Goal: Task Accomplishment & Management: Manage account settings

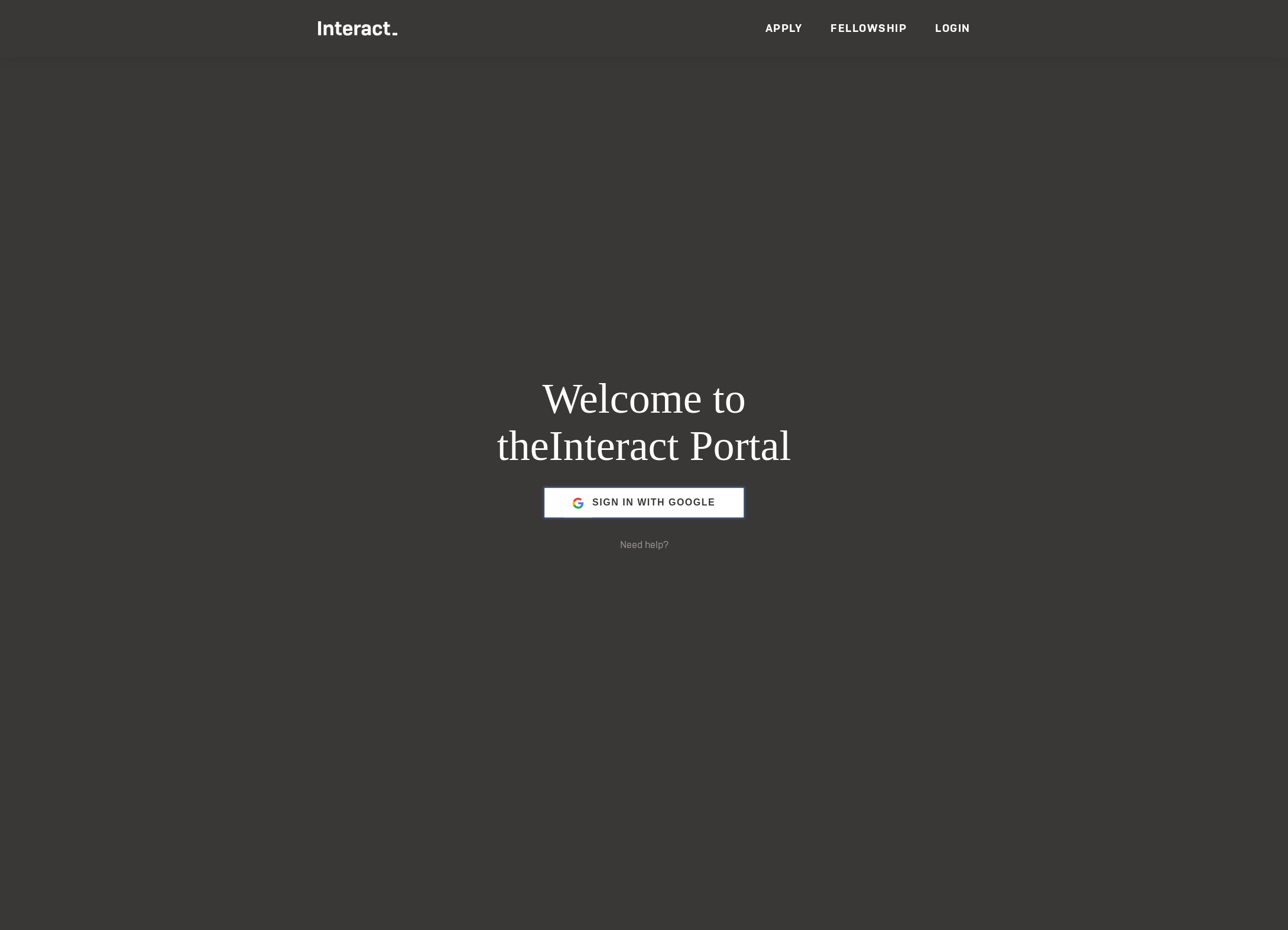
click at [680, 494] on span "Sign in with Google" at bounding box center [654, 502] width 123 height 28
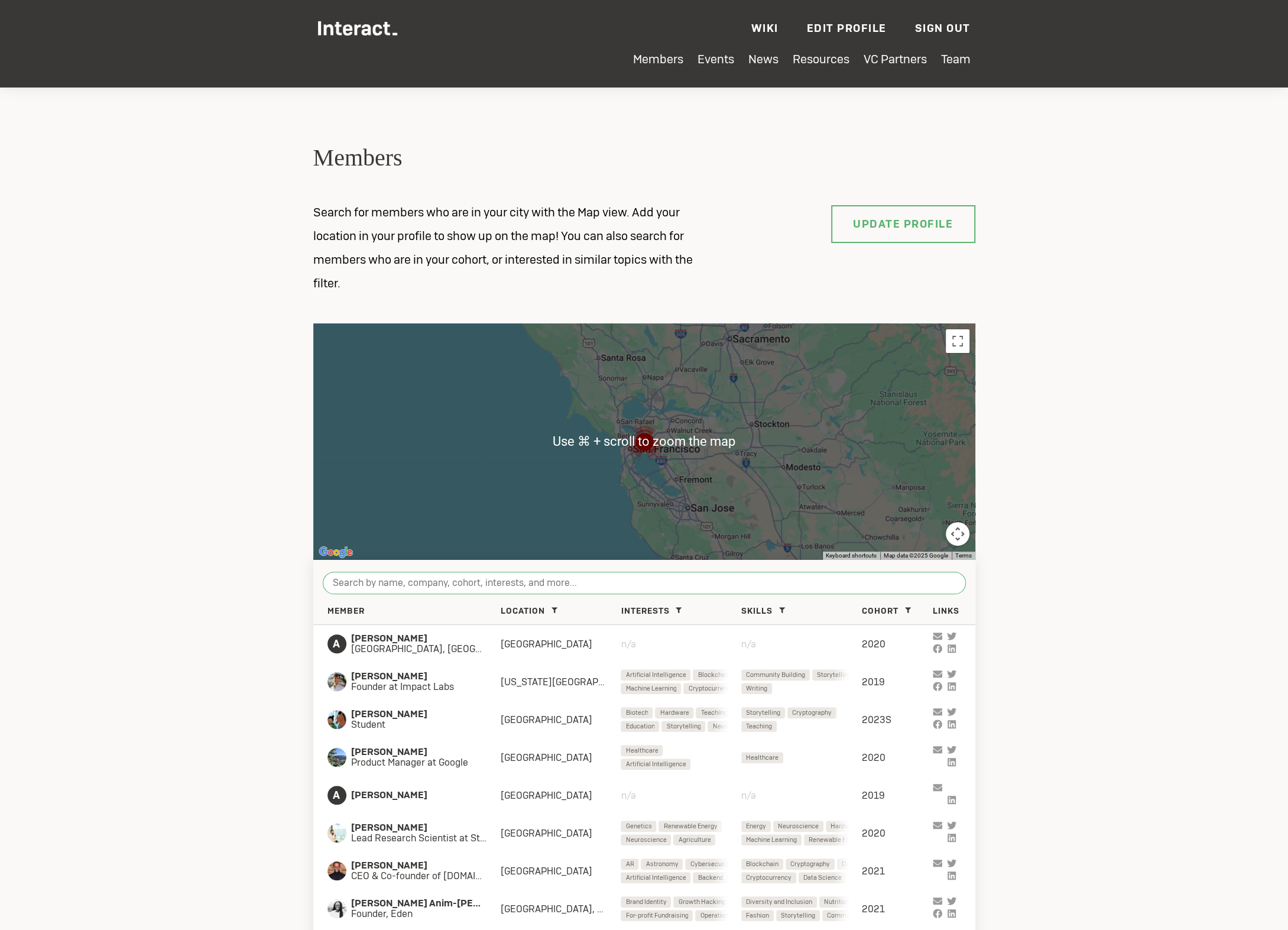
click at [659, 588] on input "search" at bounding box center [644, 583] width 643 height 23
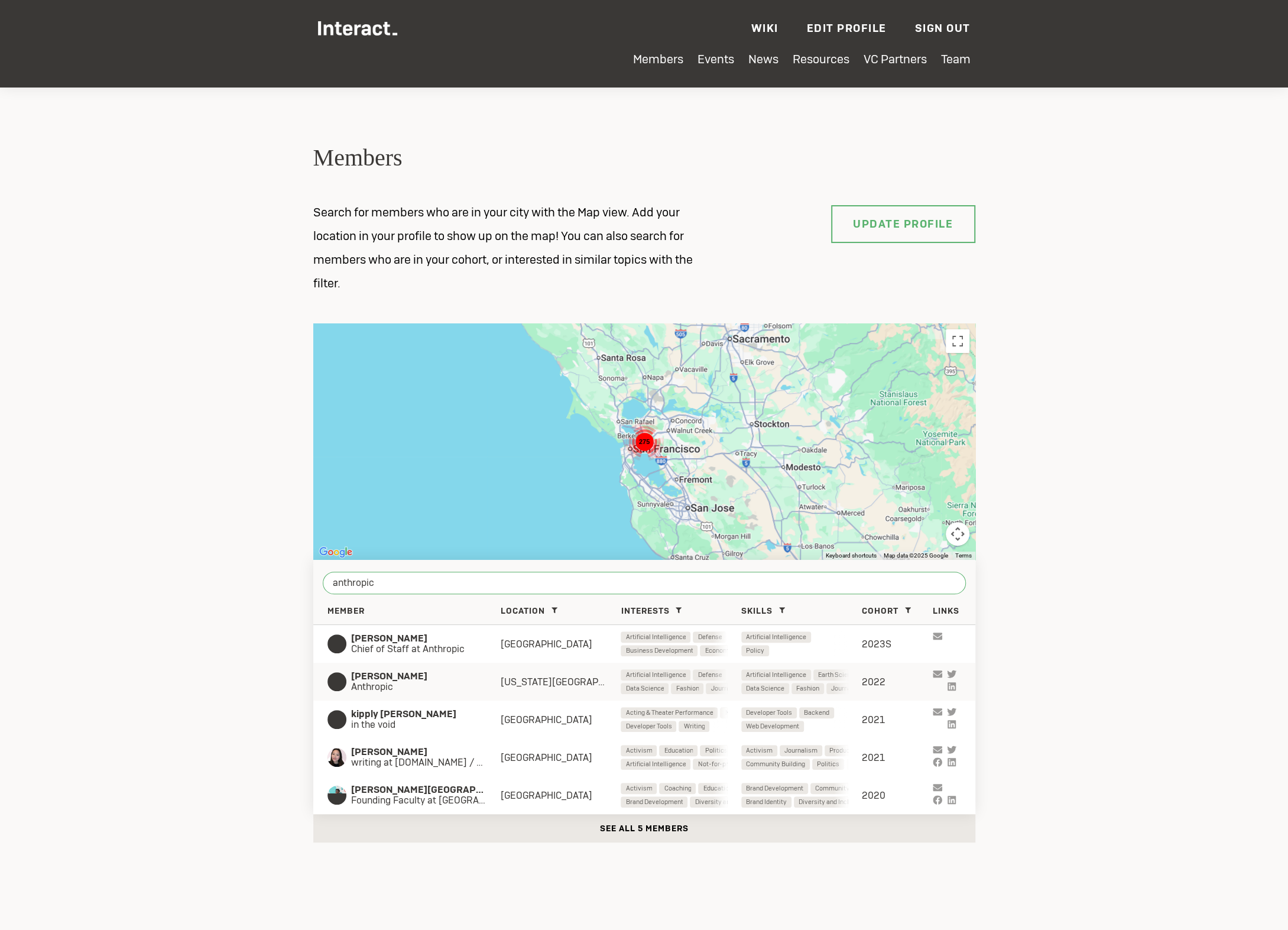
scroll to position [15, 0]
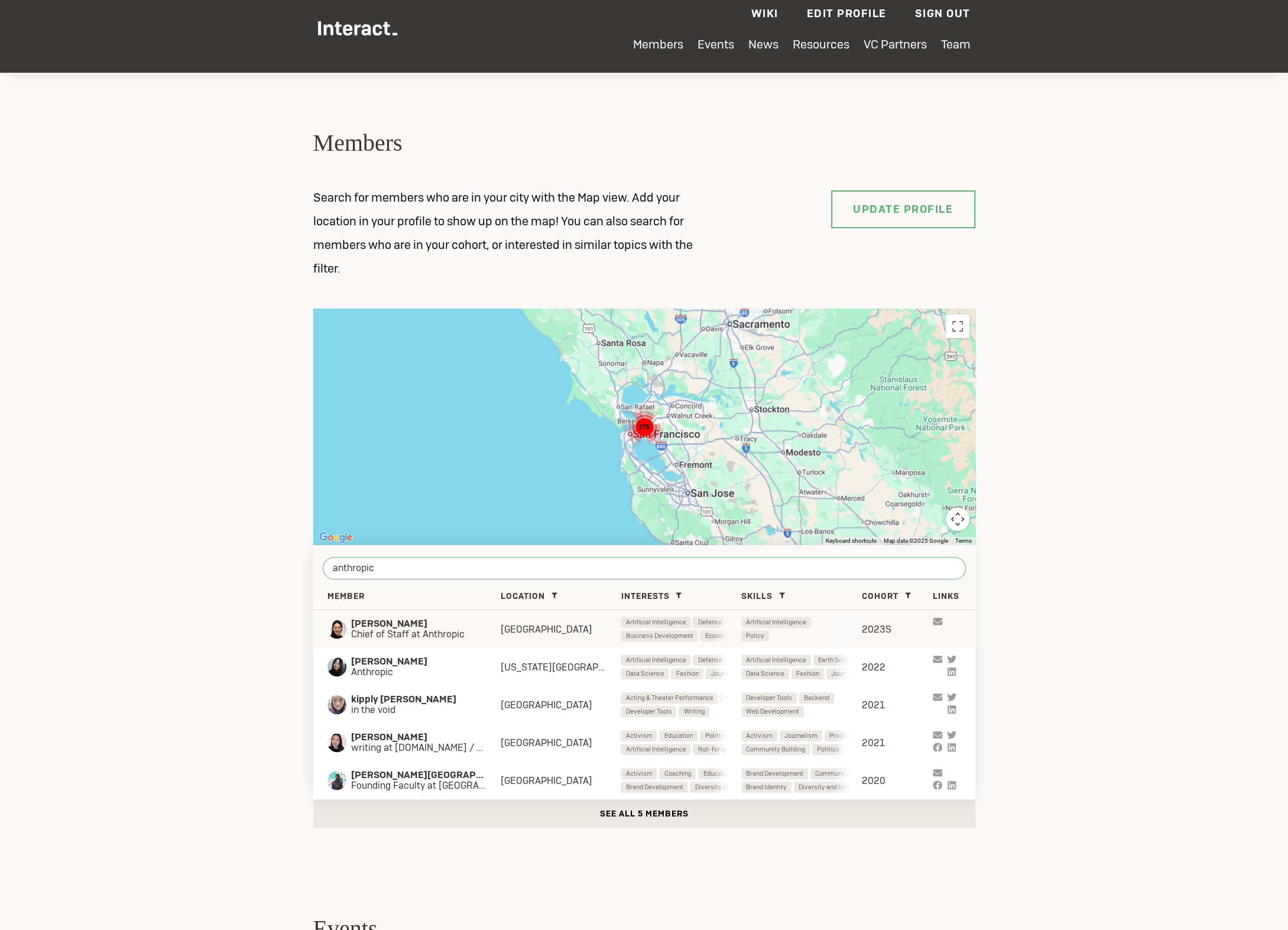
type input "anthropic"
click at [367, 633] on span "Chief of Staff at Anthropic" at bounding box center [415, 634] width 128 height 10
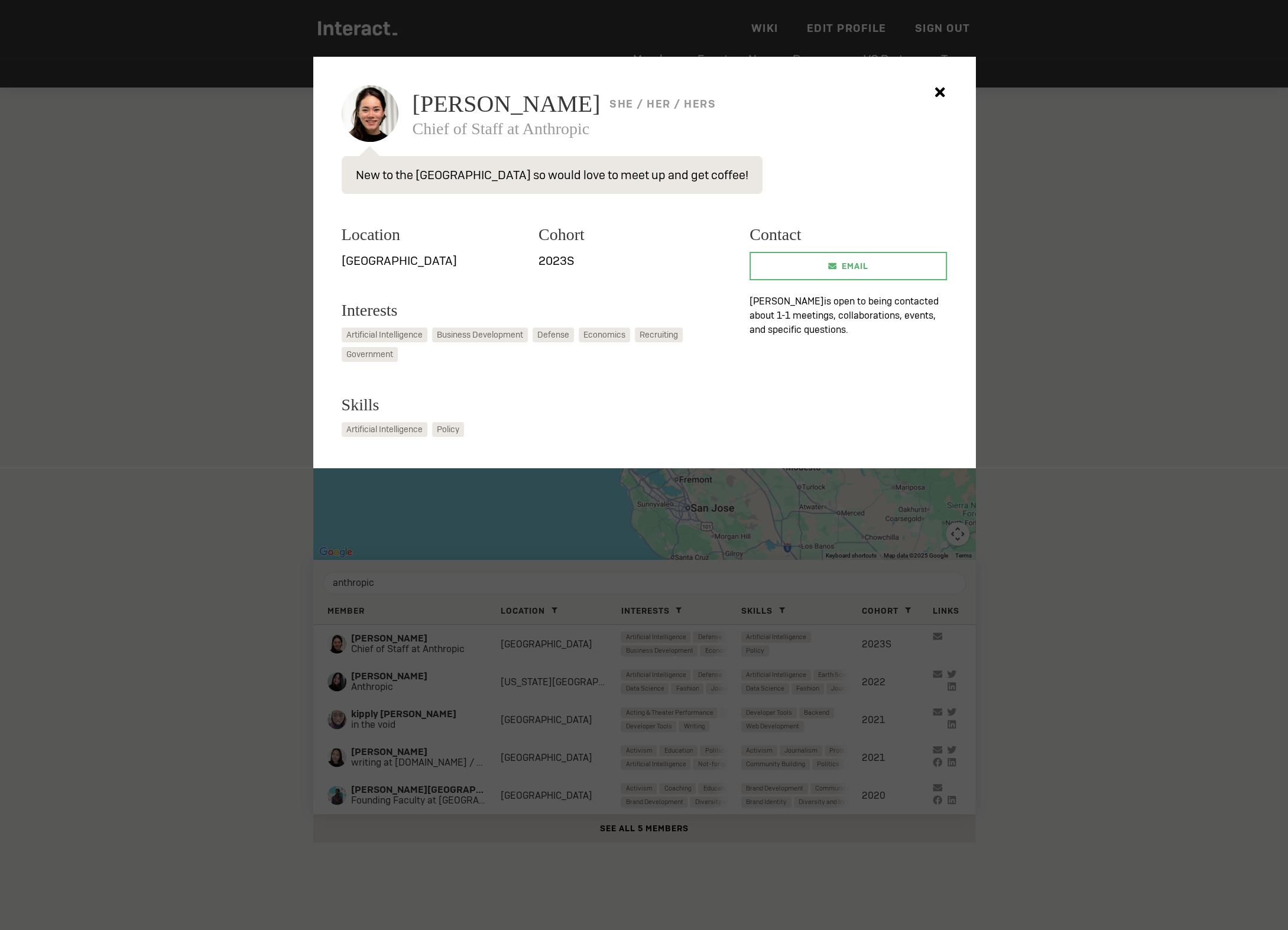
click at [165, 421] on div at bounding box center [644, 465] width 1288 height 930
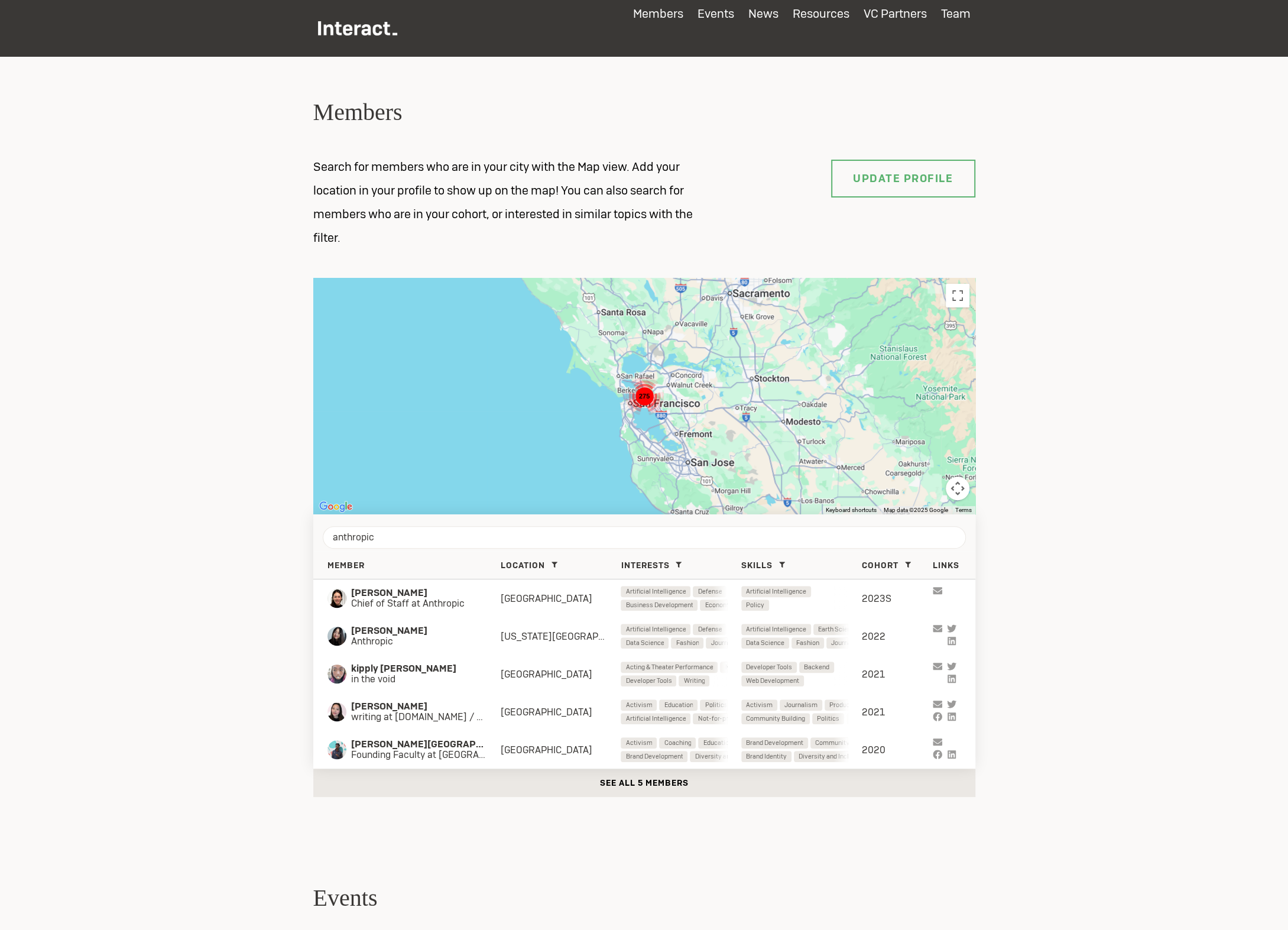
scroll to position [50, 0]
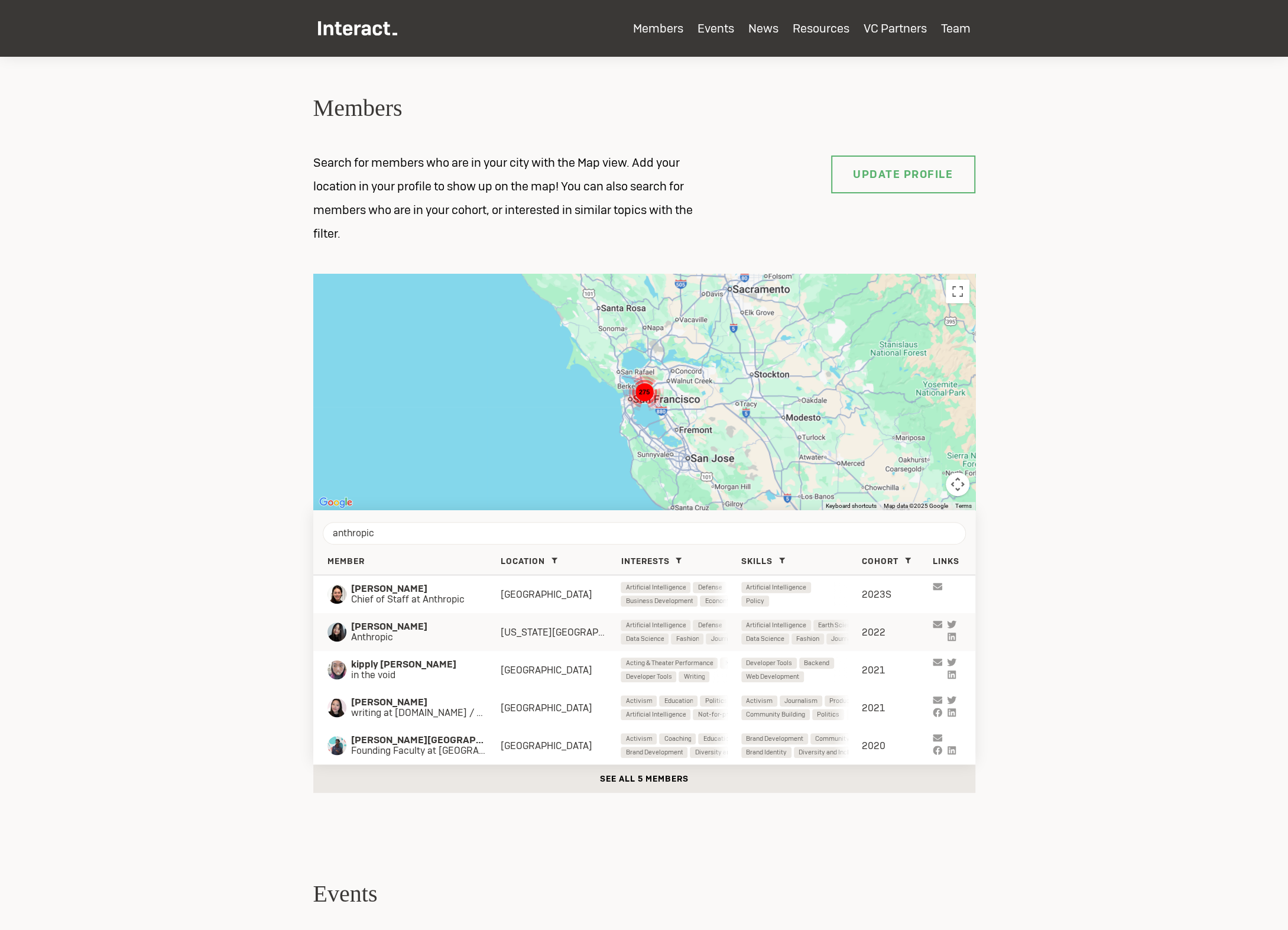
click at [374, 639] on span "Anthropic" at bounding box center [414, 637] width 126 height 10
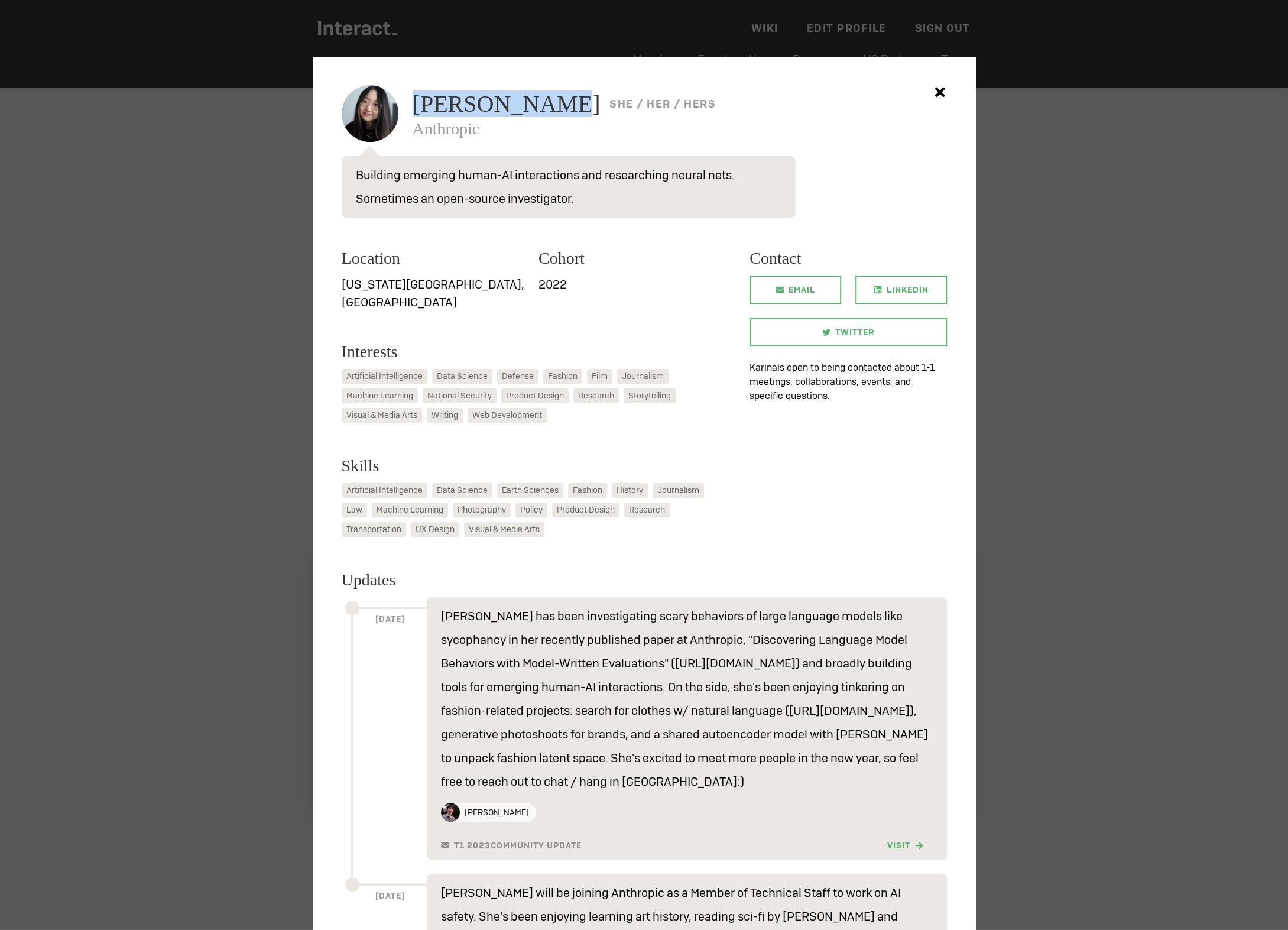
drag, startPoint x: 416, startPoint y: 111, endPoint x: 554, endPoint y: 111, distance: 138.0
click at [554, 111] on span "Karina Nguyen" at bounding box center [506, 103] width 188 height 23
click at [291, 401] on div at bounding box center [644, 465] width 1288 height 930
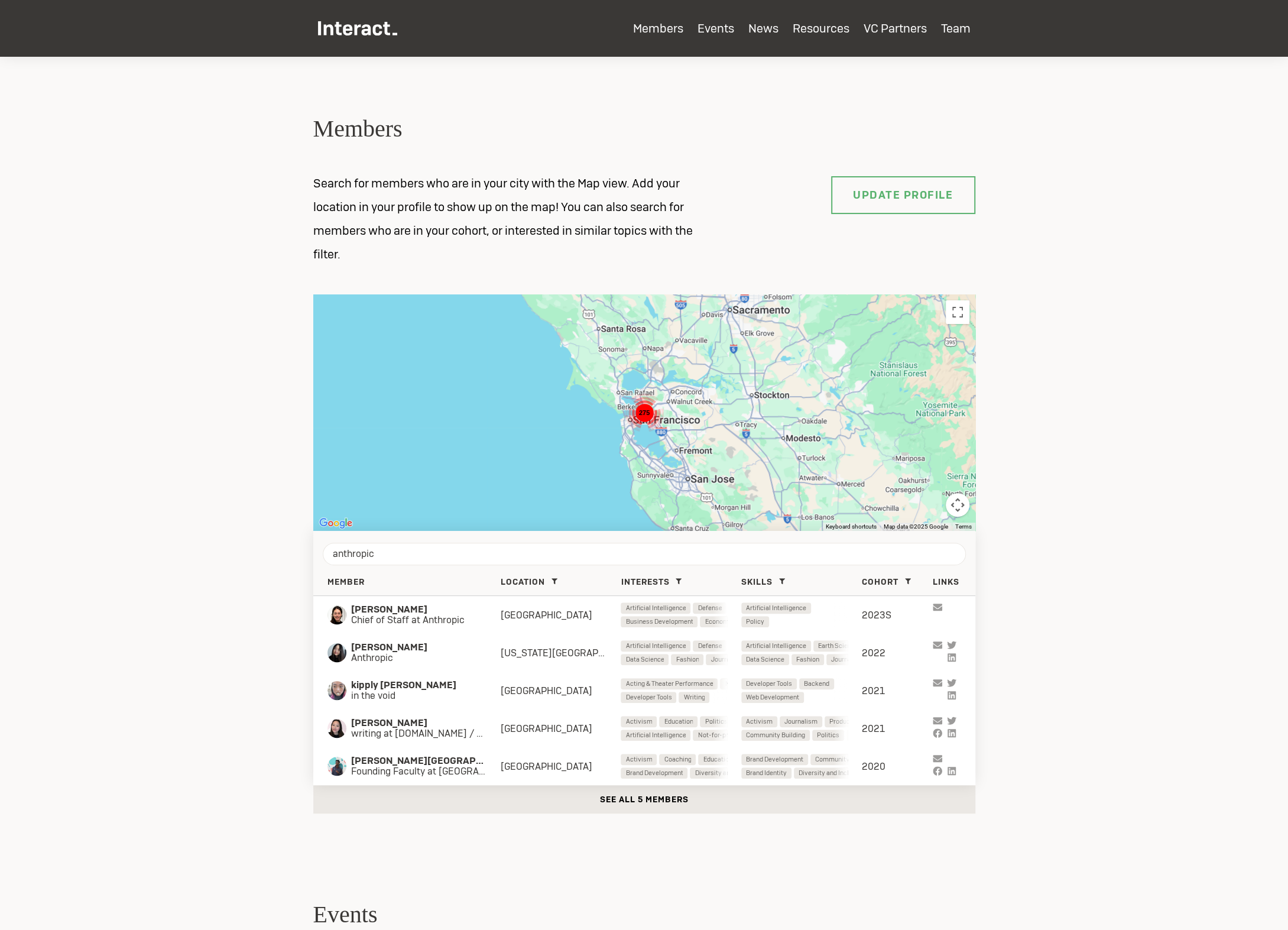
scroll to position [36, 0]
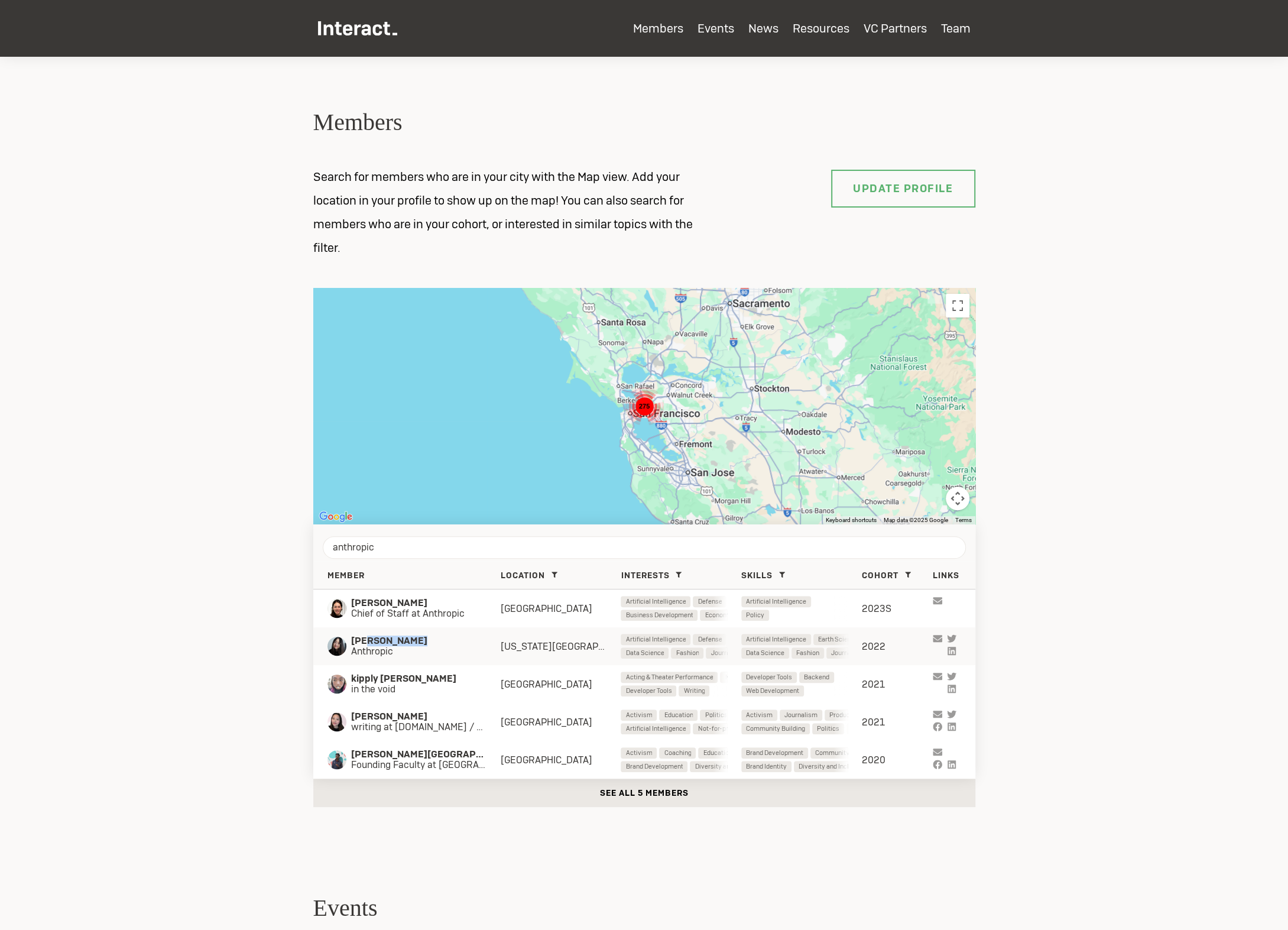
drag, startPoint x: 422, startPoint y: 643, endPoint x: 366, endPoint y: 643, distance: 56.0
click at [366, 643] on span "Karina Nguyen" at bounding box center [414, 640] width 126 height 10
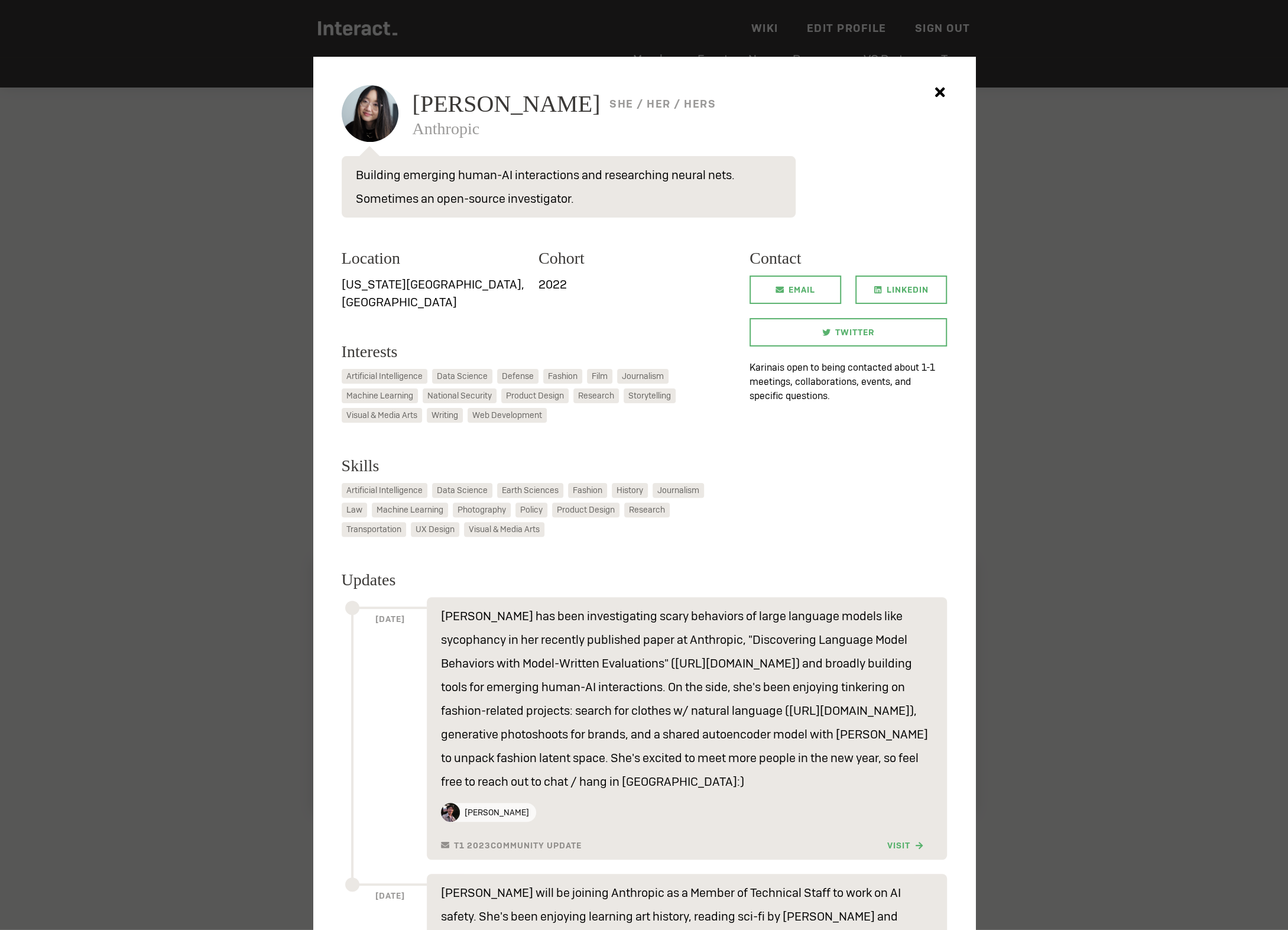
click at [366, 643] on h6 "Jan, 2023" at bounding box center [389, 745] width 76 height 277
click at [429, 98] on span "Karina Nguyen" at bounding box center [506, 103] width 188 height 23
copy span "Karina Nguyen"
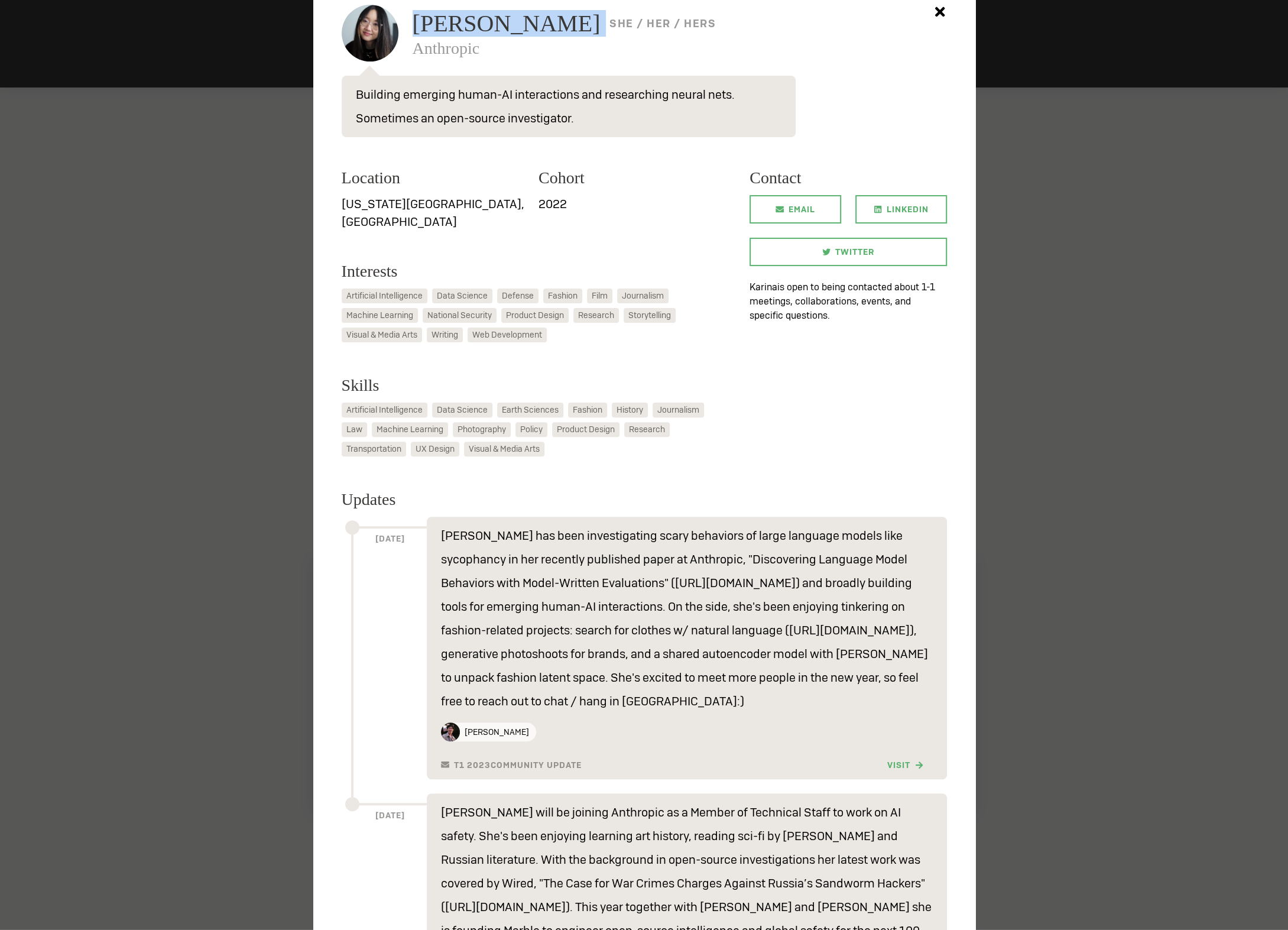
scroll to position [86, 0]
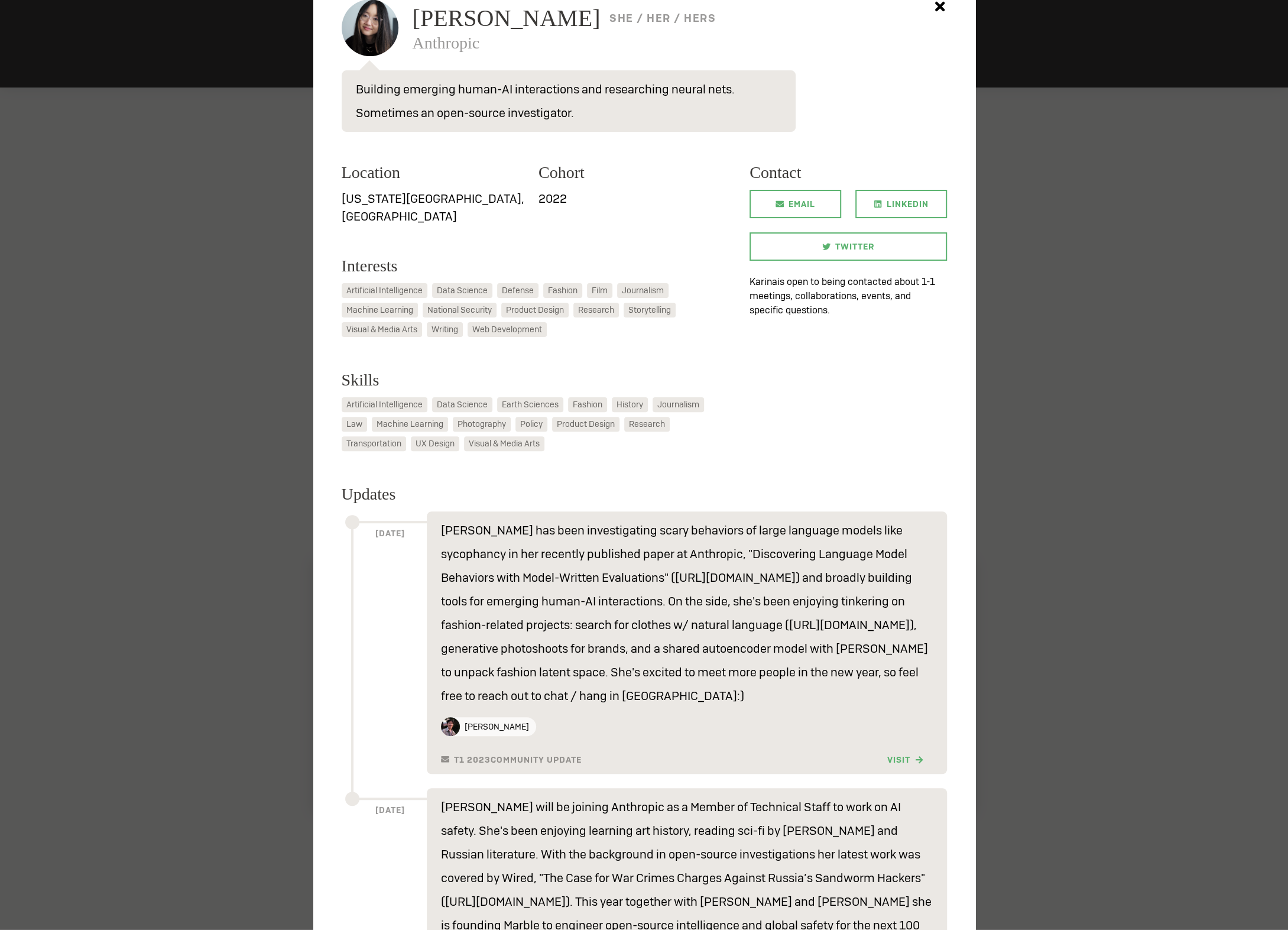
click at [171, 595] on div at bounding box center [644, 465] width 1288 height 930
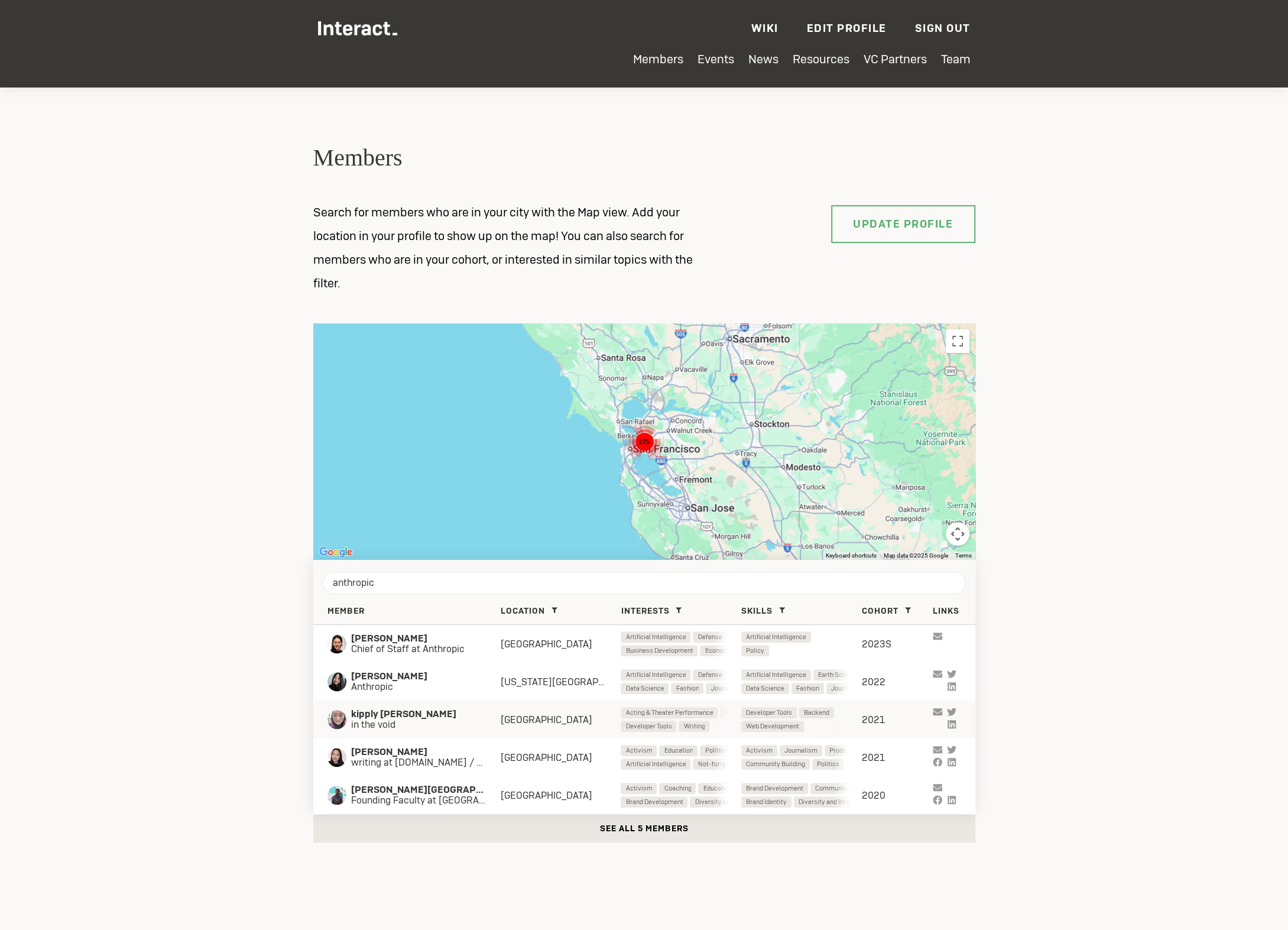
click at [381, 724] on span "in the void" at bounding box center [414, 724] width 126 height 10
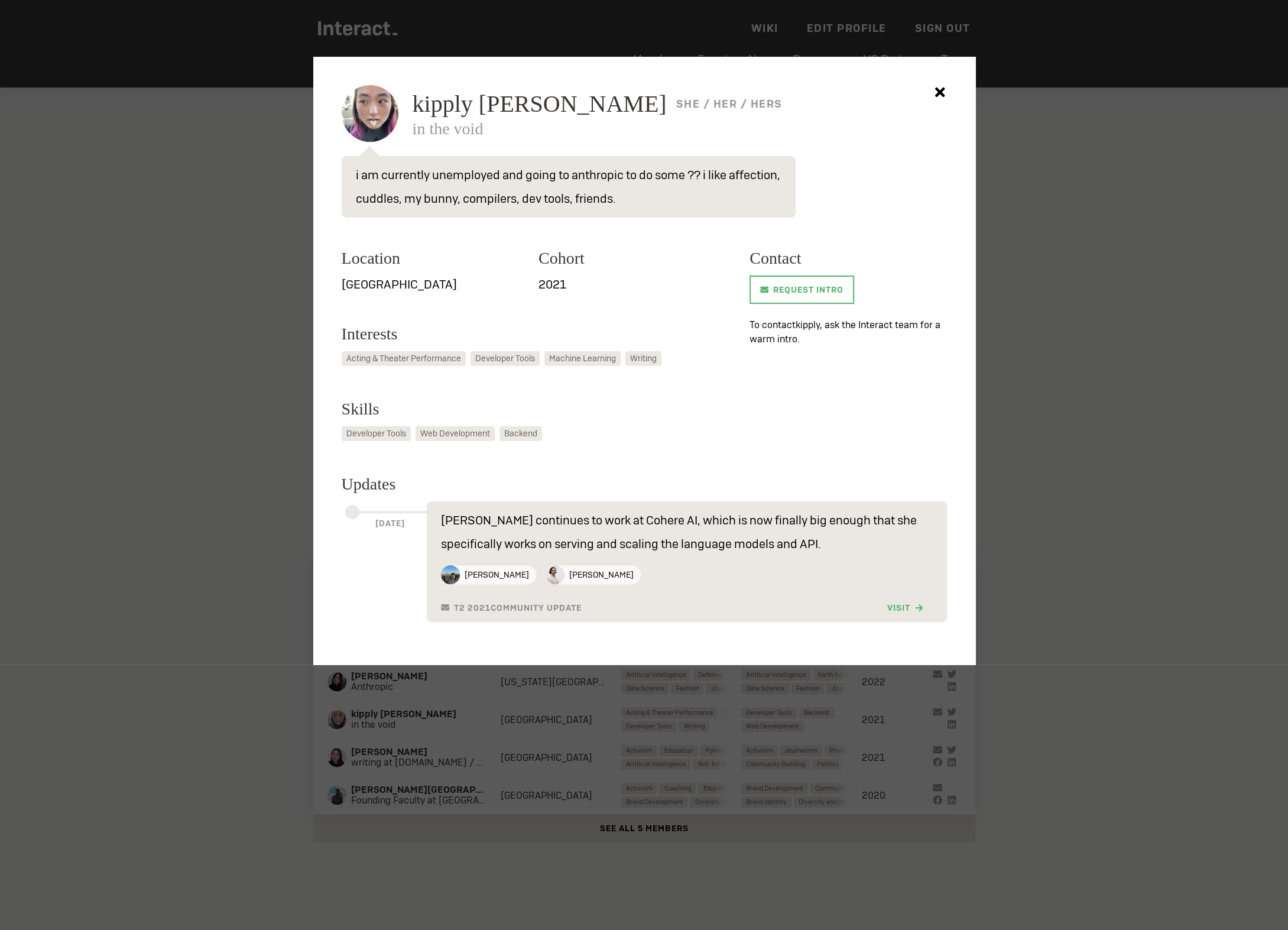
click at [422, 103] on span "kipply chen" at bounding box center [539, 103] width 254 height 23
copy span "kipply chen"
click at [240, 519] on div at bounding box center [644, 465] width 1288 height 930
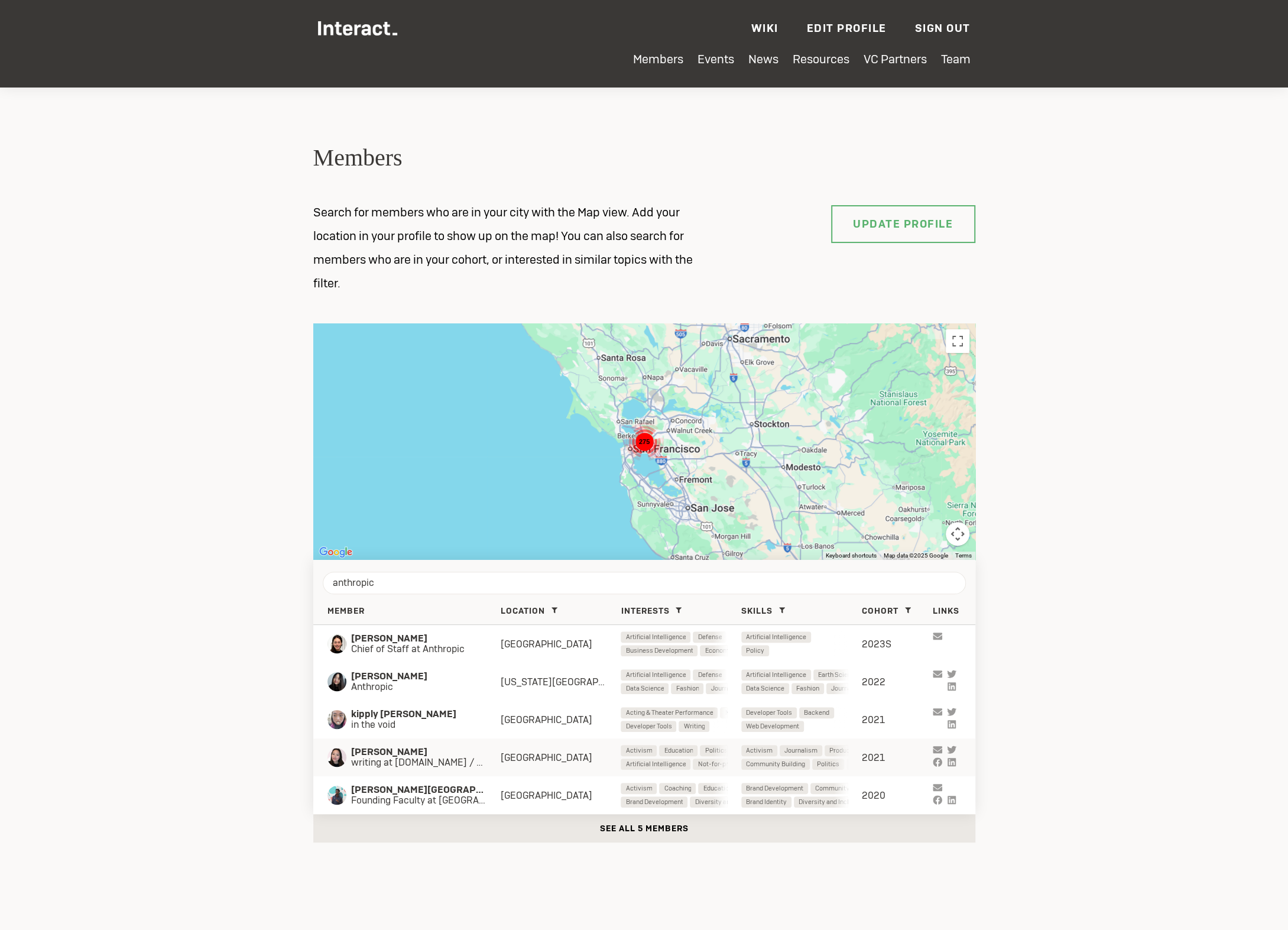
click at [401, 764] on span "writing at jasmi.news / cofounder at Reboot" at bounding box center [425, 762] width 149 height 10
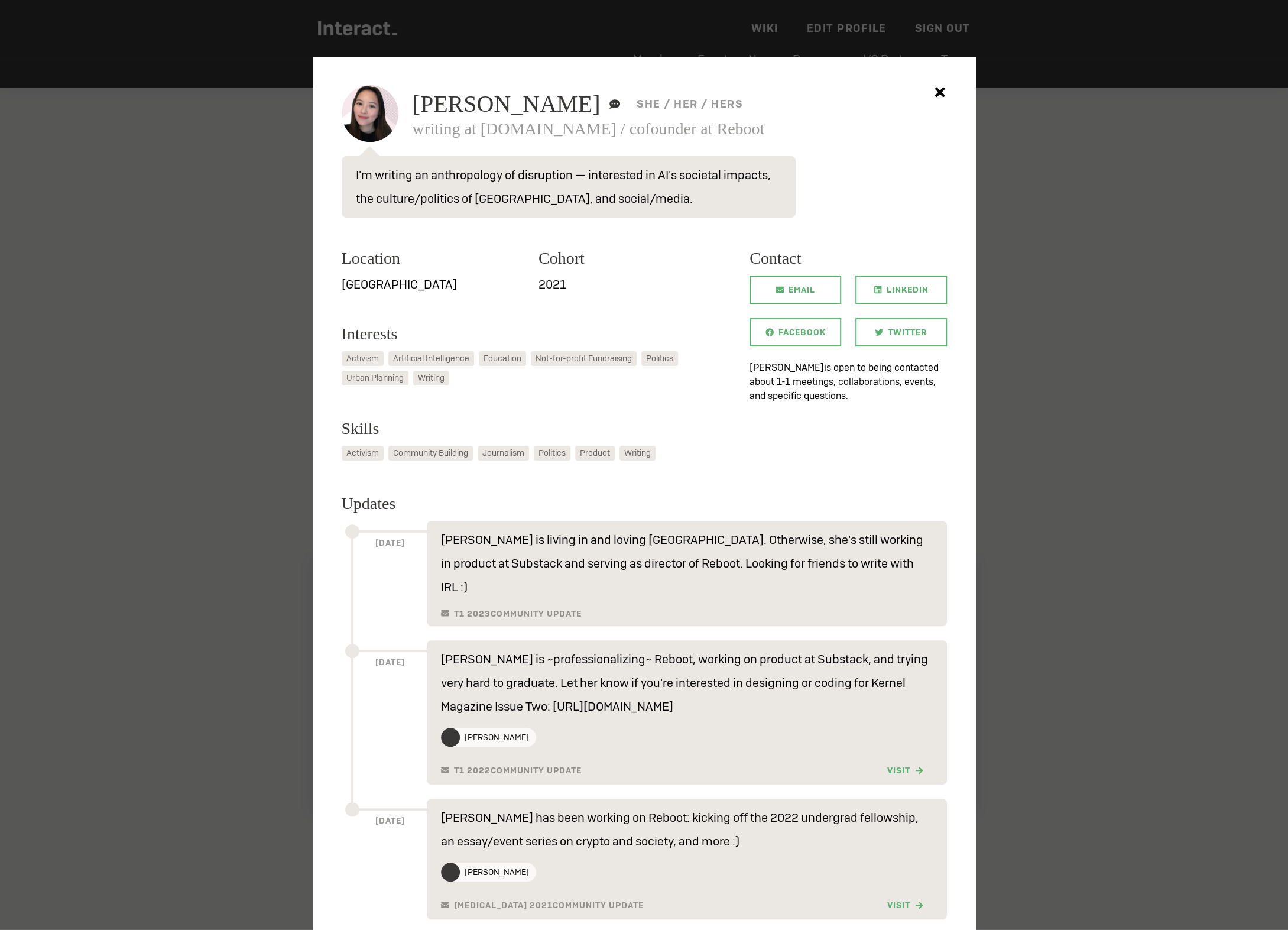
click at [443, 109] on span "Jasmine Sun" at bounding box center [506, 103] width 188 height 23
copy h2 "Jasmine Sun"
click at [236, 643] on div at bounding box center [644, 465] width 1288 height 930
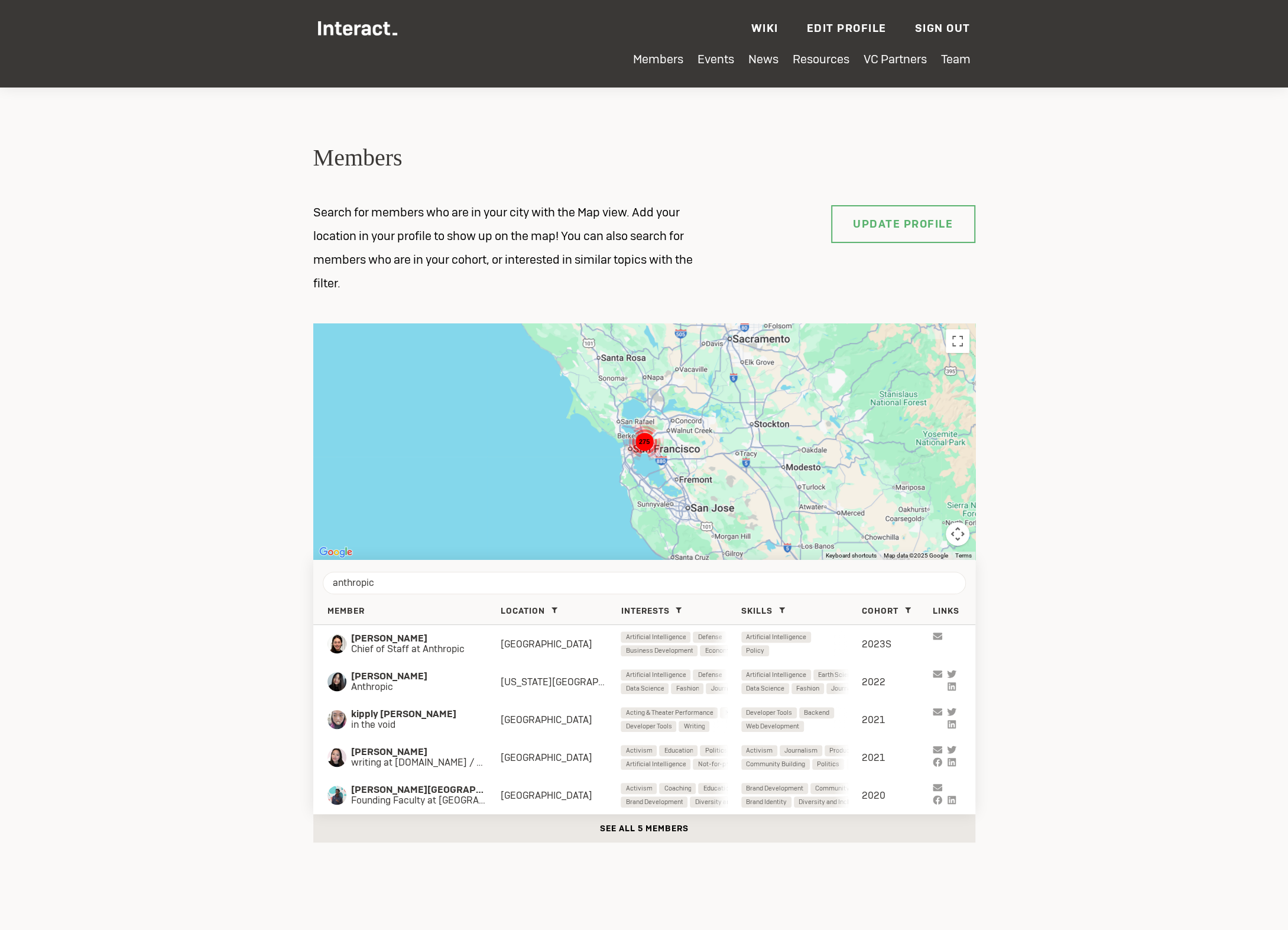
scroll to position [81, 0]
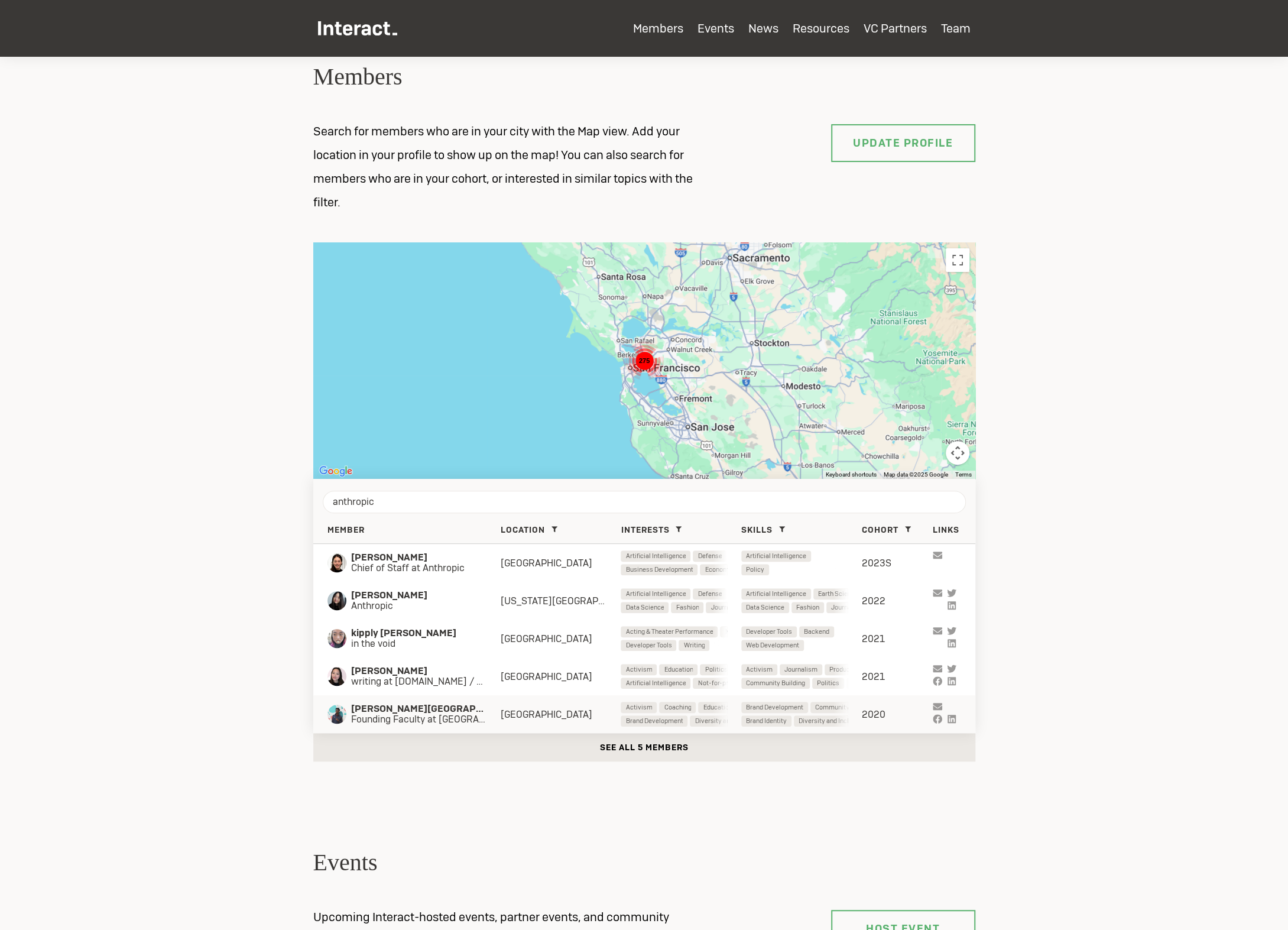
click at [408, 722] on span "Founding Faculty at LIS: The London Interdisciplinary School" at bounding box center [425, 719] width 149 height 10
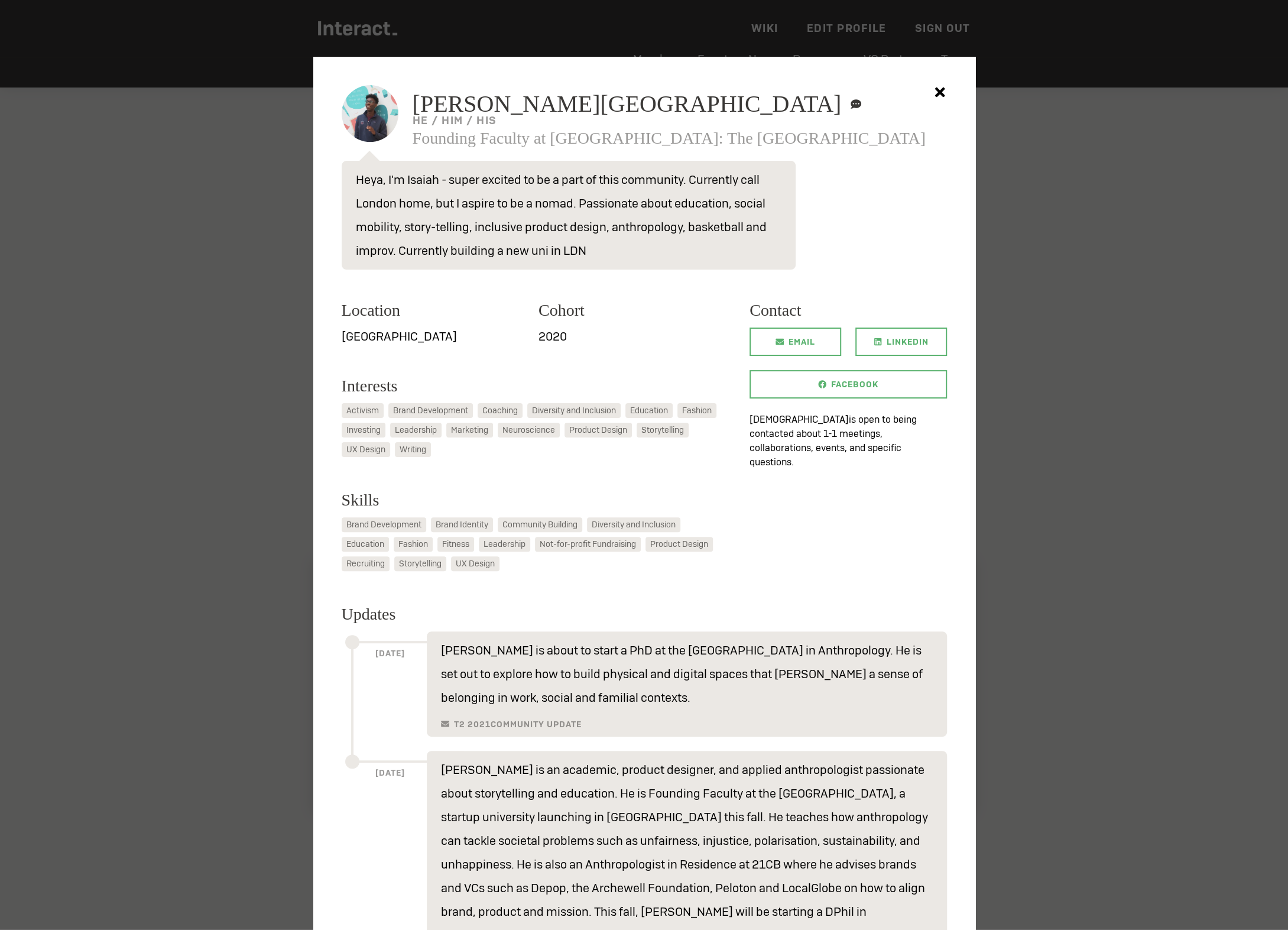
click at [485, 98] on span "Isaiah Wellington-Lynn" at bounding box center [627, 103] width 429 height 23
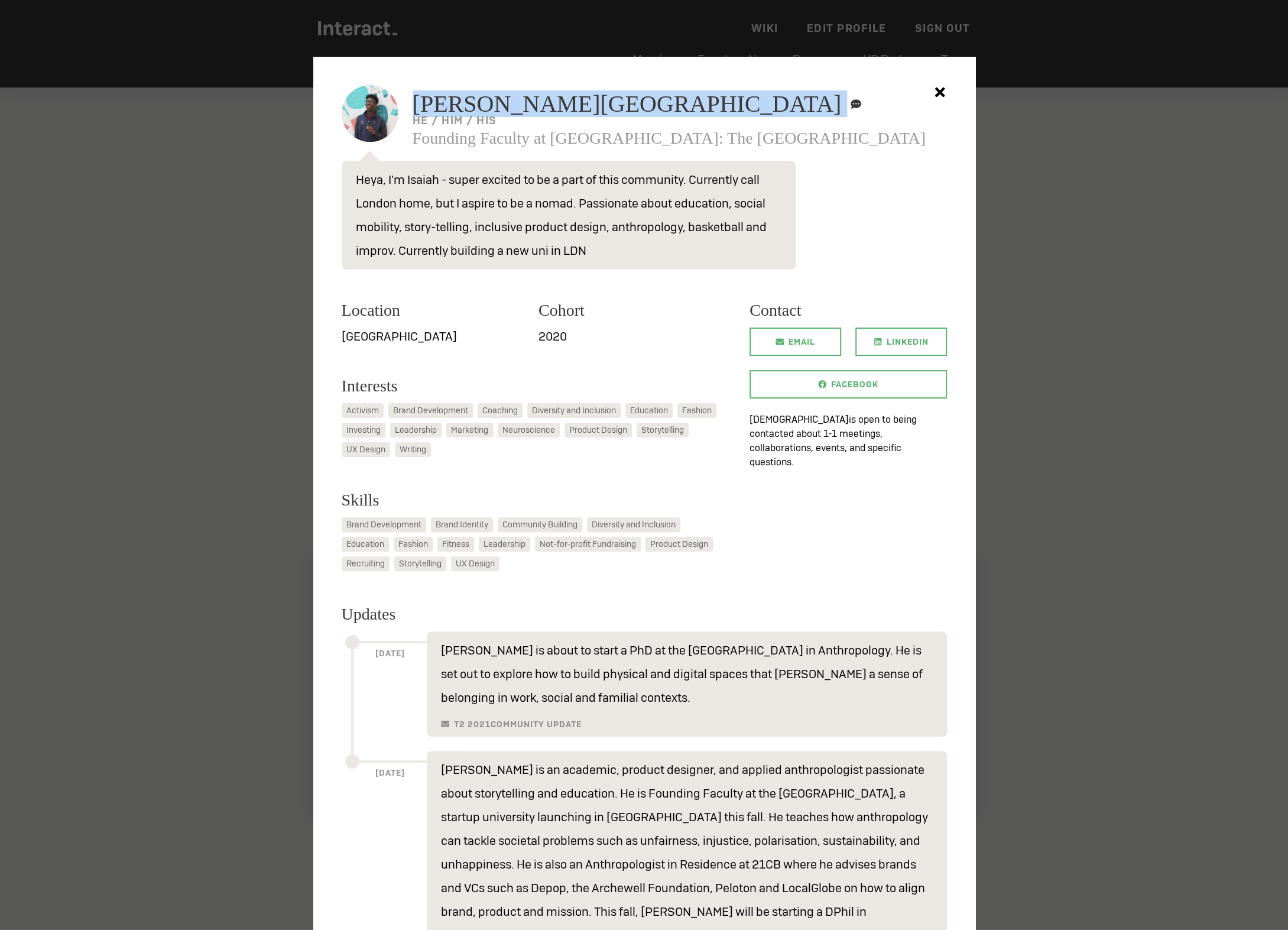
click at [485, 98] on span "Isaiah Wellington-Lynn" at bounding box center [627, 103] width 429 height 23
copy h2 "Isaiah Wellington-Lynn"
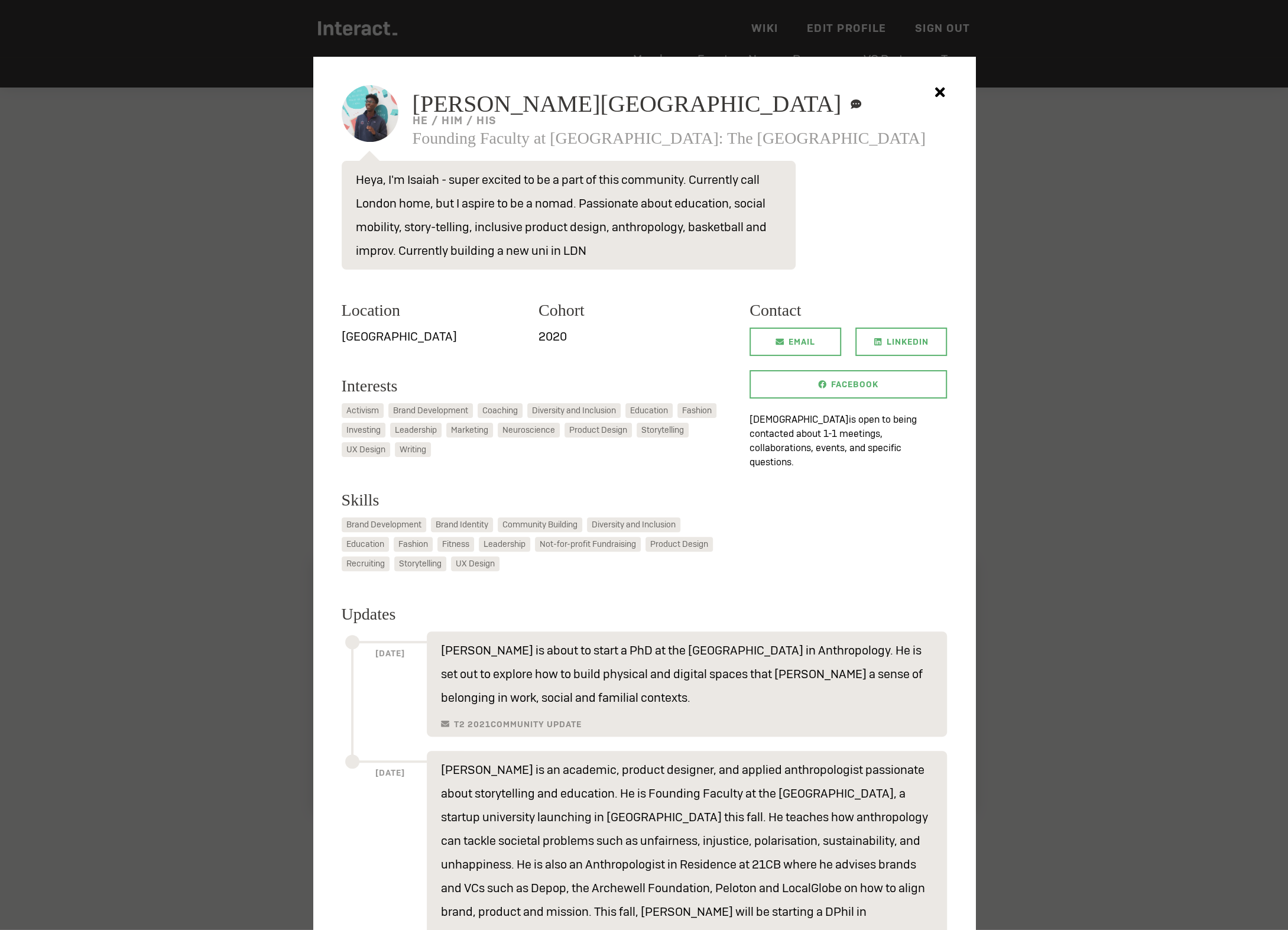
click at [271, 367] on div at bounding box center [644, 465] width 1288 height 930
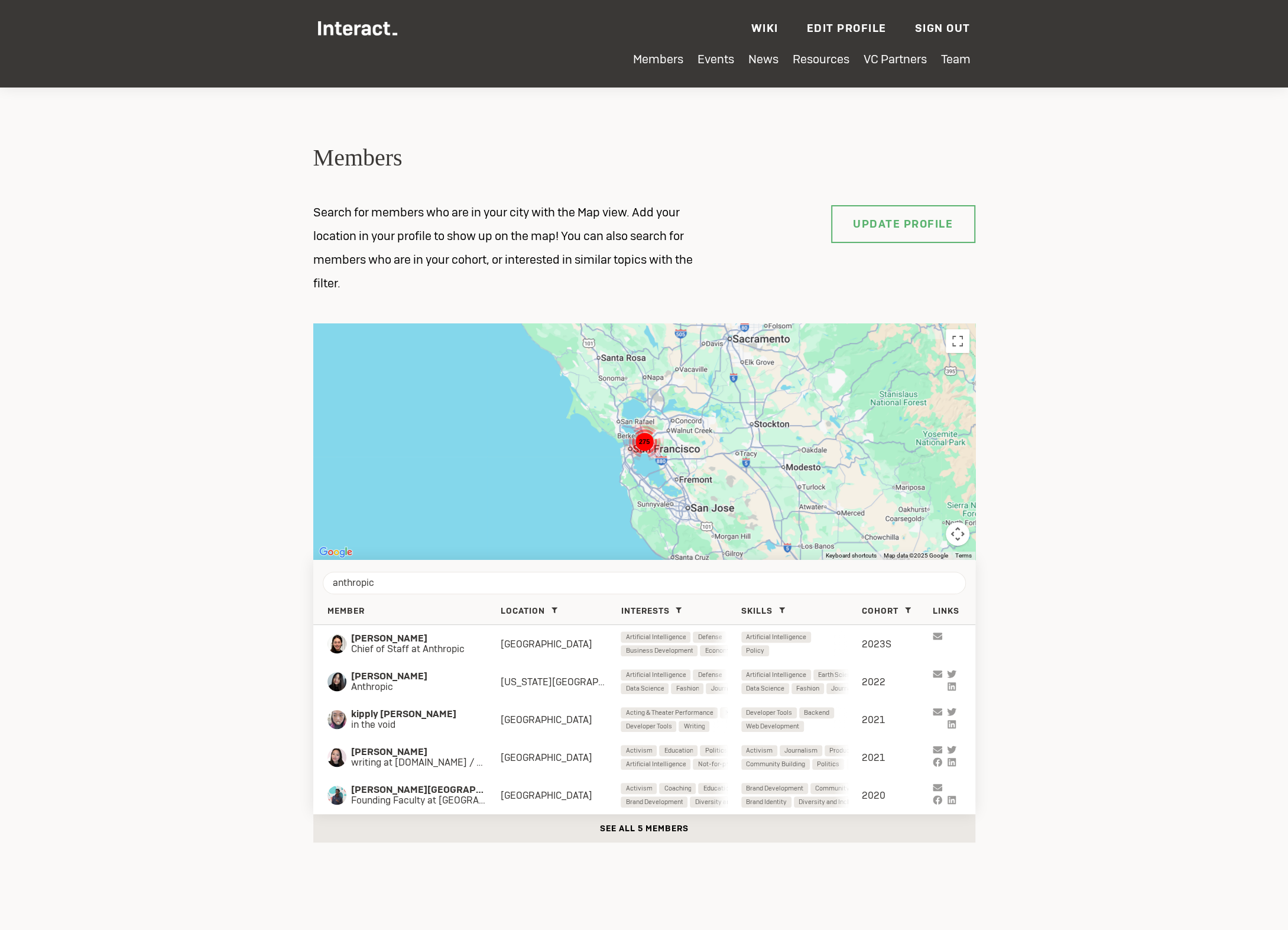
click at [465, 609] on div "Member" at bounding box center [414, 610] width 174 height 10
click at [475, 572] on div "anthropic" at bounding box center [644, 578] width 662 height 36
click at [475, 580] on input "anthropic" at bounding box center [644, 583] width 643 height 23
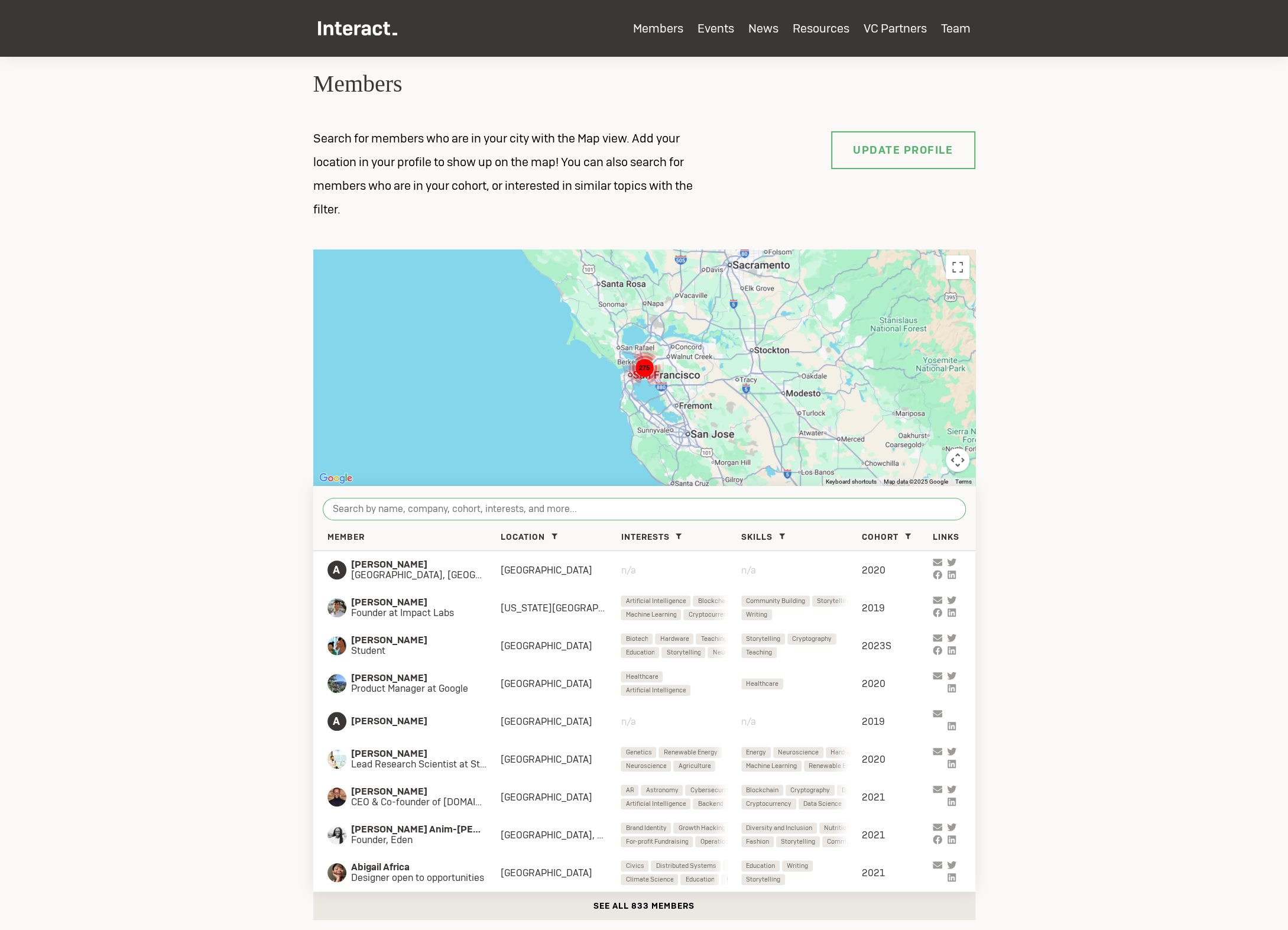
scroll to position [81, 0]
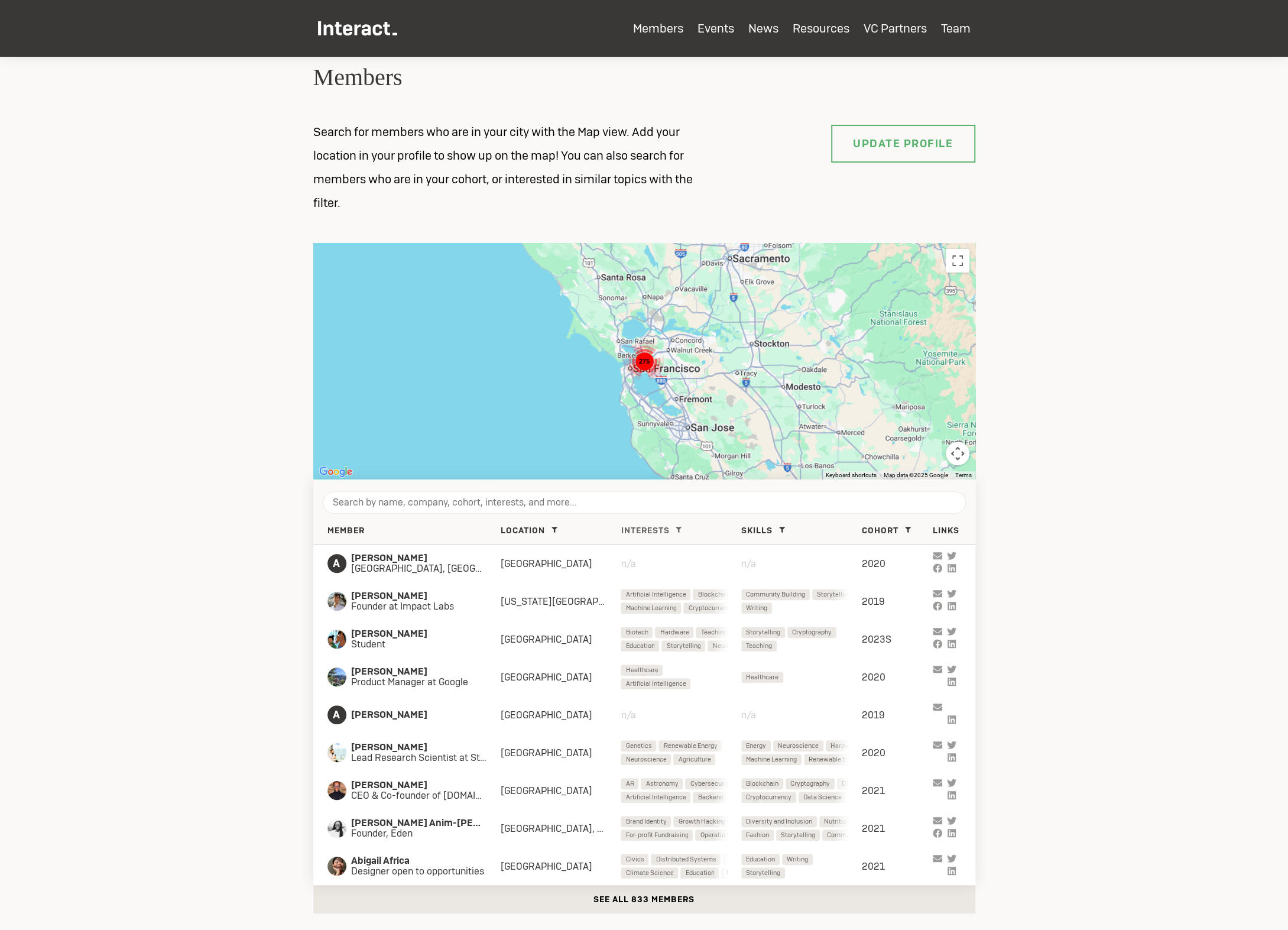
click at [664, 534] on span "Interests" at bounding box center [645, 530] width 48 height 10
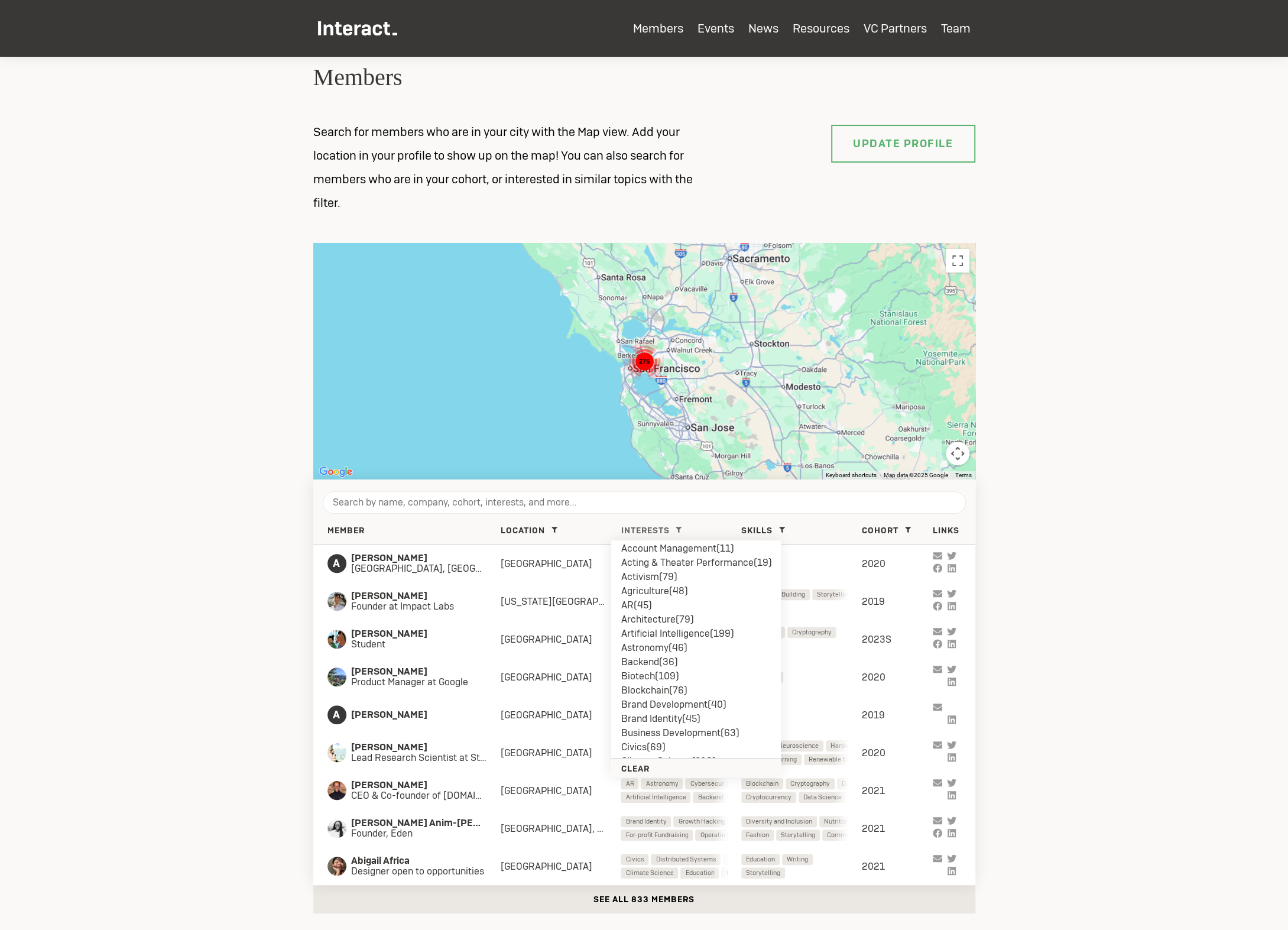
scroll to position [7, 0]
click at [662, 633] on li "Artificial Intelligence ( 199 )" at bounding box center [696, 633] width 151 height 15
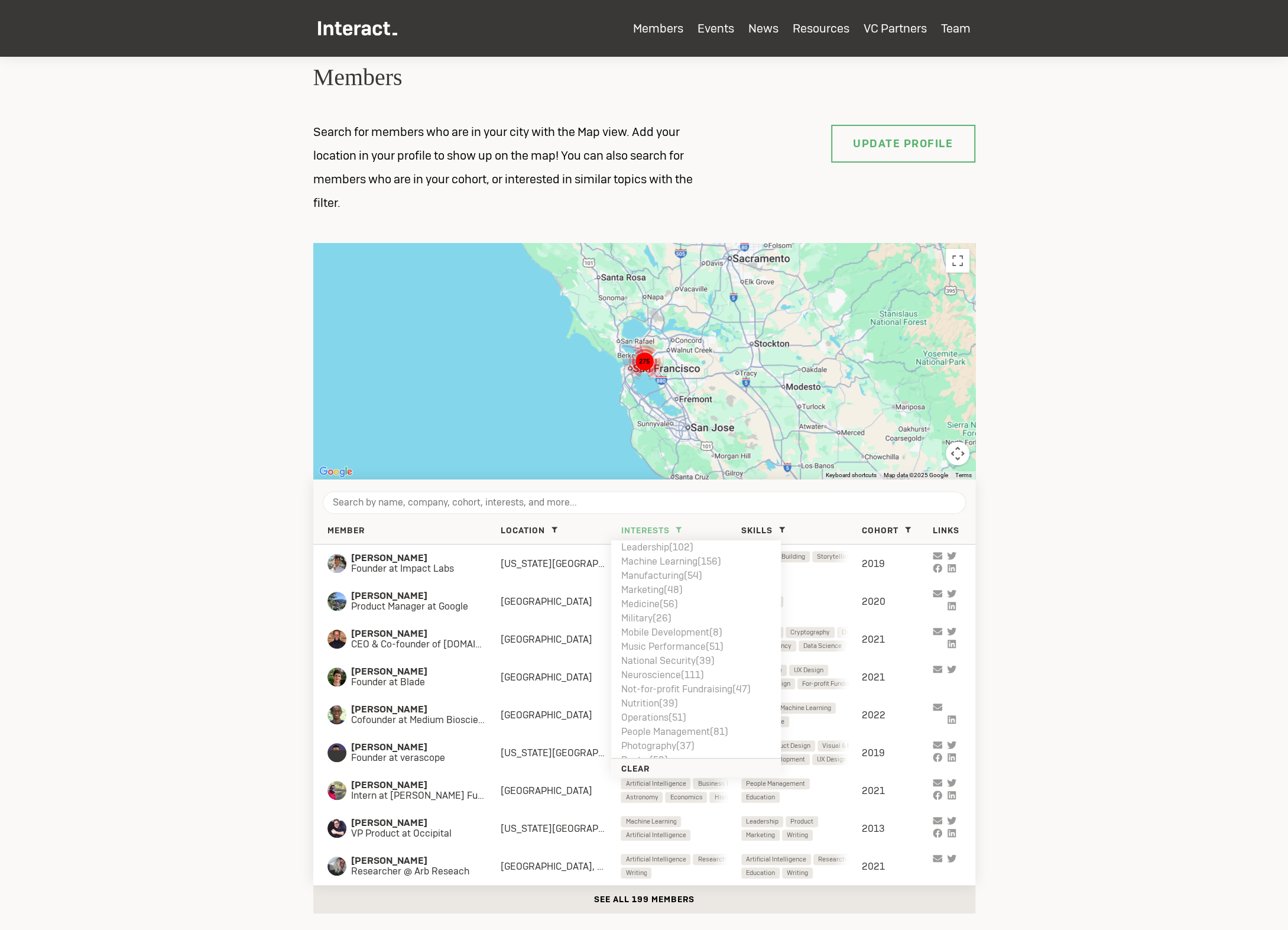
scroll to position [658, 0]
click at [668, 565] on li "Machine Learning ( 156 )" at bounding box center [696, 564] width 151 height 15
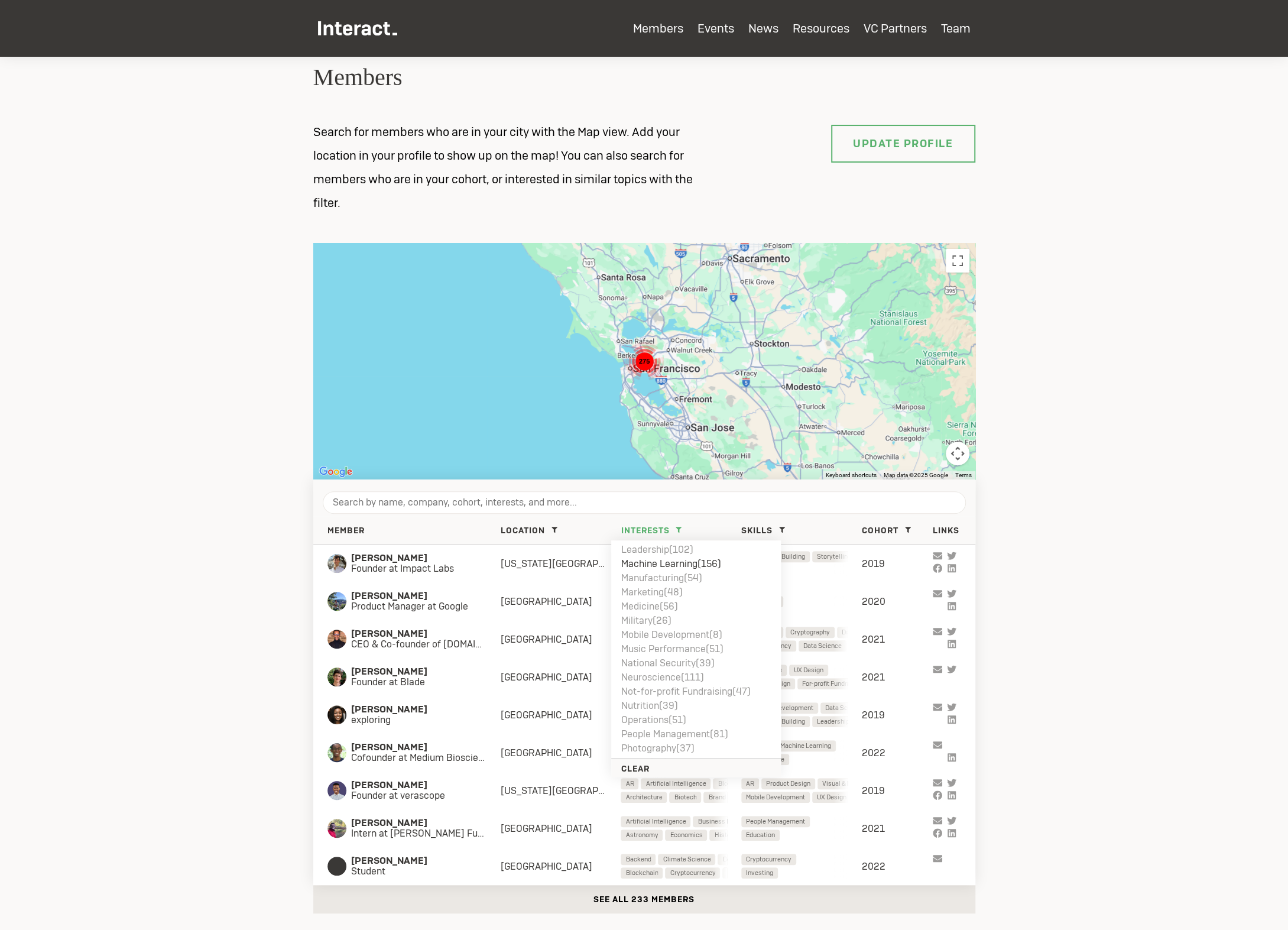
click at [272, 651] on section "Members Search for members who are in your city with the Map view. Add your loc…" at bounding box center [644, 459] width 1288 height 966
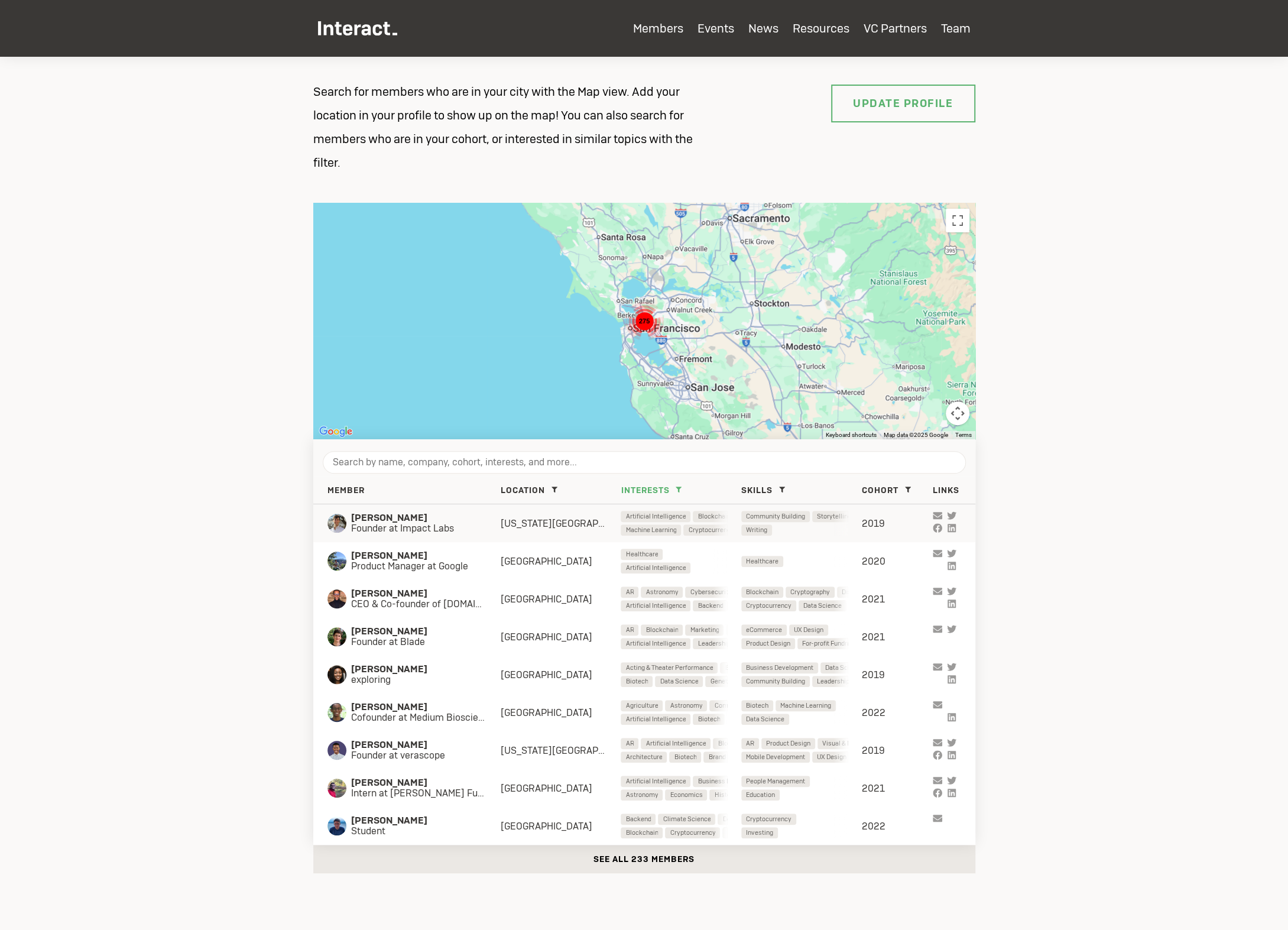
scroll to position [129, 0]
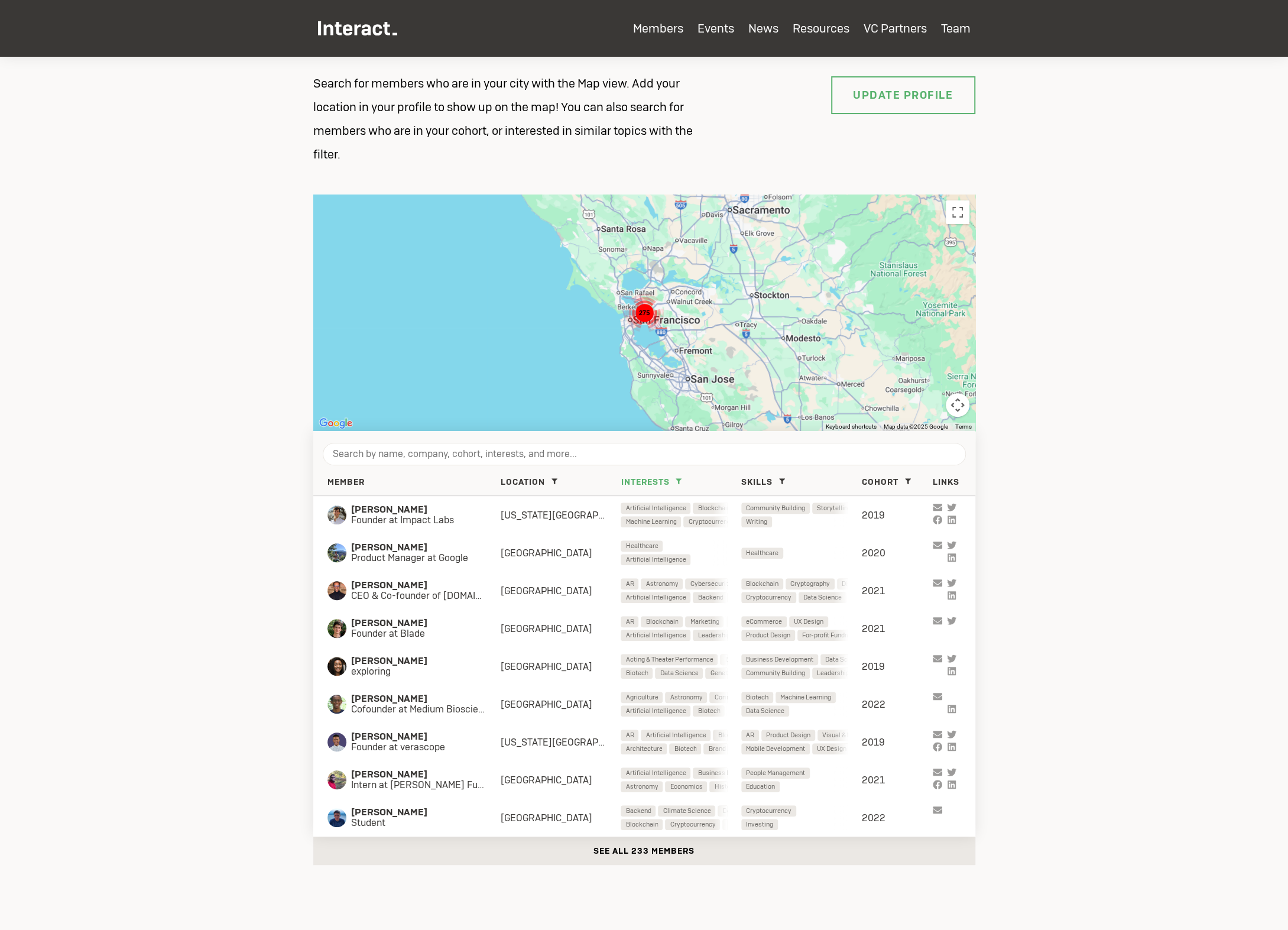
click at [613, 852] on button "See all 233 members" at bounding box center [644, 850] width 662 height 28
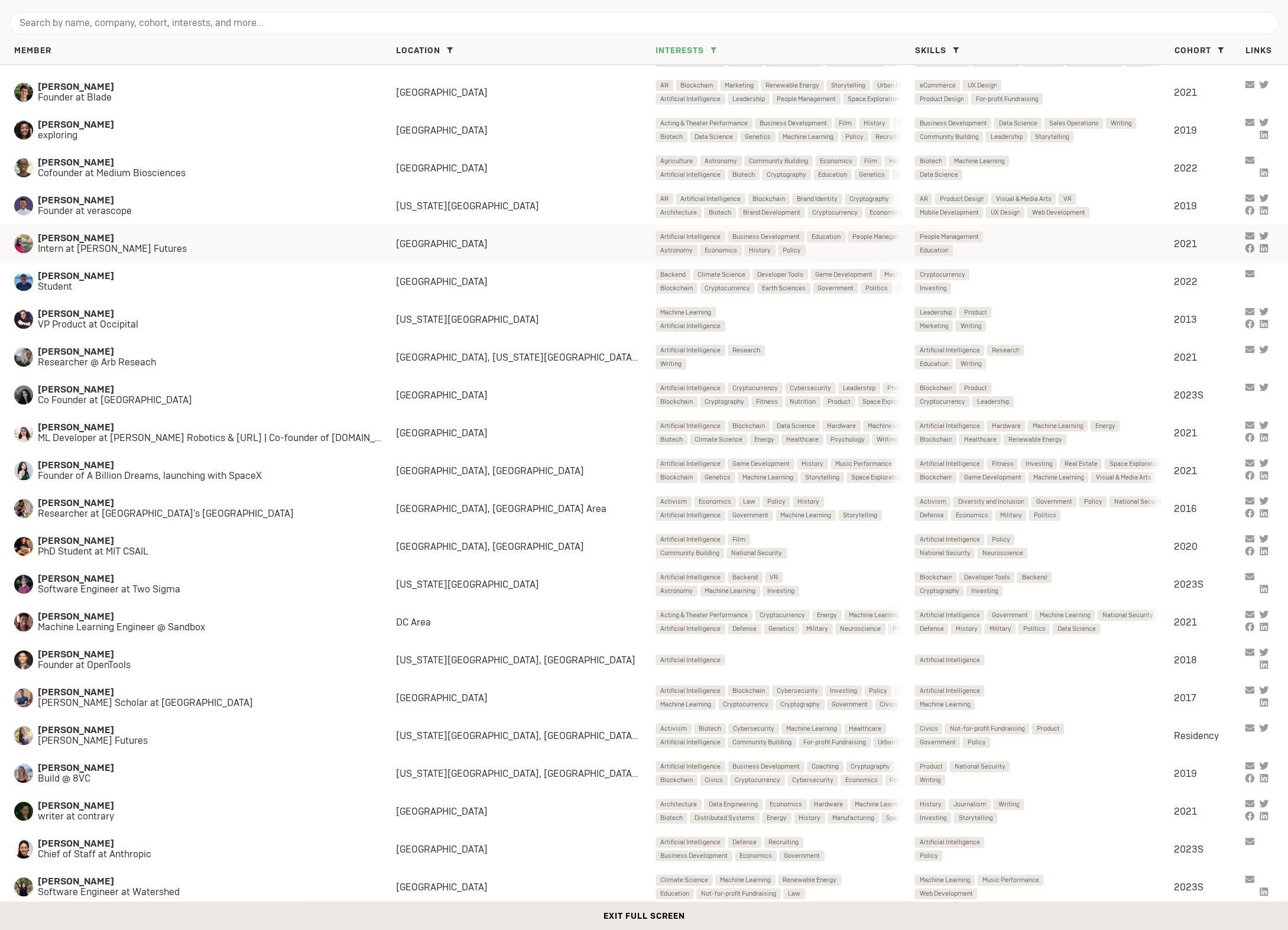
scroll to position [111, 0]
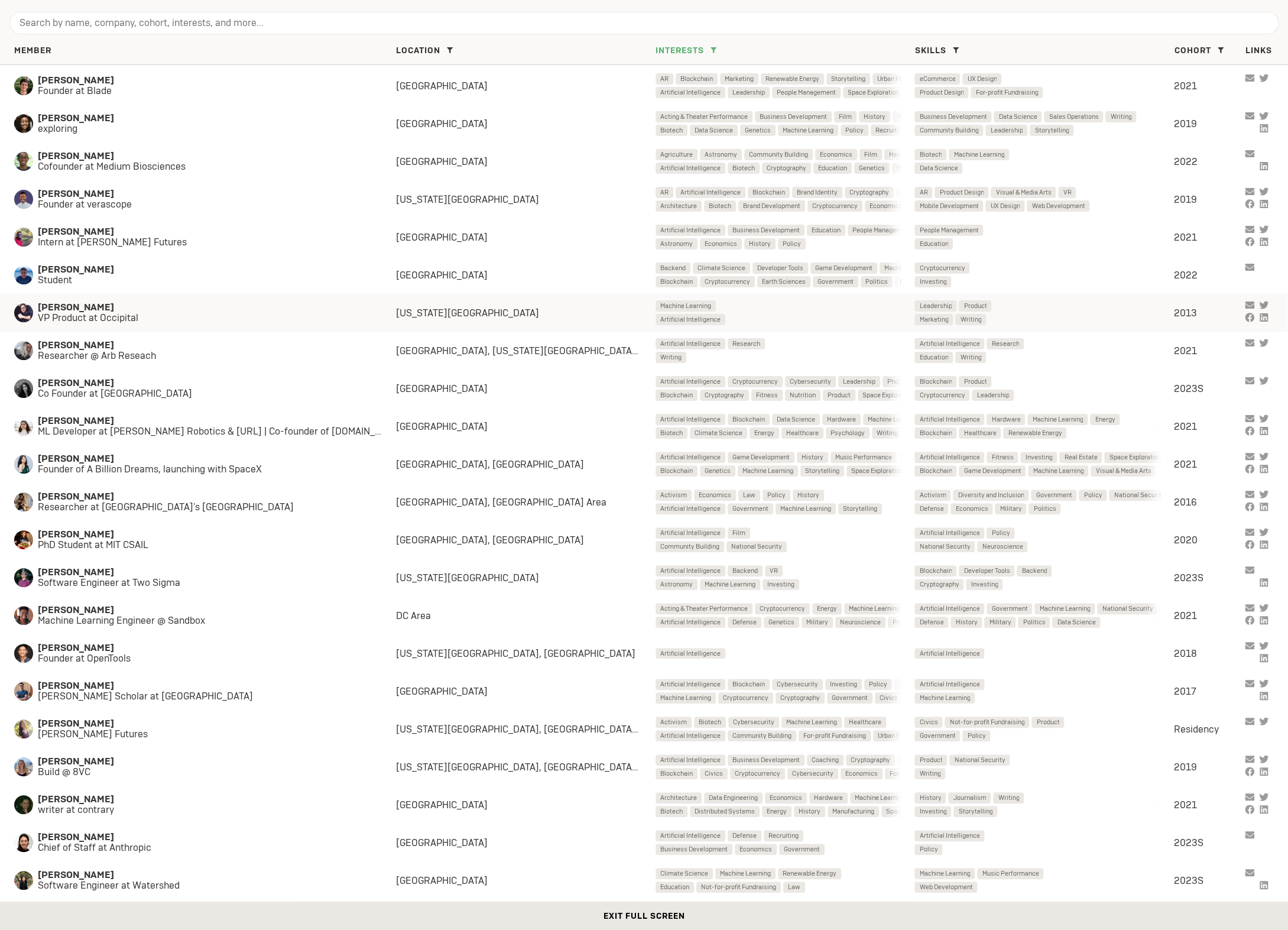
click at [119, 312] on span "Alex Schiff" at bounding box center [205, 307] width 335 height 10
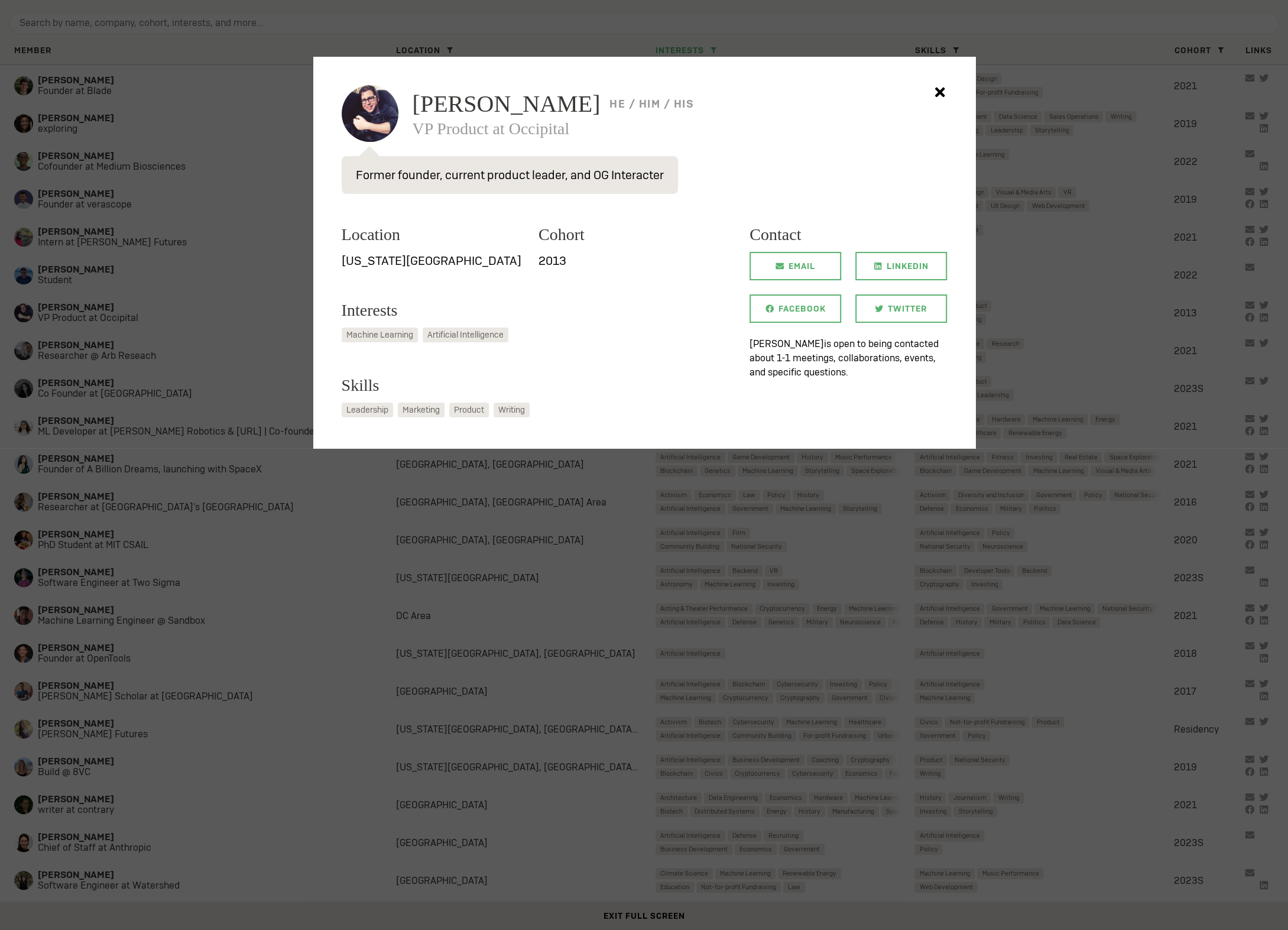
click at [482, 107] on span "Alex Schiff" at bounding box center [506, 103] width 188 height 23
copy span "Alex Schiff"
click at [377, 111] on div "Alex Schiff he / him / his VP Product at Occipital" at bounding box center [644, 113] width 605 height 57
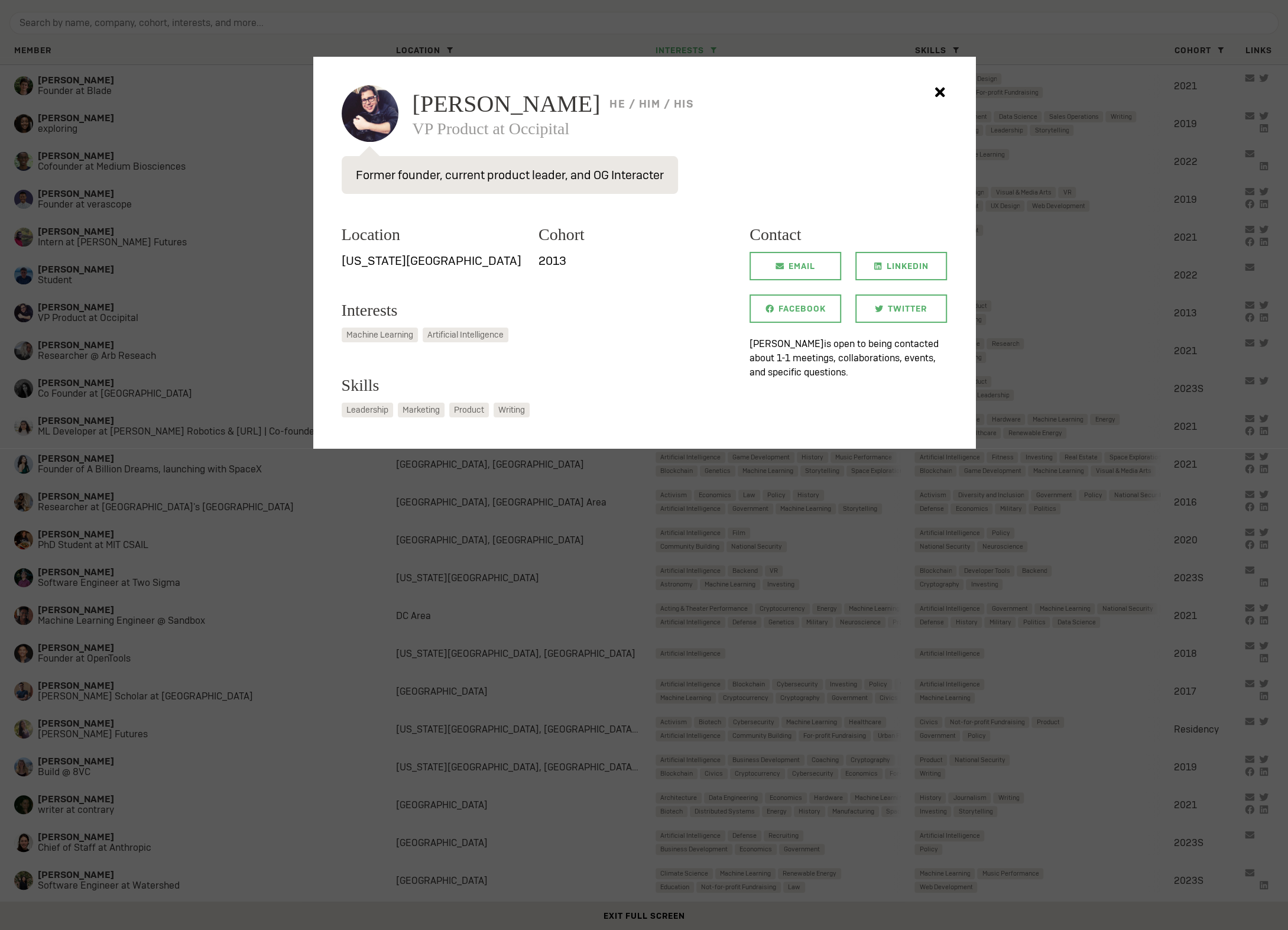
click at [257, 259] on div at bounding box center [644, 465] width 1288 height 930
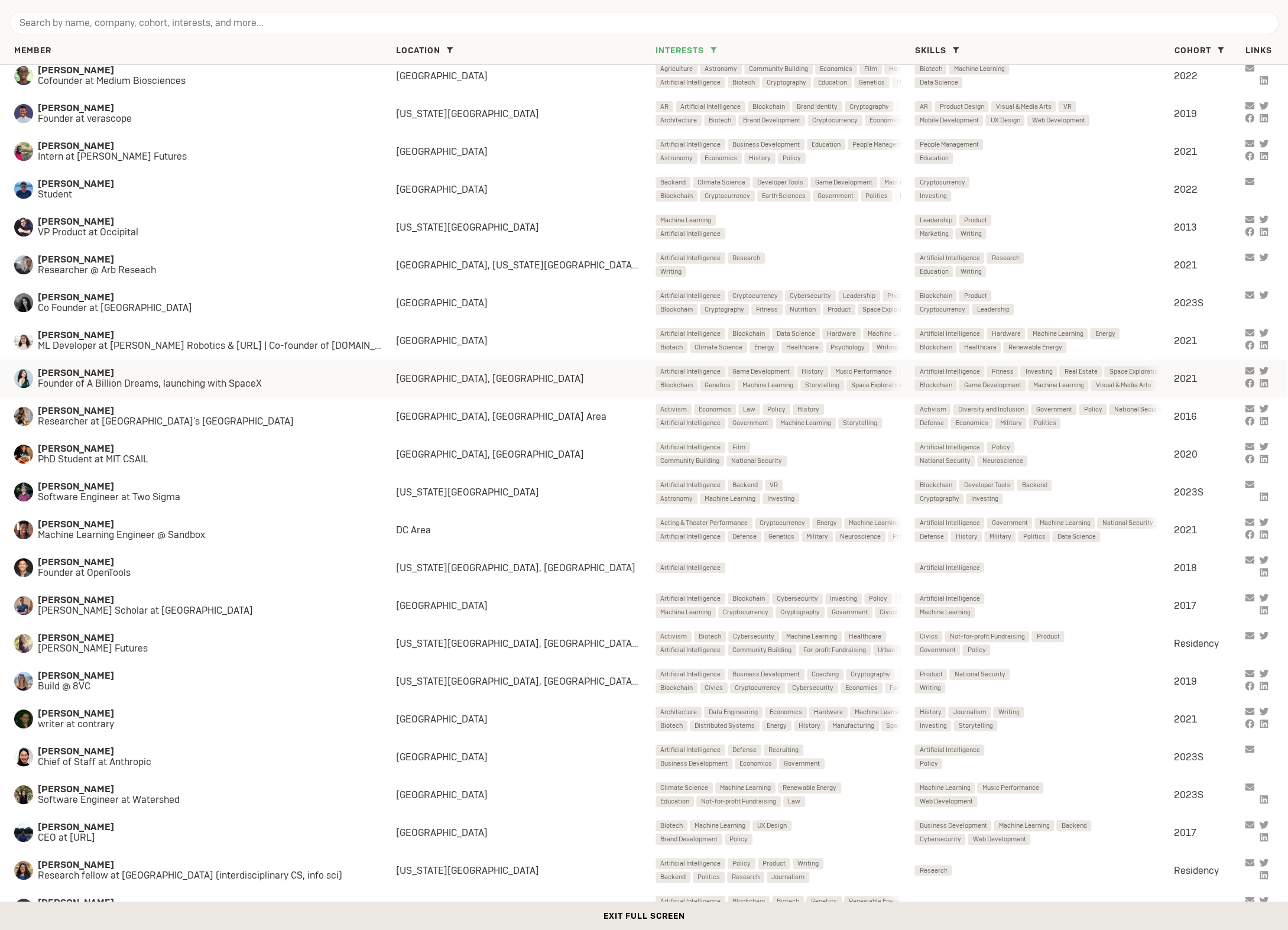
scroll to position [199, 0]
click at [190, 561] on span "Andy Qin" at bounding box center [205, 561] width 335 height 10
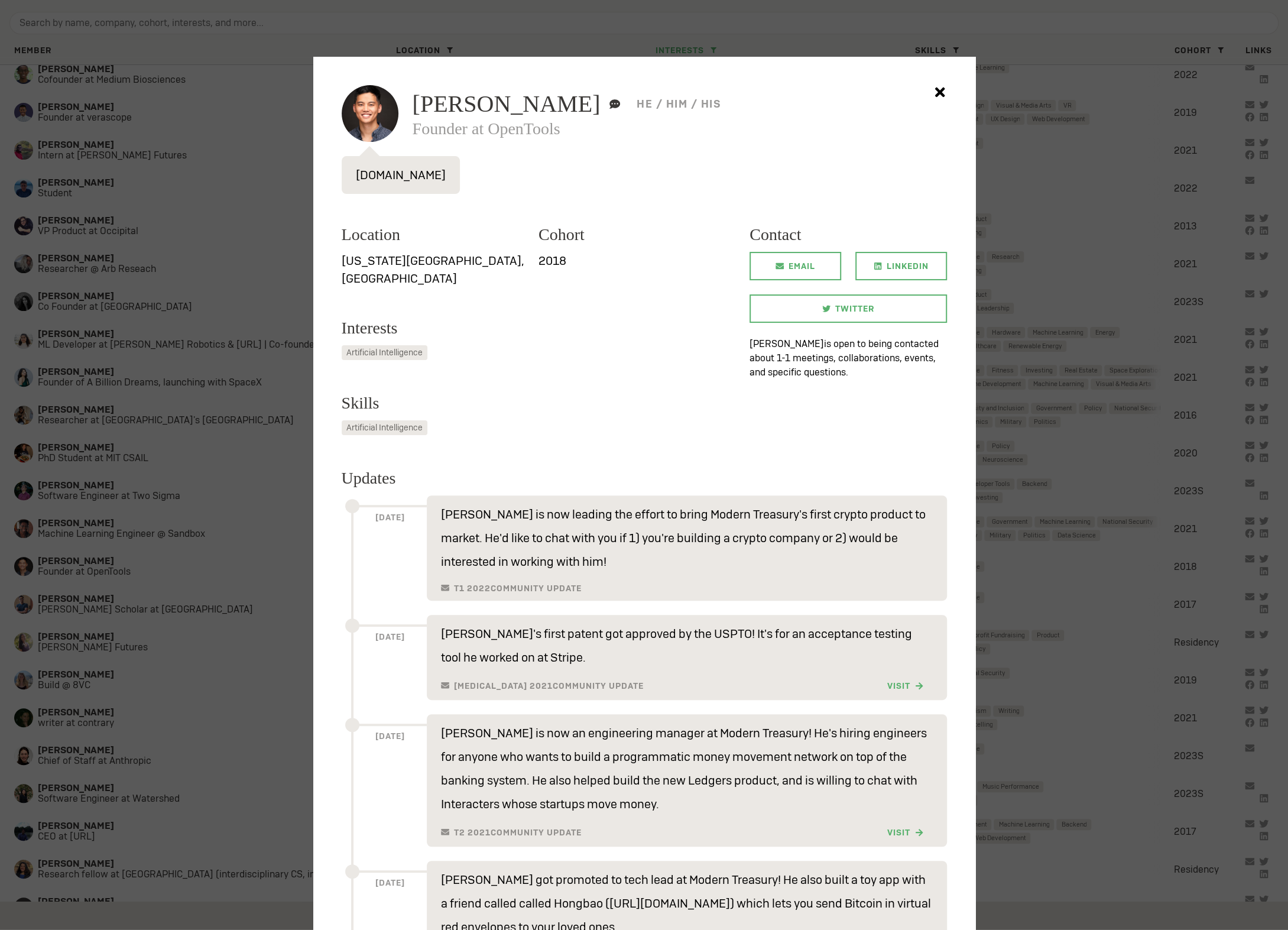
click at [466, 119] on div "Andy Qin I pronounce my name “ ann-dee chin .” he / him / his Founder at OpenTo…" at bounding box center [680, 111] width 534 height 52
click at [466, 116] on span "Andy Qin" at bounding box center [506, 103] width 188 height 23
copy h2 "Andy Qin"
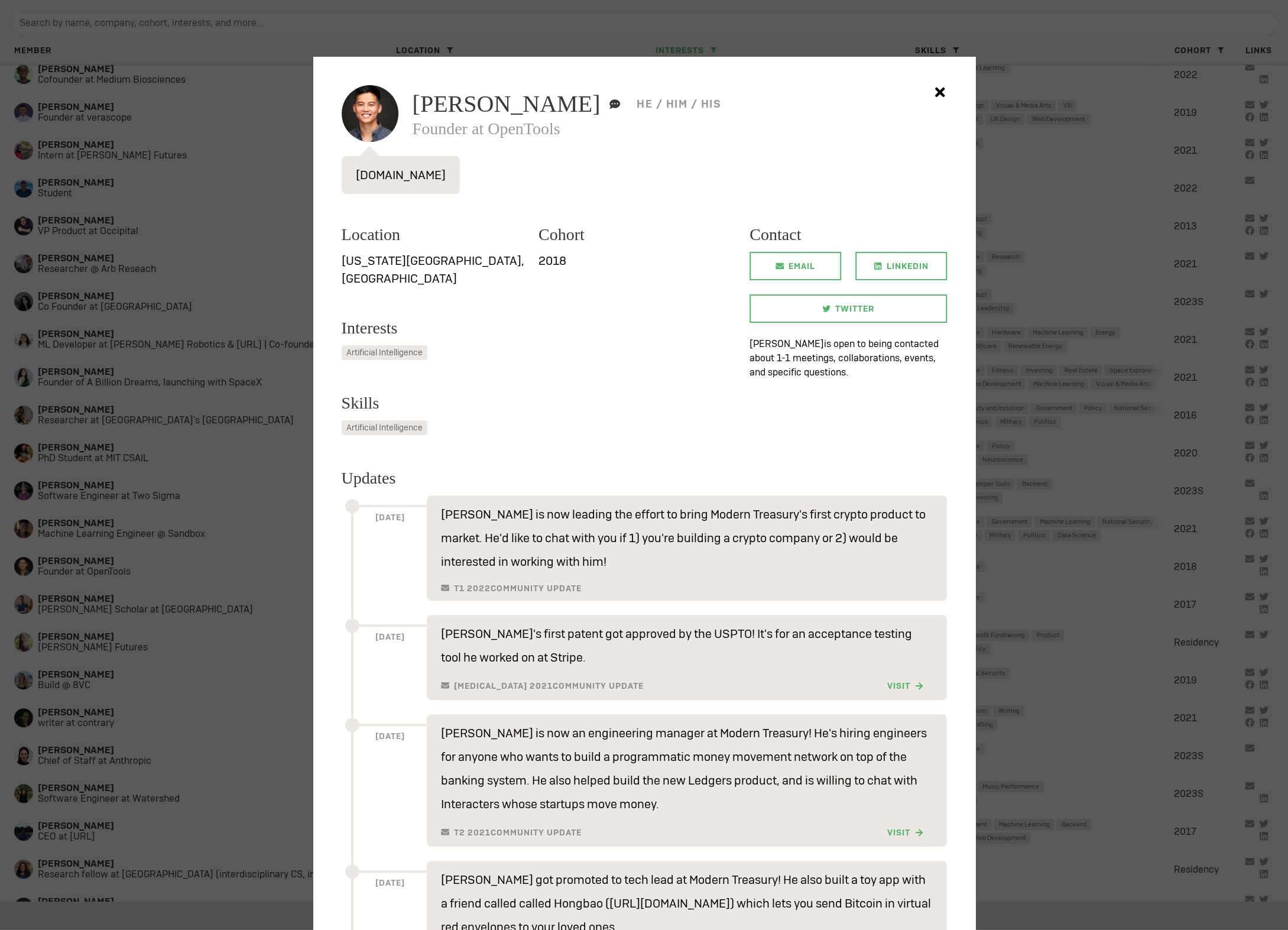
click at [234, 610] on div at bounding box center [644, 465] width 1288 height 930
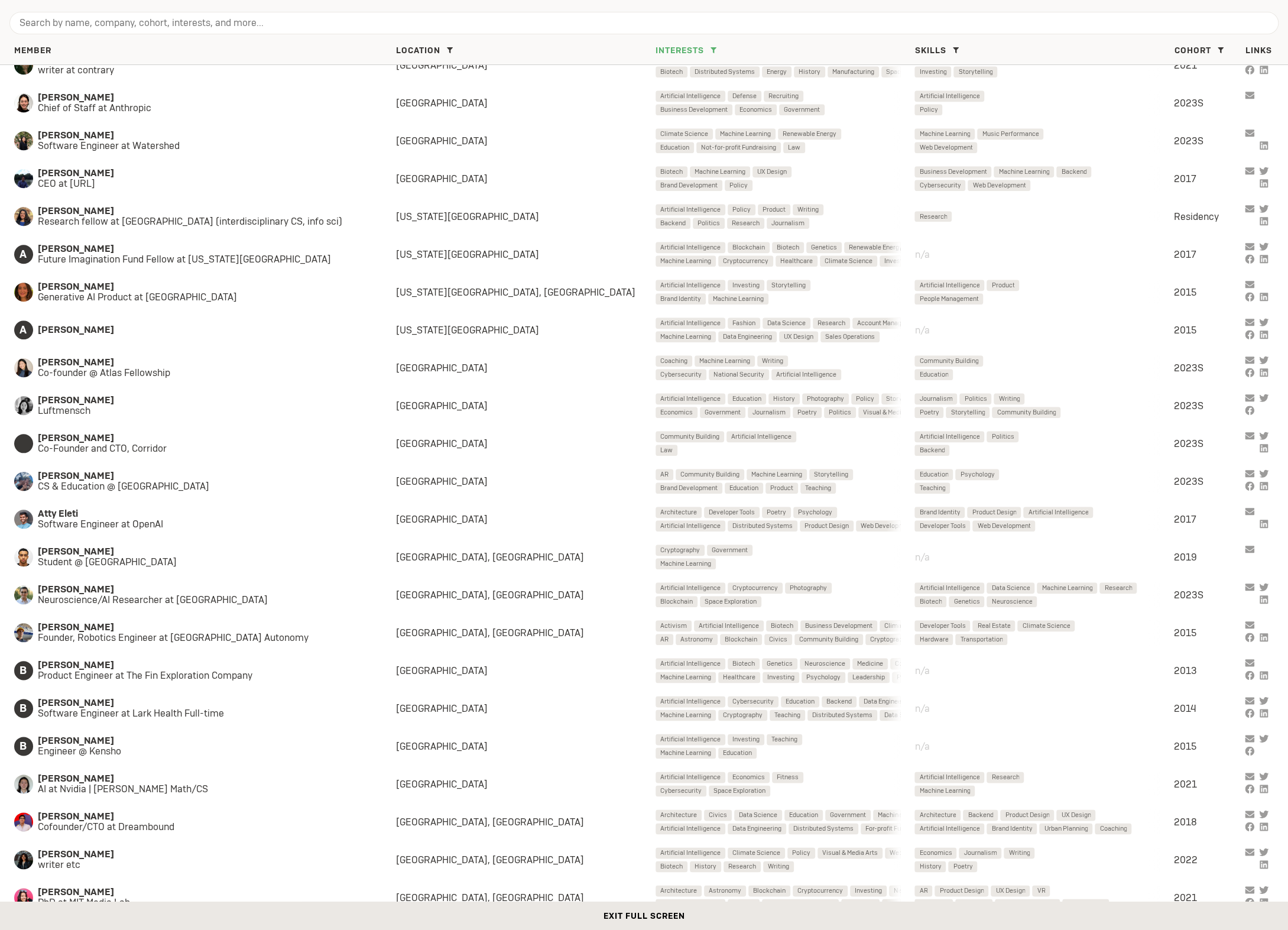
scroll to position [852, 0]
click at [190, 523] on span "Software Engineer at OpenAI" at bounding box center [205, 523] width 335 height 10
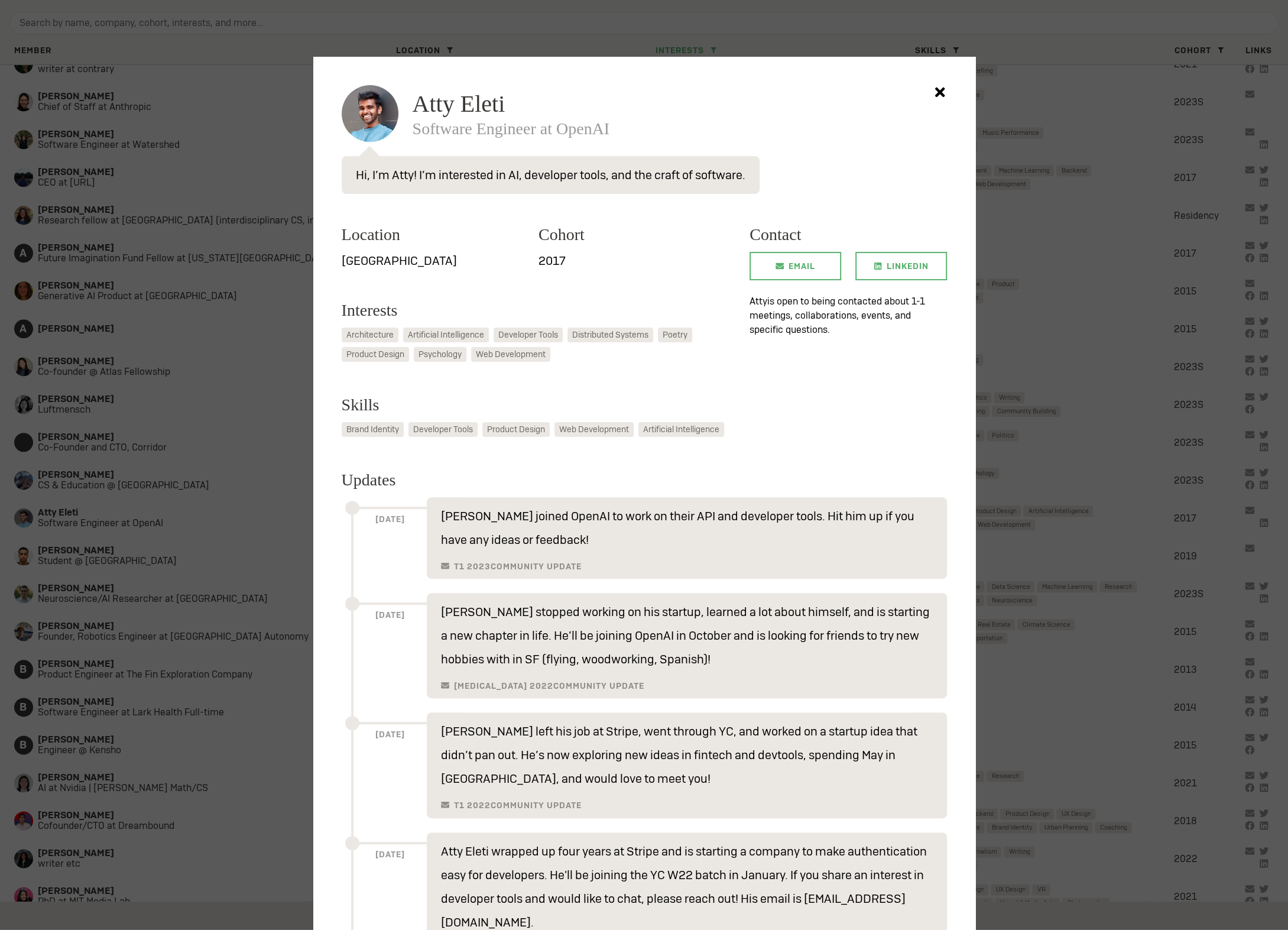
click at [468, 110] on span "Atty Eleti" at bounding box center [458, 103] width 93 height 23
copy span "Atty Eleti"
click at [255, 521] on div at bounding box center [644, 465] width 1288 height 930
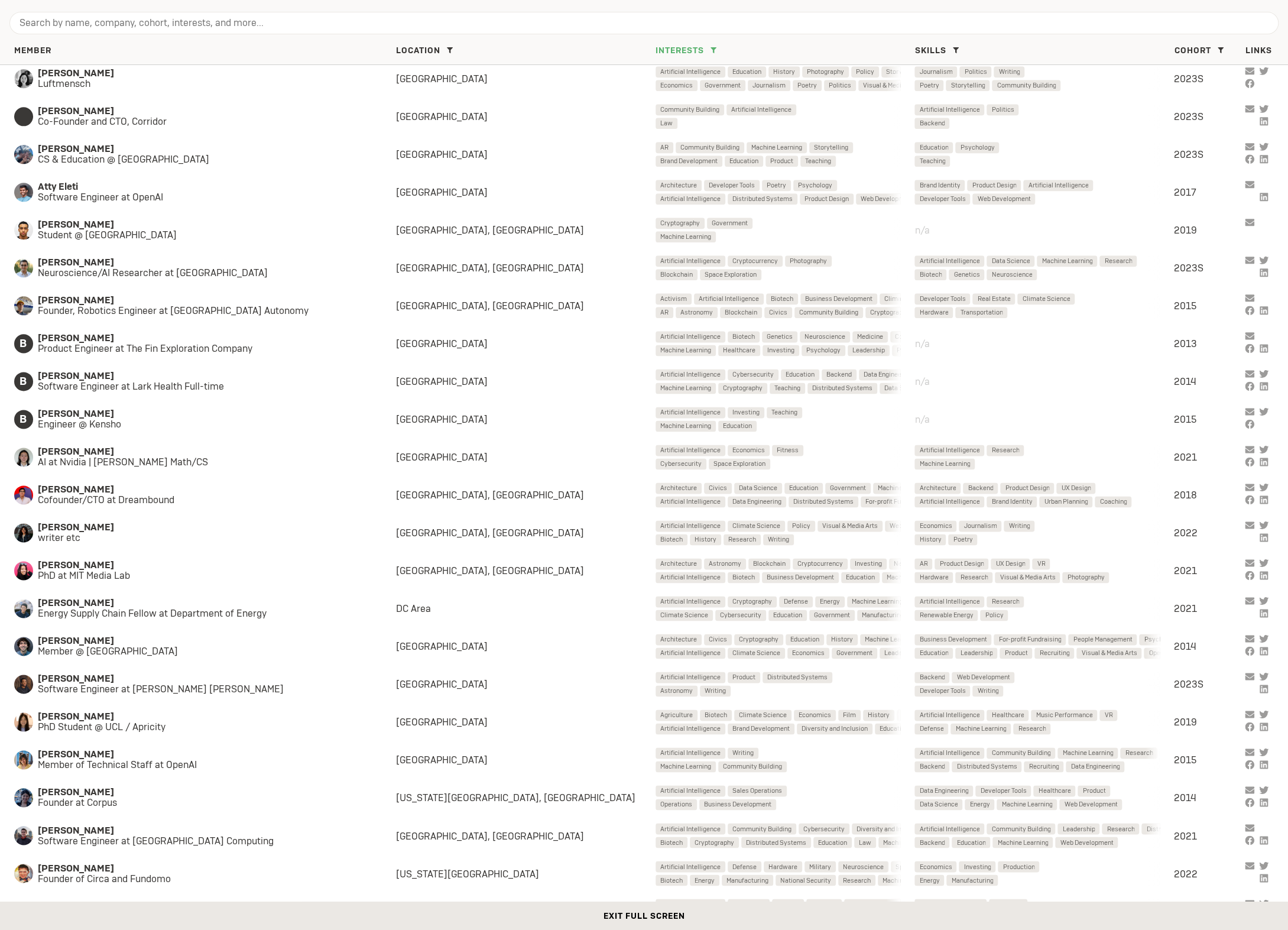
scroll to position [1182, 0]
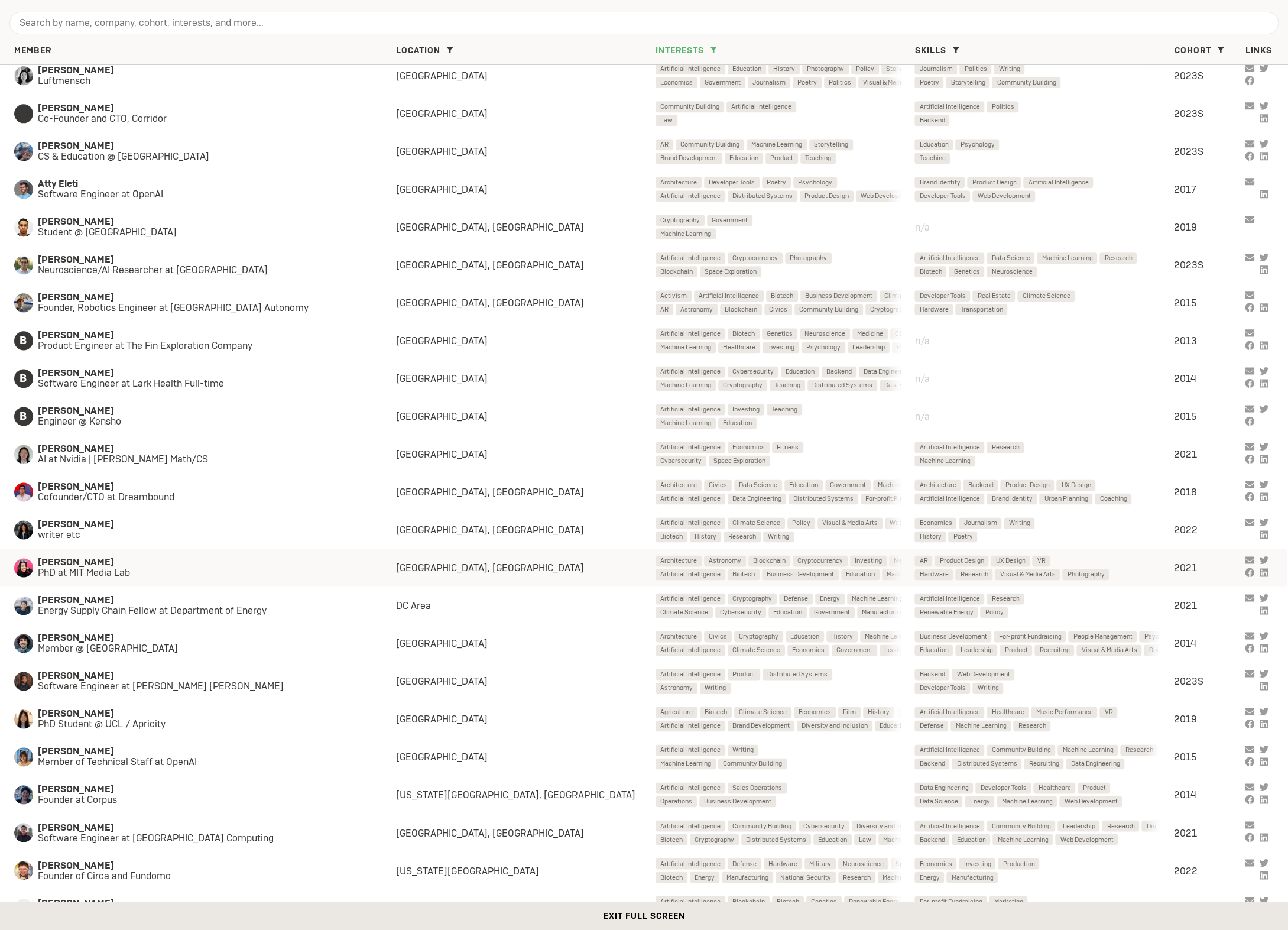
click at [253, 557] on span "Cathy Fang" at bounding box center [205, 562] width 335 height 10
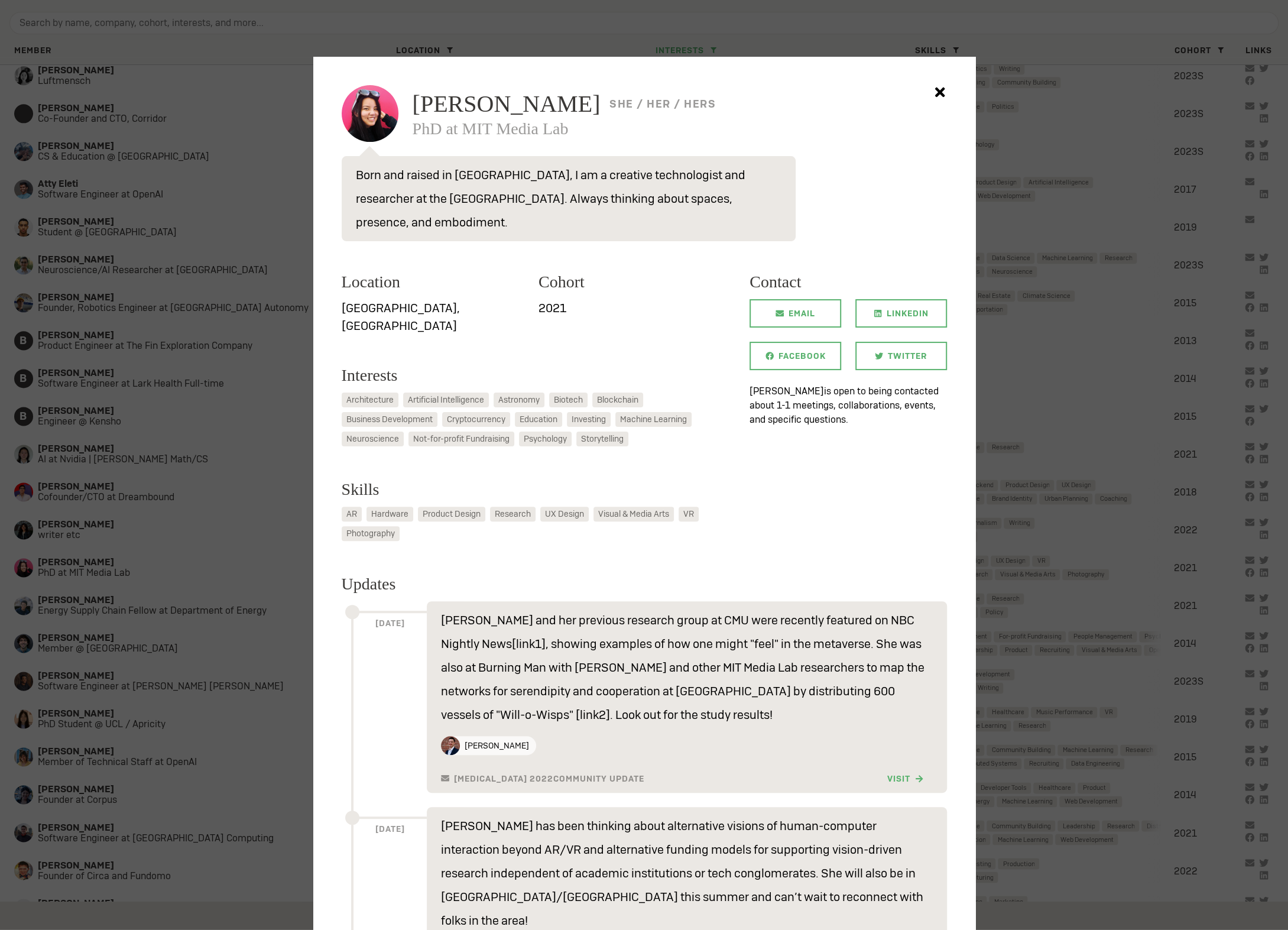
click at [485, 103] on span "Cathy Fang" at bounding box center [506, 103] width 188 height 23
copy span "Cathy Fang"
click at [169, 510] on div at bounding box center [644, 465] width 1288 height 930
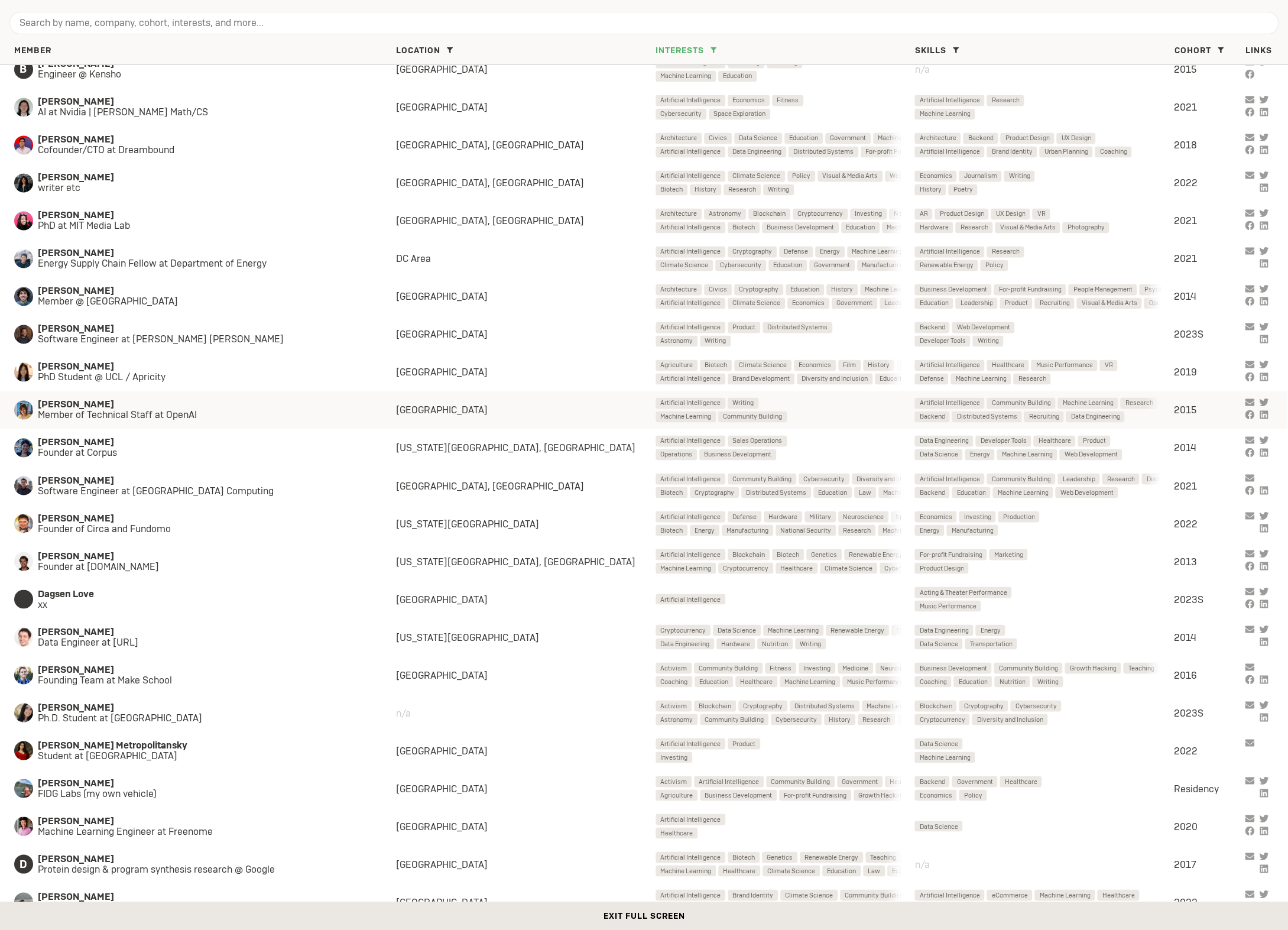
scroll to position [1548, 0]
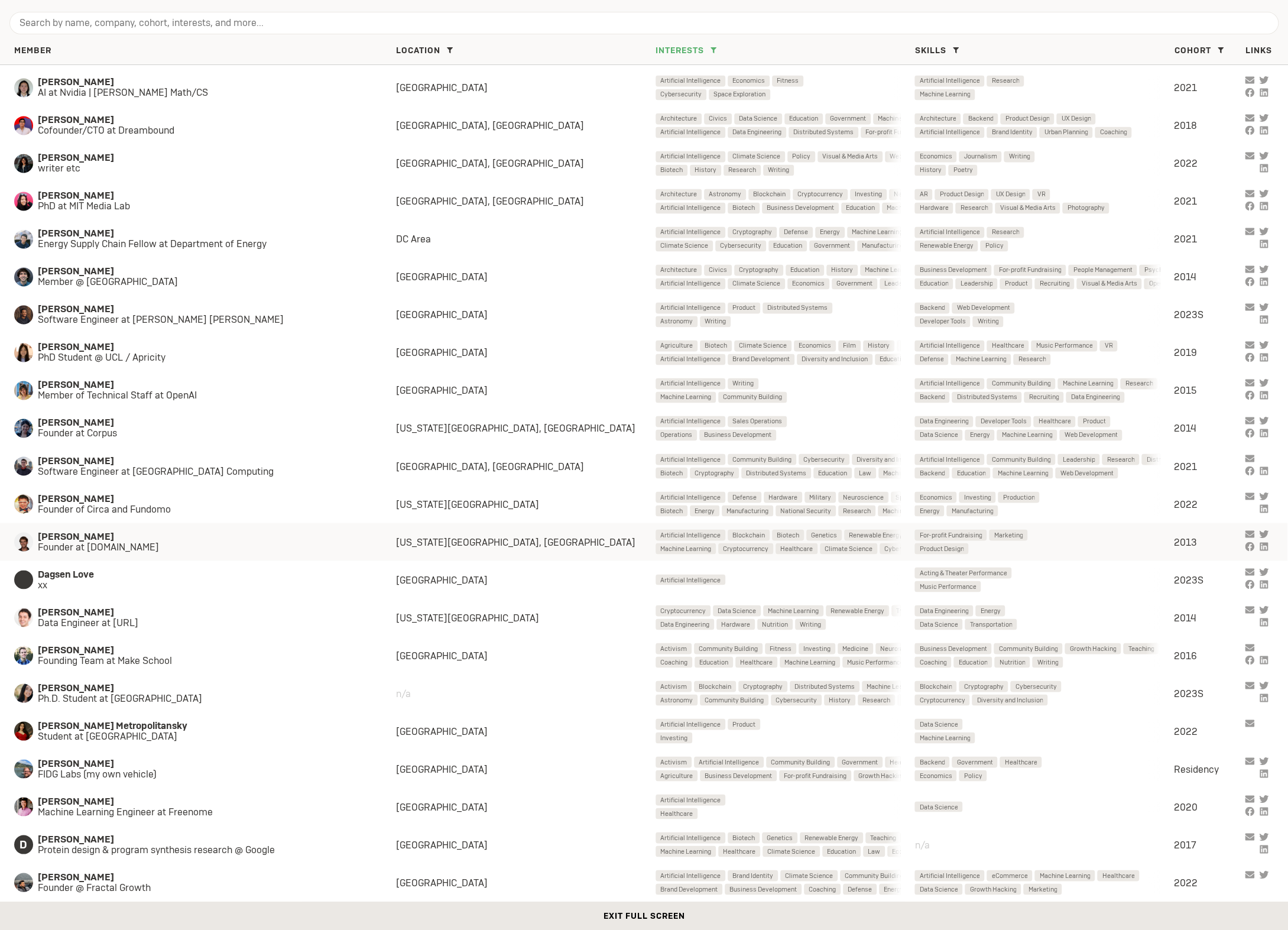
click at [114, 540] on span "Cory Levy" at bounding box center [205, 536] width 335 height 10
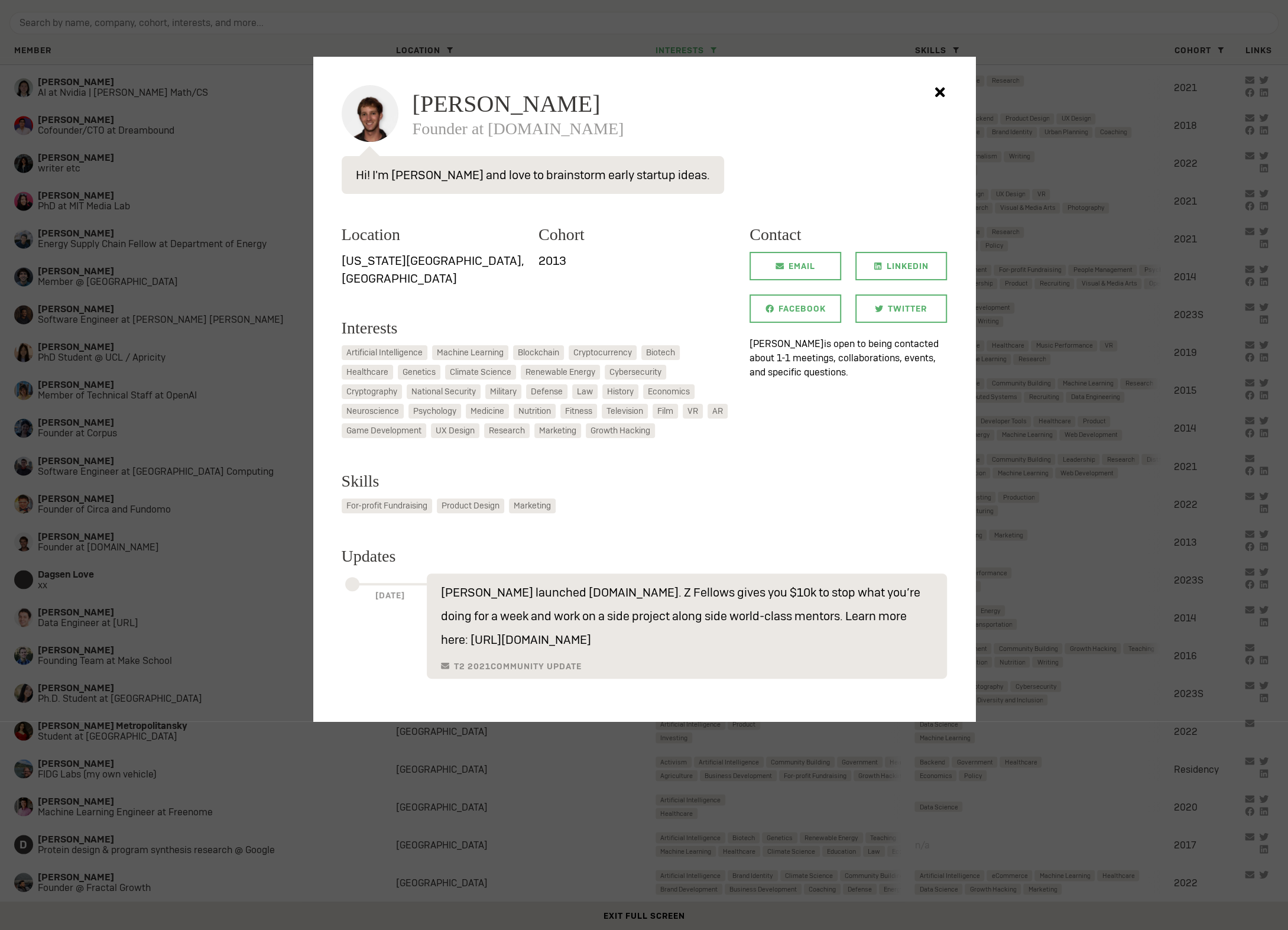
click at [203, 442] on div at bounding box center [644, 465] width 1288 height 930
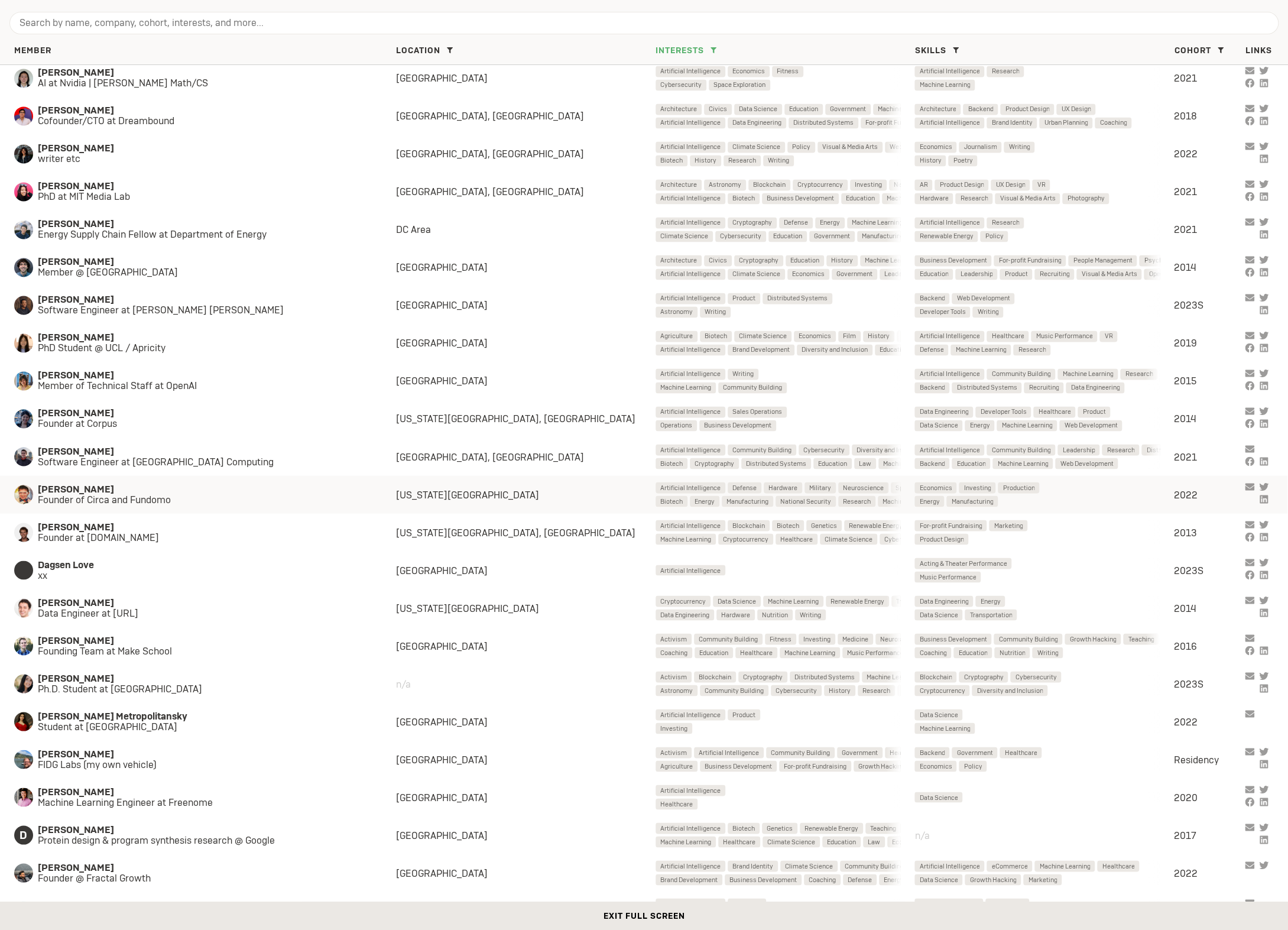
scroll to position [1564, 0]
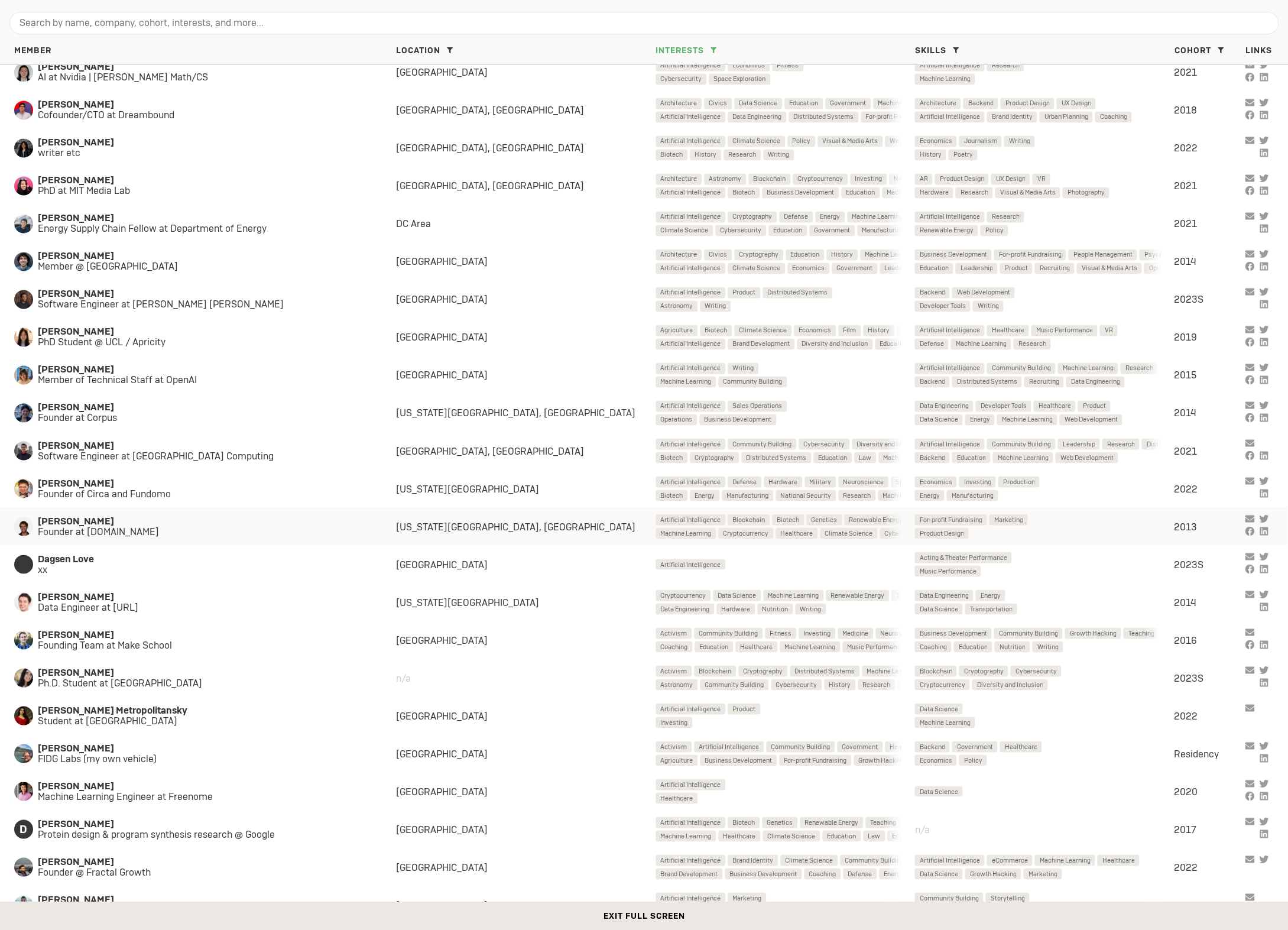
click at [231, 525] on span "Cory Levy" at bounding box center [205, 521] width 335 height 10
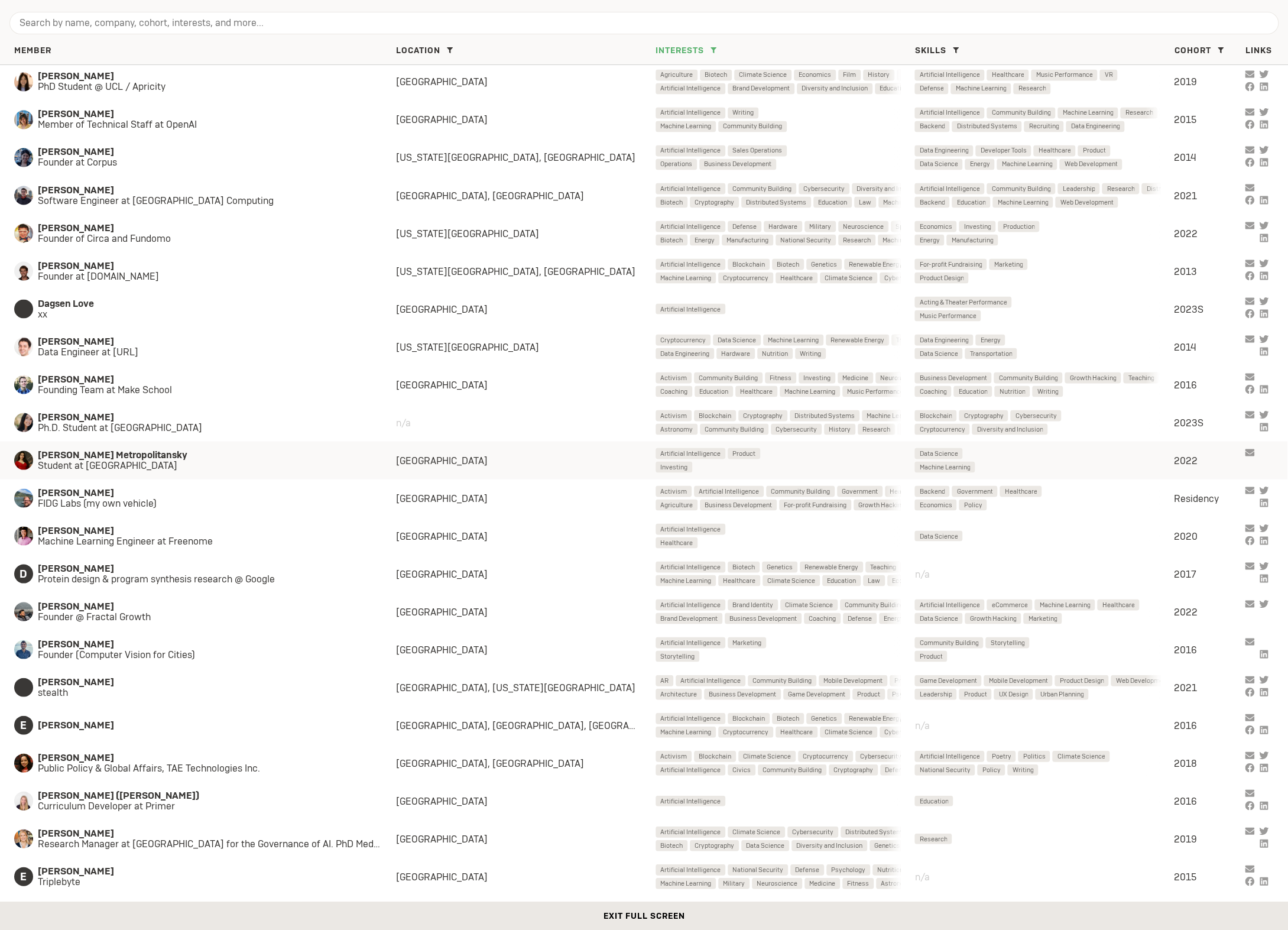
scroll to position [1823, 0]
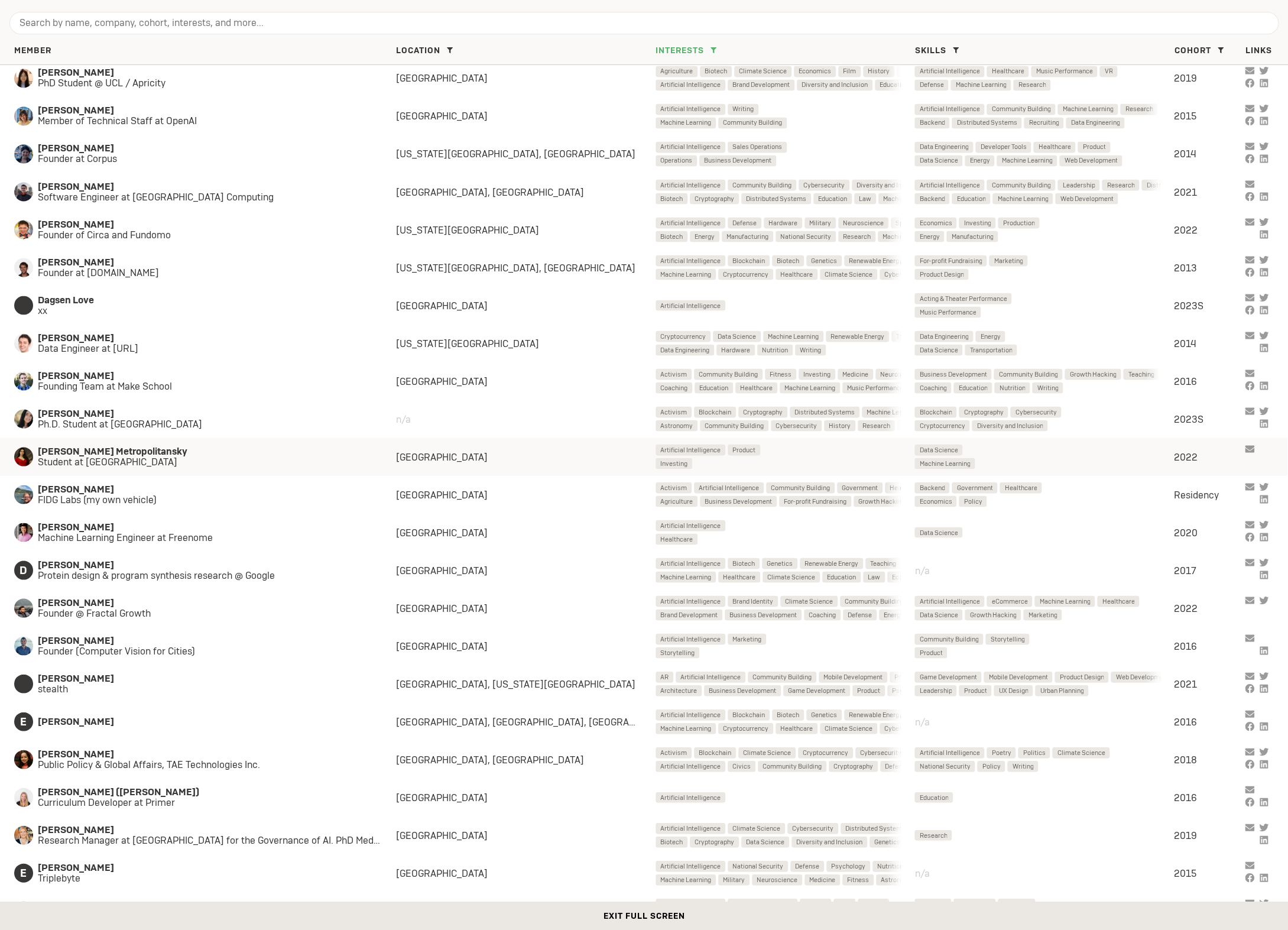
click at [153, 458] on span "Student at Harvard University" at bounding box center [205, 461] width 335 height 10
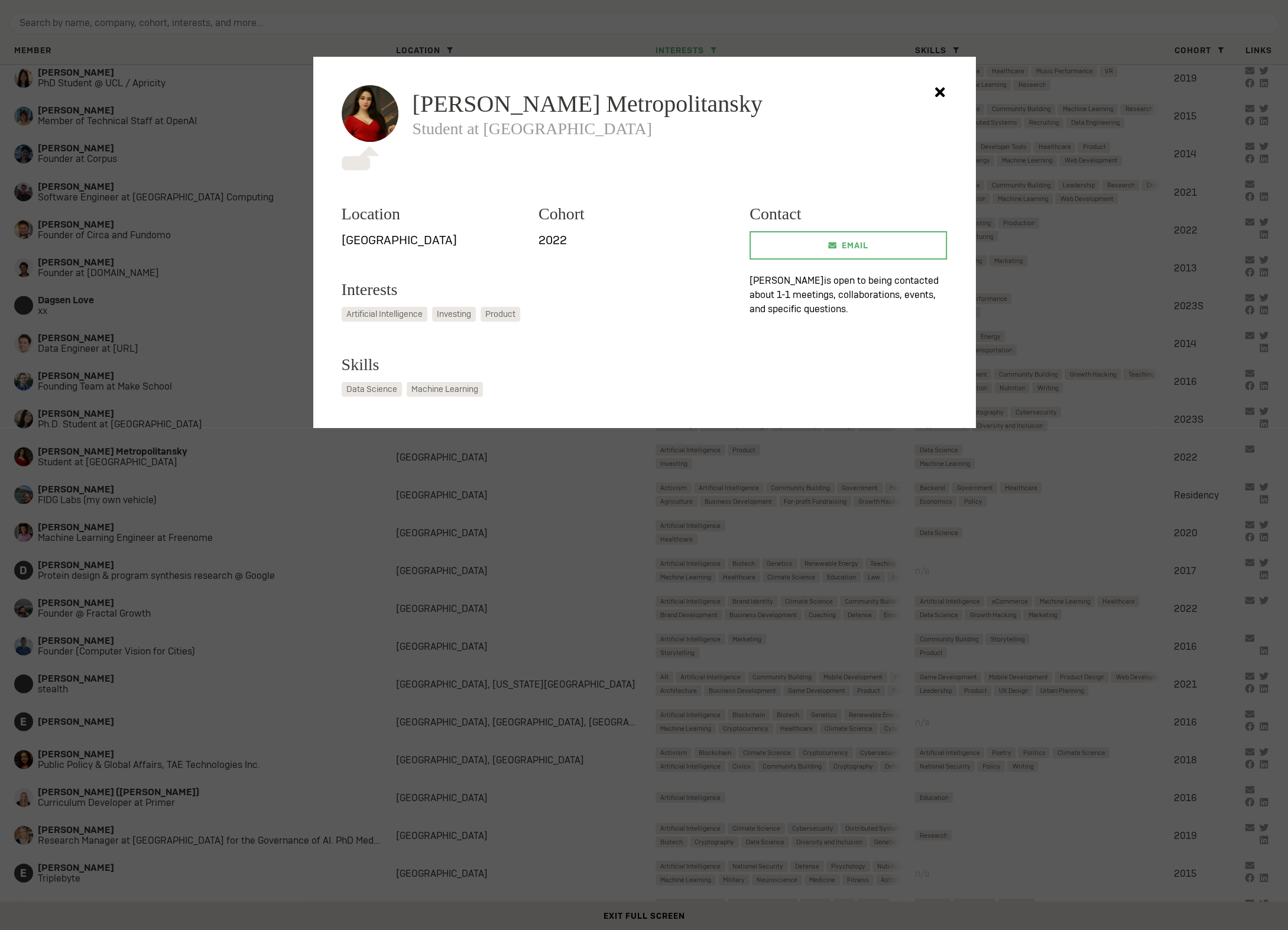
click at [443, 111] on span "Dasha Metropolitansky" at bounding box center [588, 103] width 350 height 23
copy span "Dasha Metropolitansky"
click at [216, 399] on div at bounding box center [644, 465] width 1288 height 930
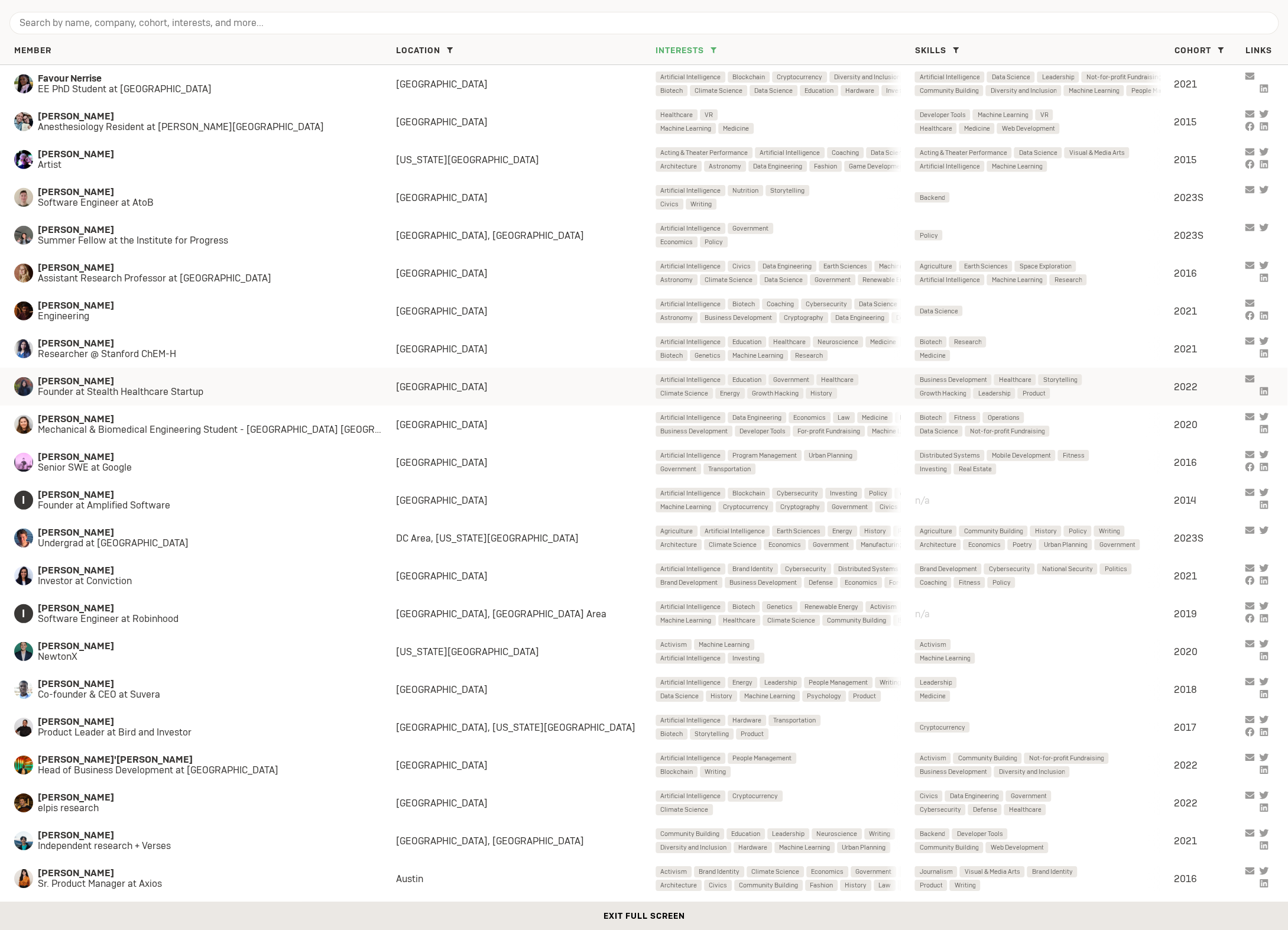
scroll to position [2773, 0]
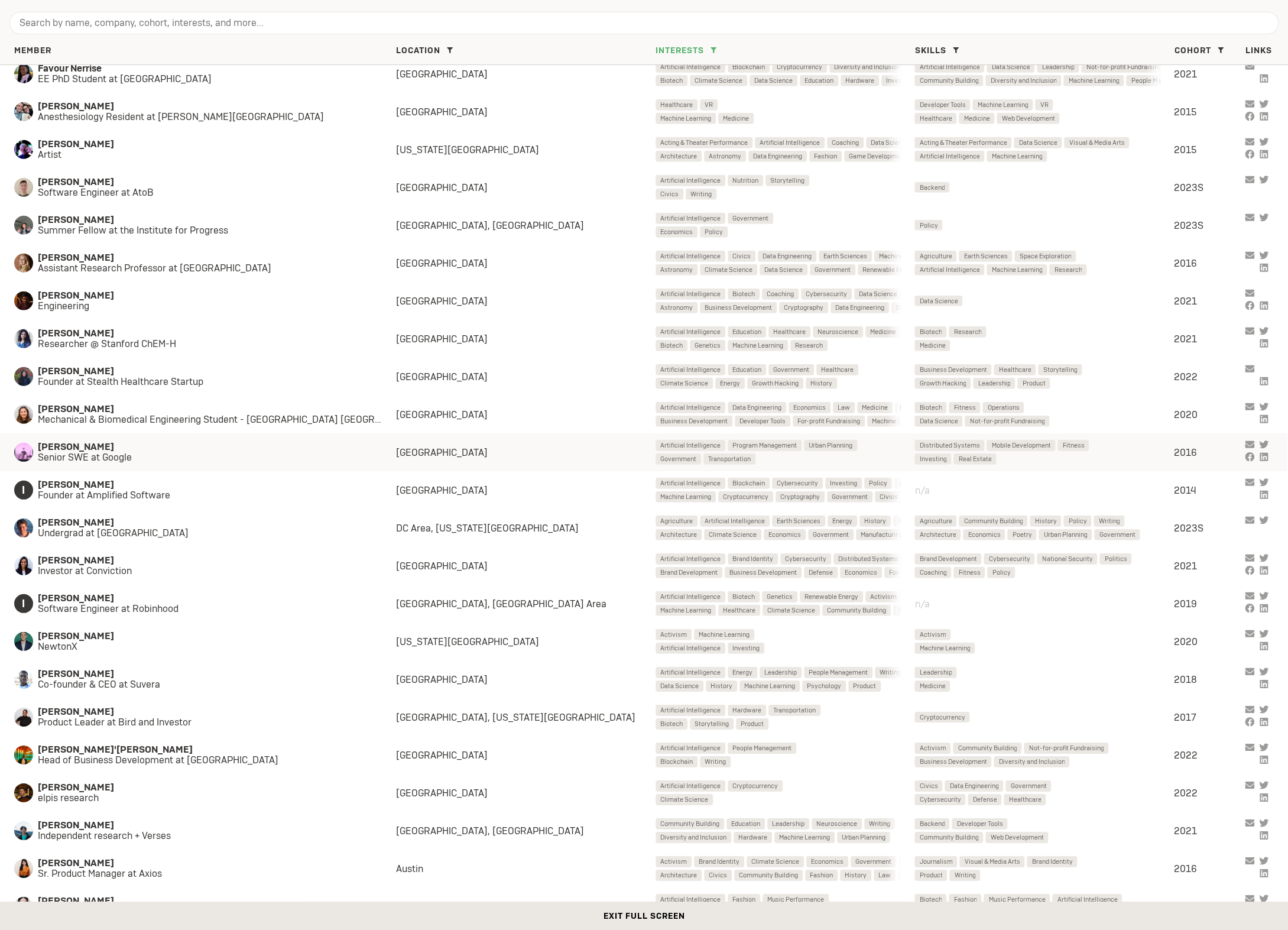
click at [142, 448] on span "[PERSON_NAME]" at bounding box center [205, 446] width 335 height 10
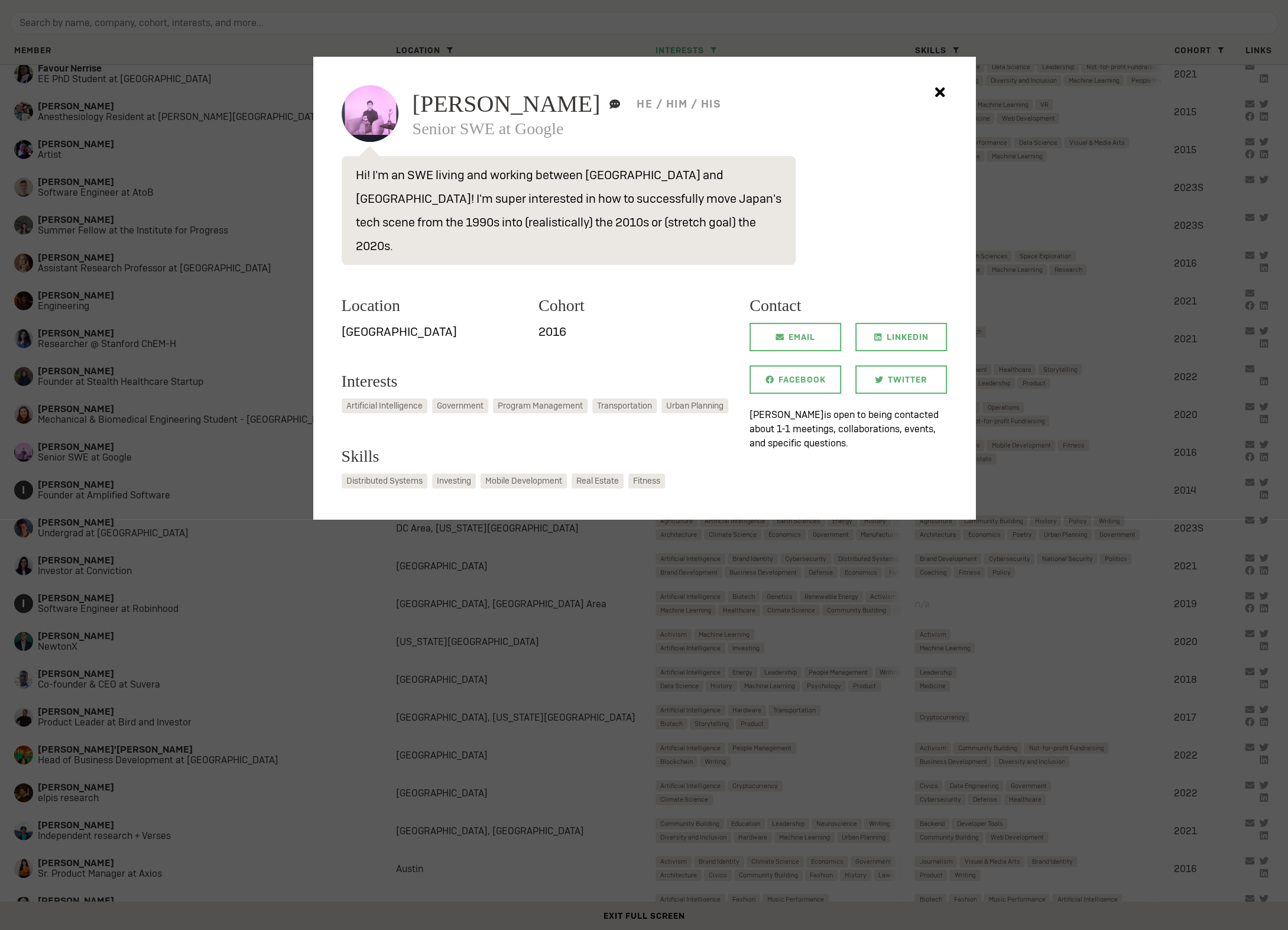
click at [462, 112] on span "[PERSON_NAME]" at bounding box center [506, 103] width 188 height 23
copy h2 "[PERSON_NAME]"
click at [211, 542] on div at bounding box center [644, 465] width 1288 height 930
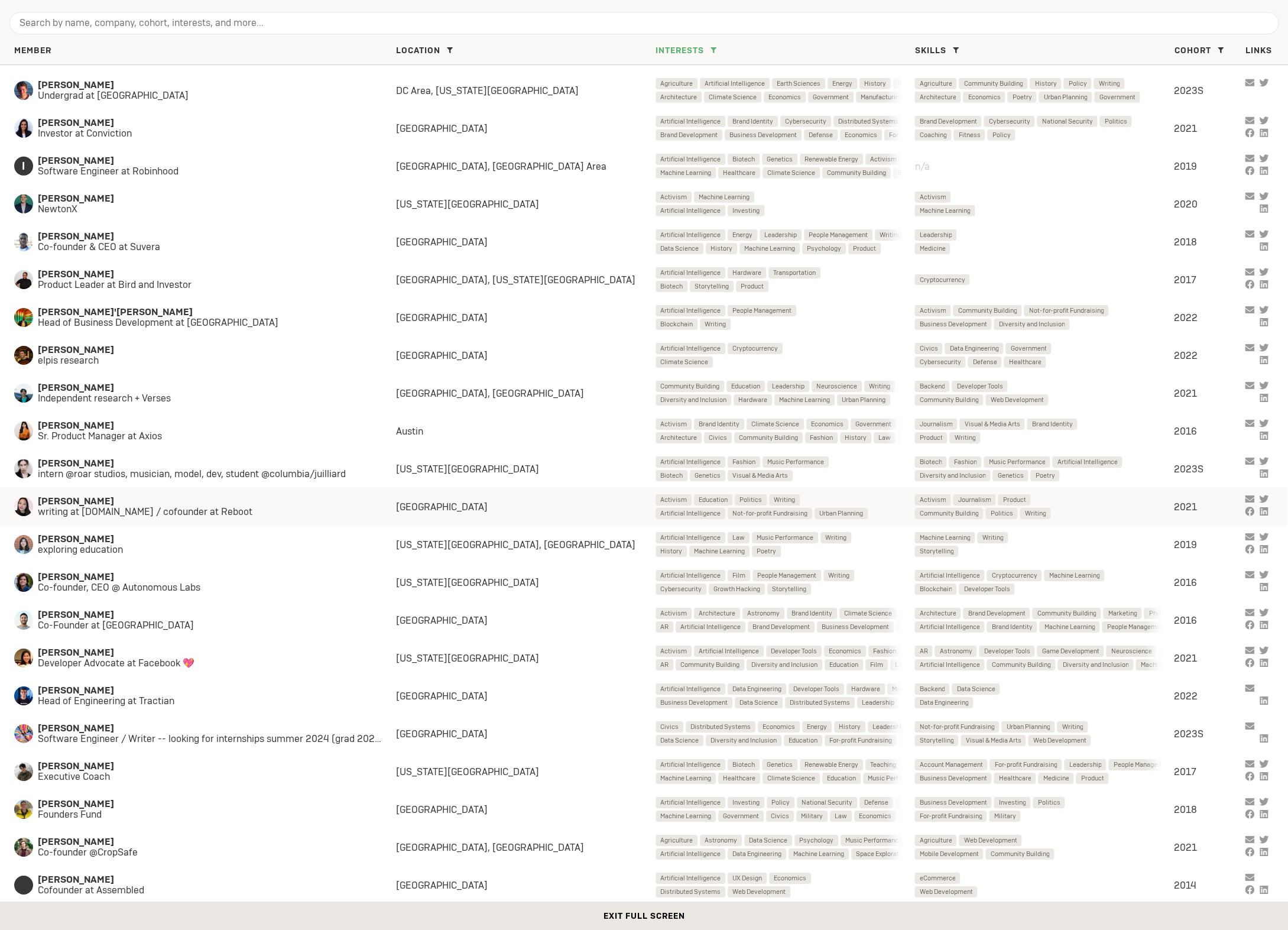
scroll to position [3215, 0]
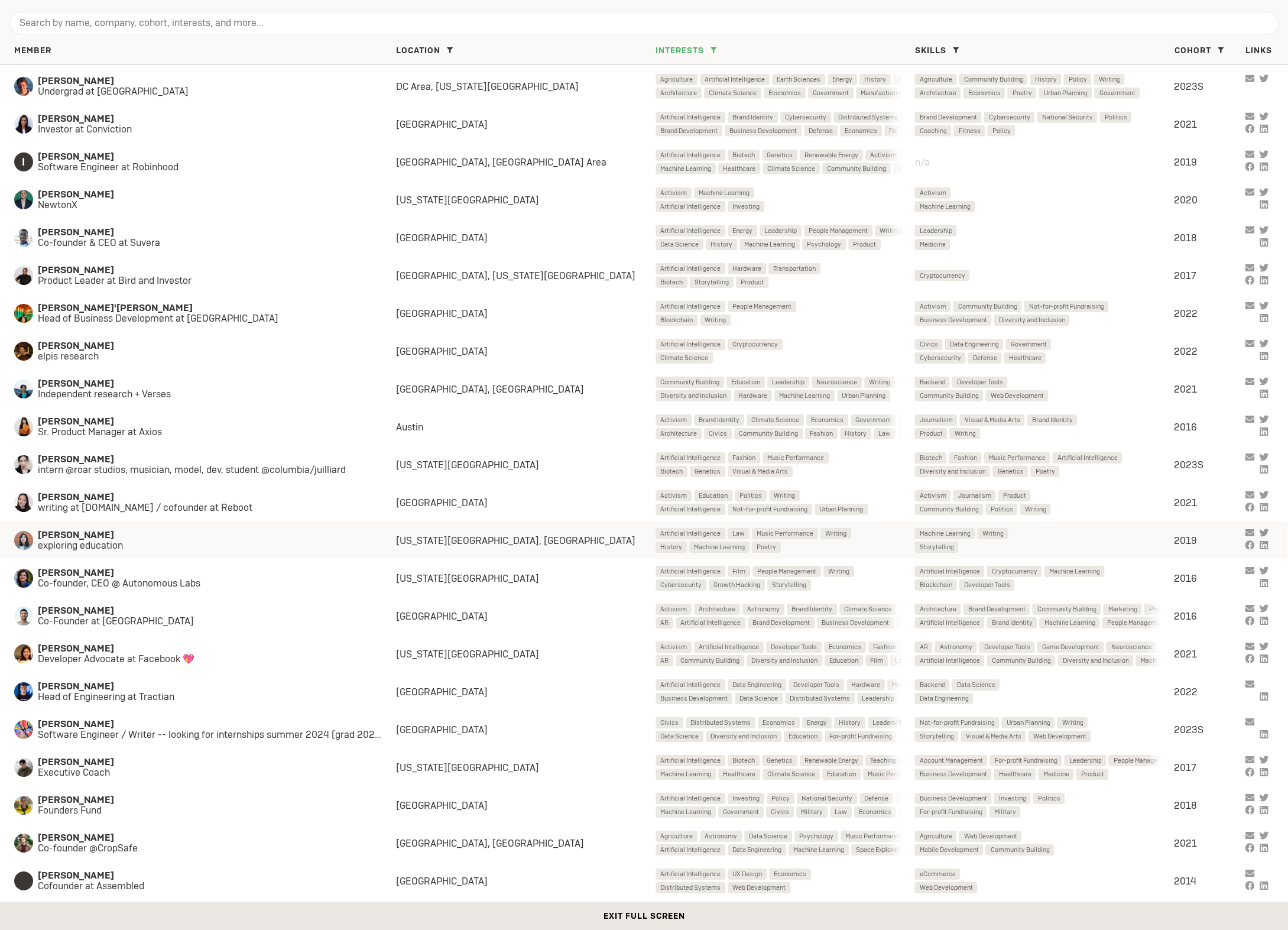
click at [132, 543] on span "exploring education" at bounding box center [205, 545] width 335 height 10
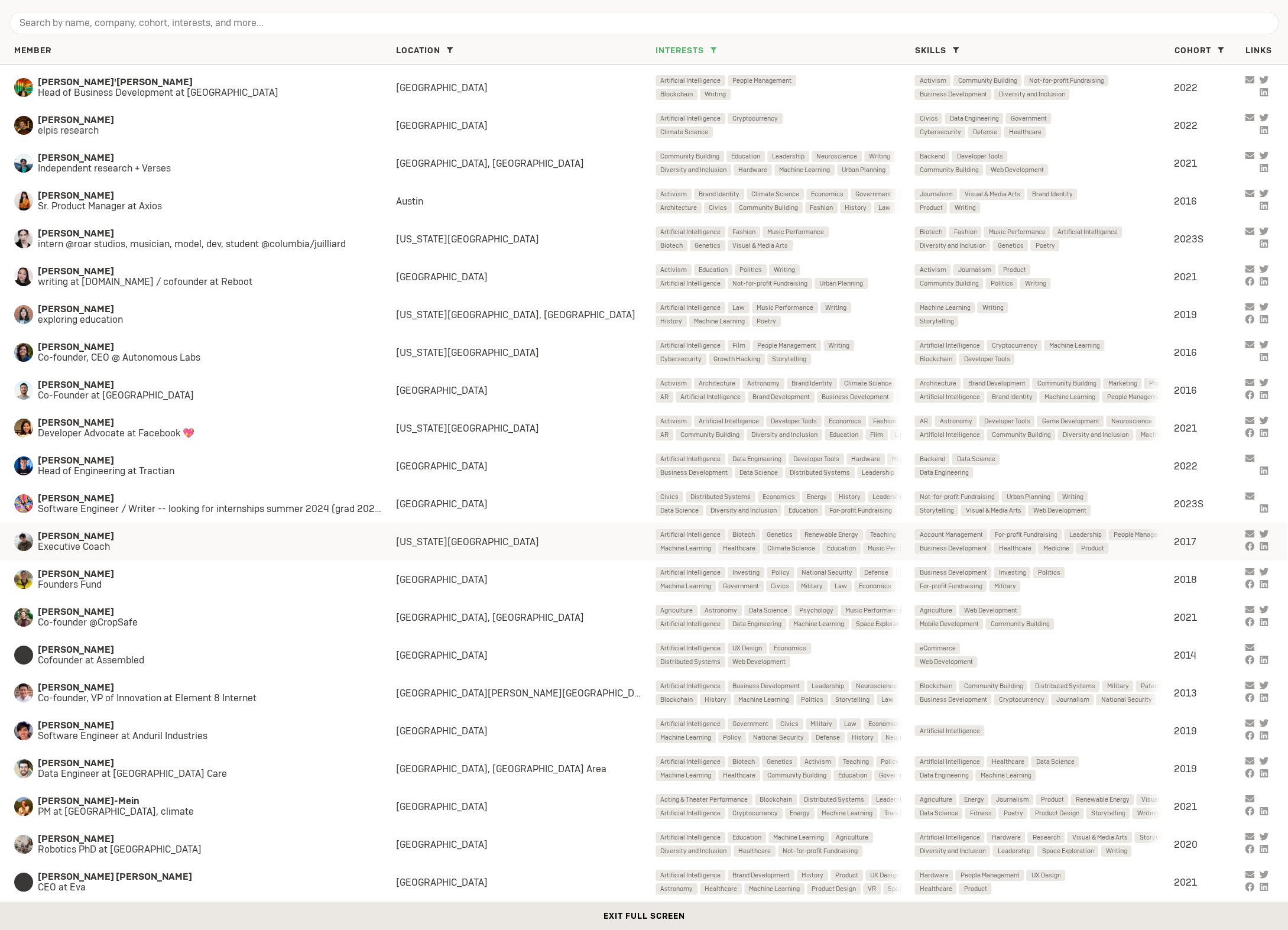
scroll to position [3445, 0]
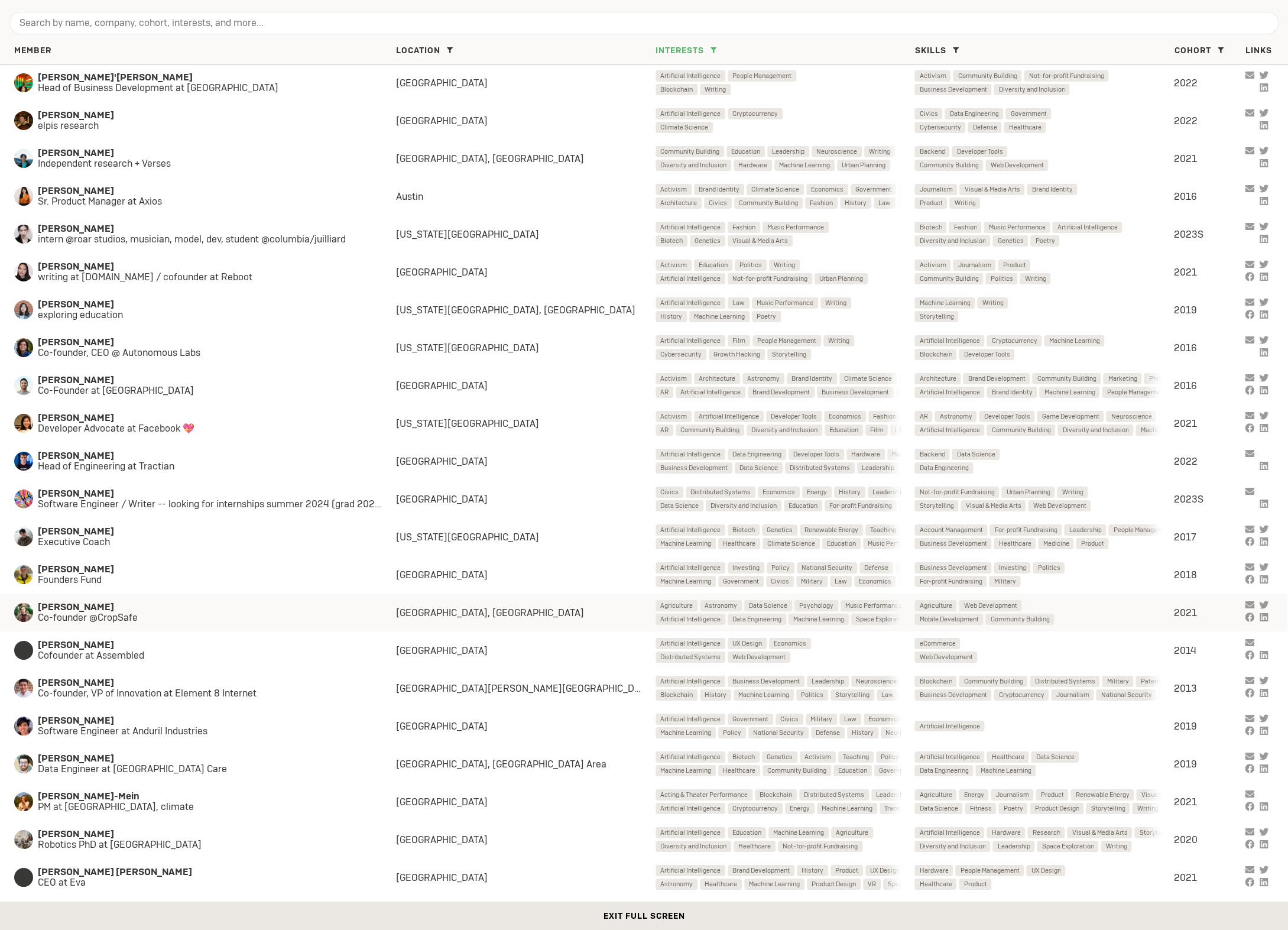
click at [159, 614] on span "Co-founder @CropSafe" at bounding box center [205, 618] width 335 height 10
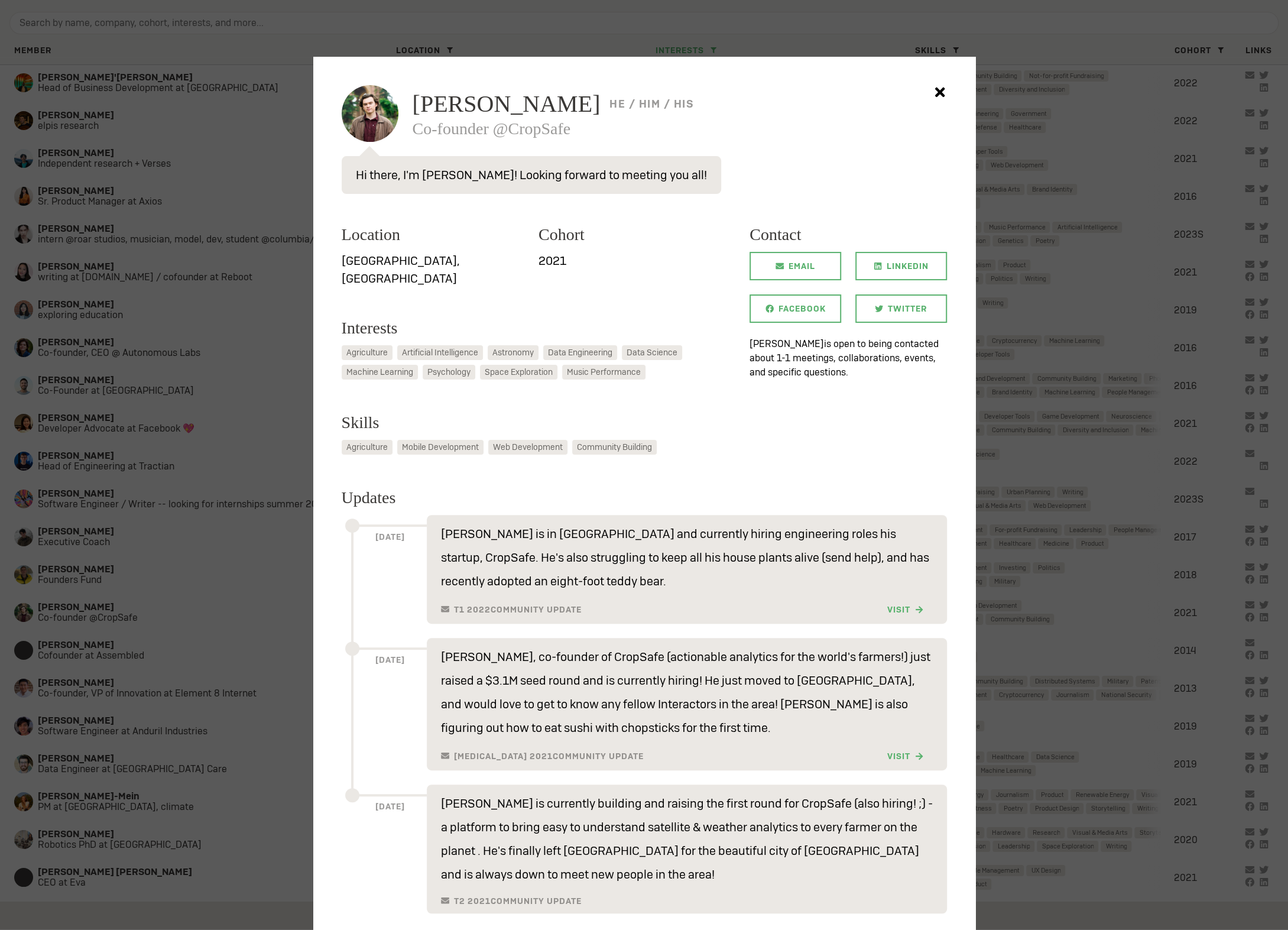
click at [523, 112] on span "John McElhone" at bounding box center [506, 103] width 188 height 23
click at [238, 432] on div at bounding box center [644, 465] width 1288 height 930
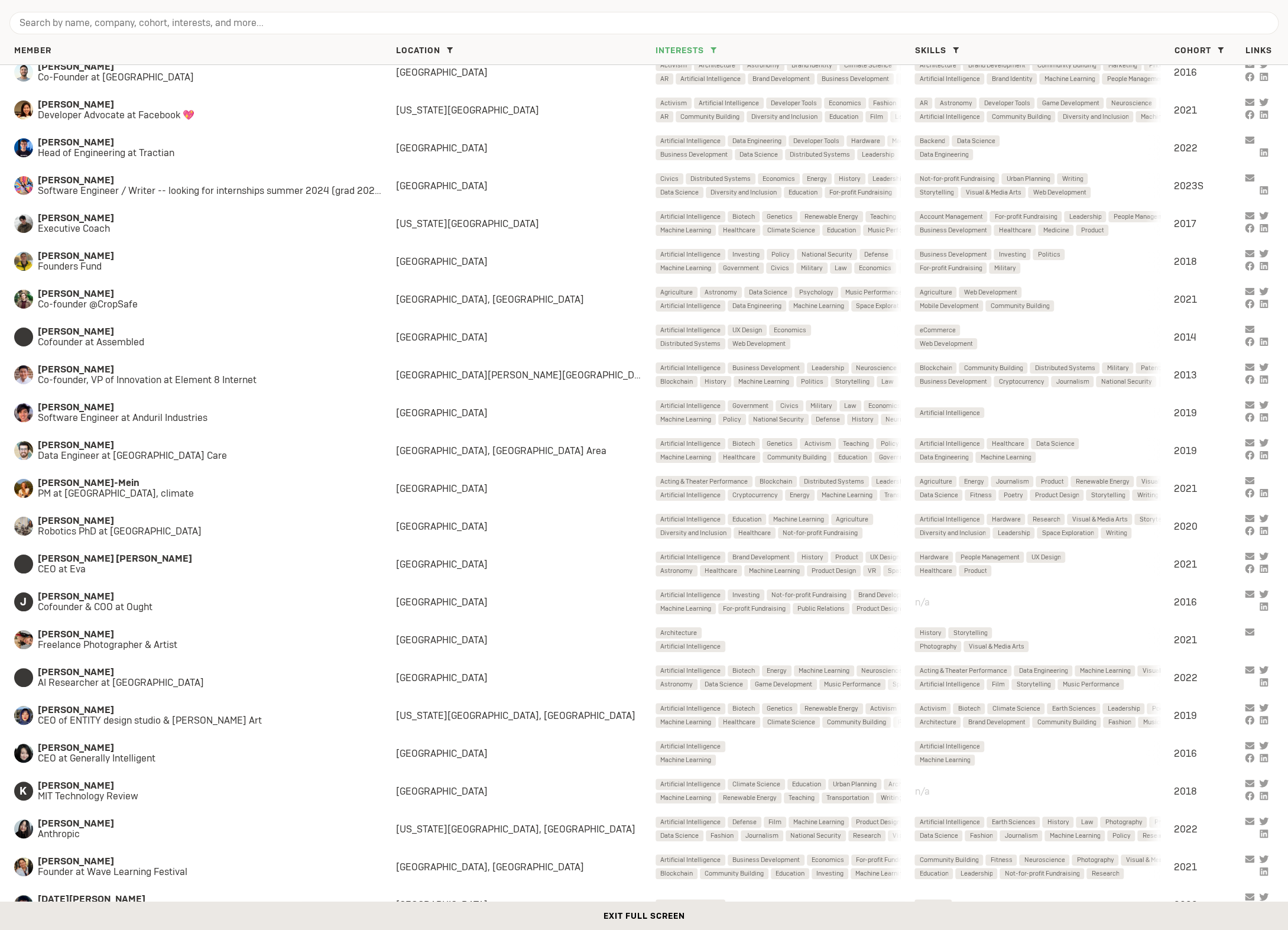
scroll to position [3773, 0]
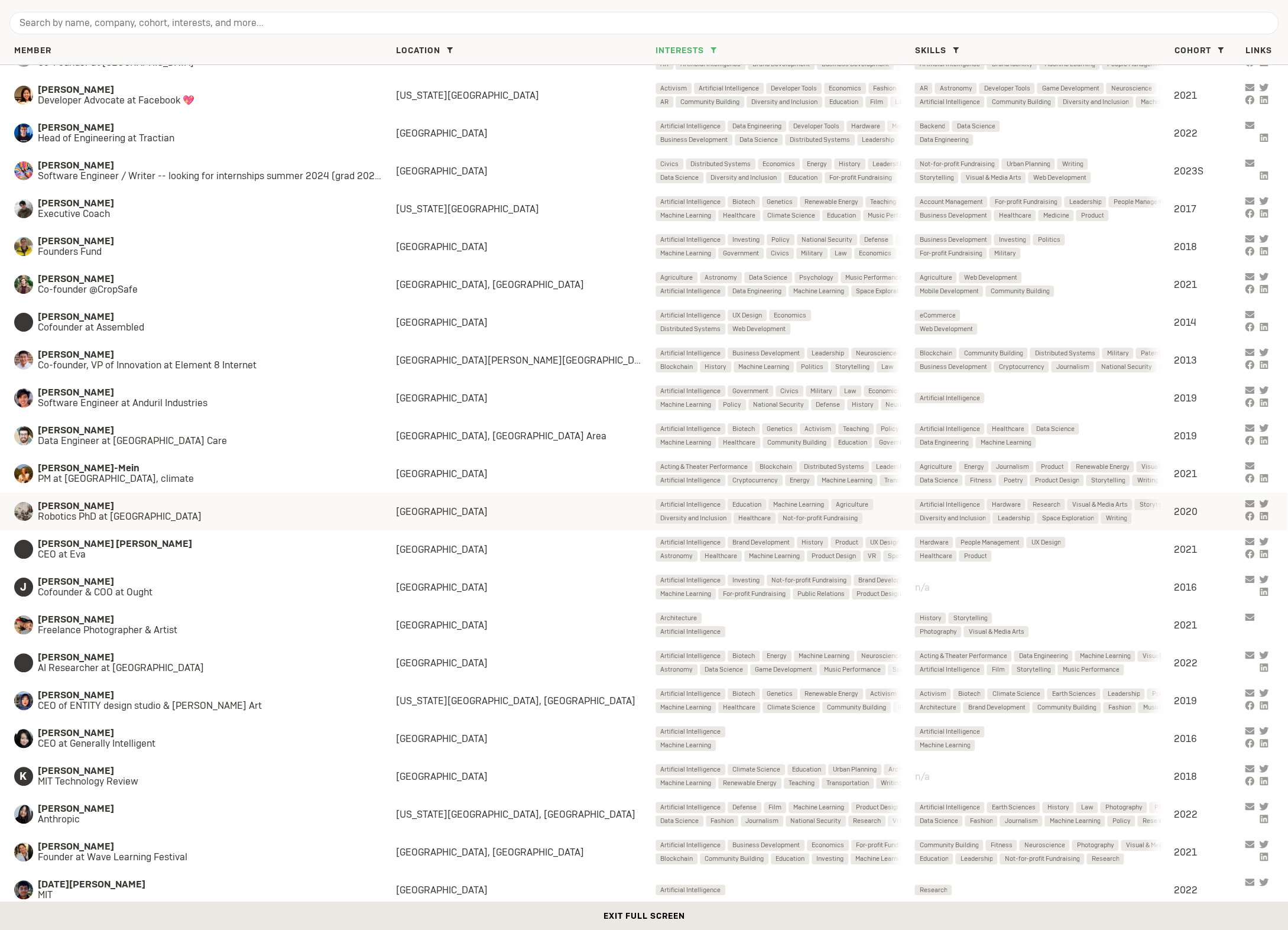
click at [213, 505] on span "Julia Di" at bounding box center [205, 505] width 335 height 10
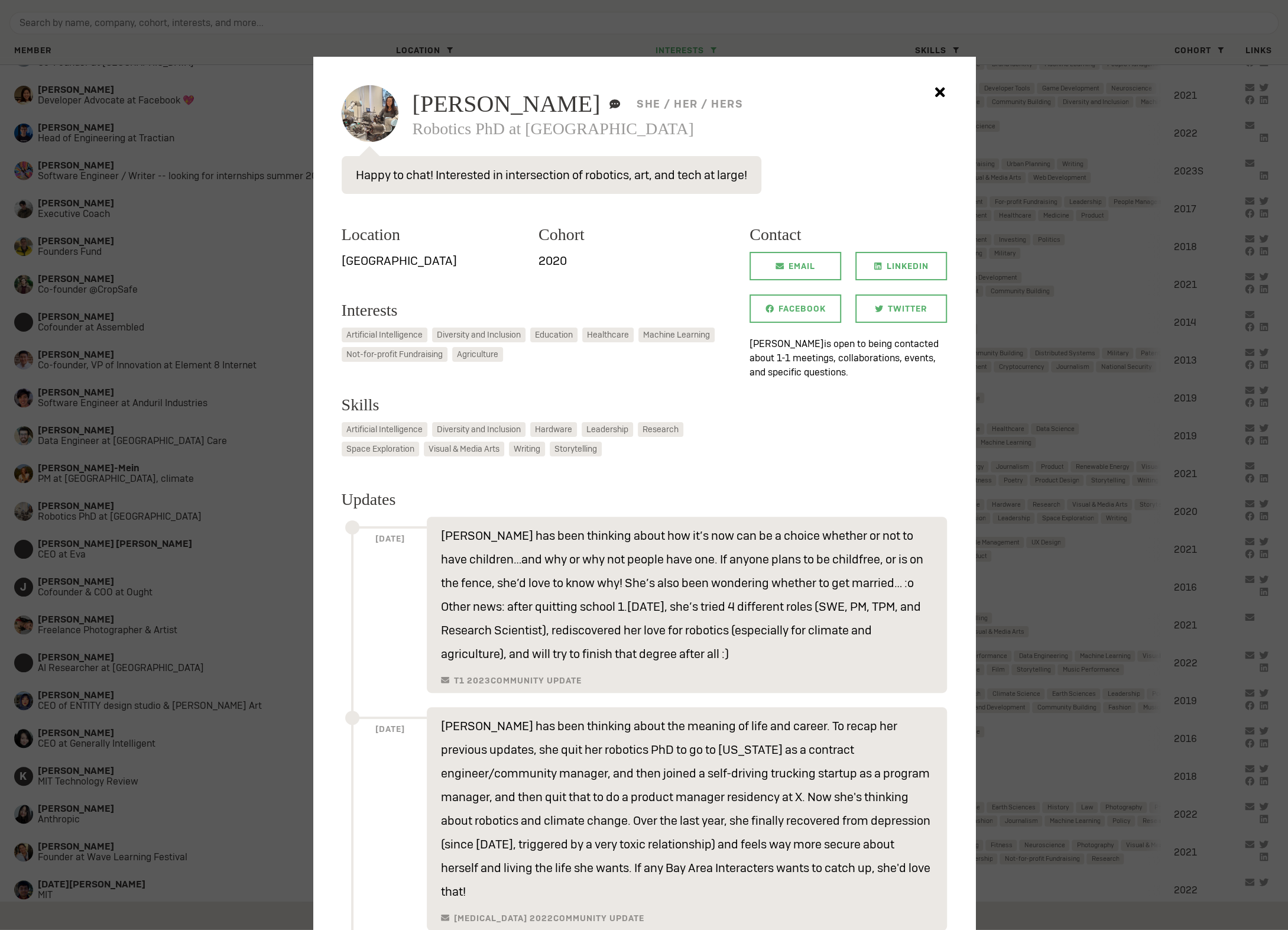
click at [165, 387] on div at bounding box center [644, 465] width 1288 height 930
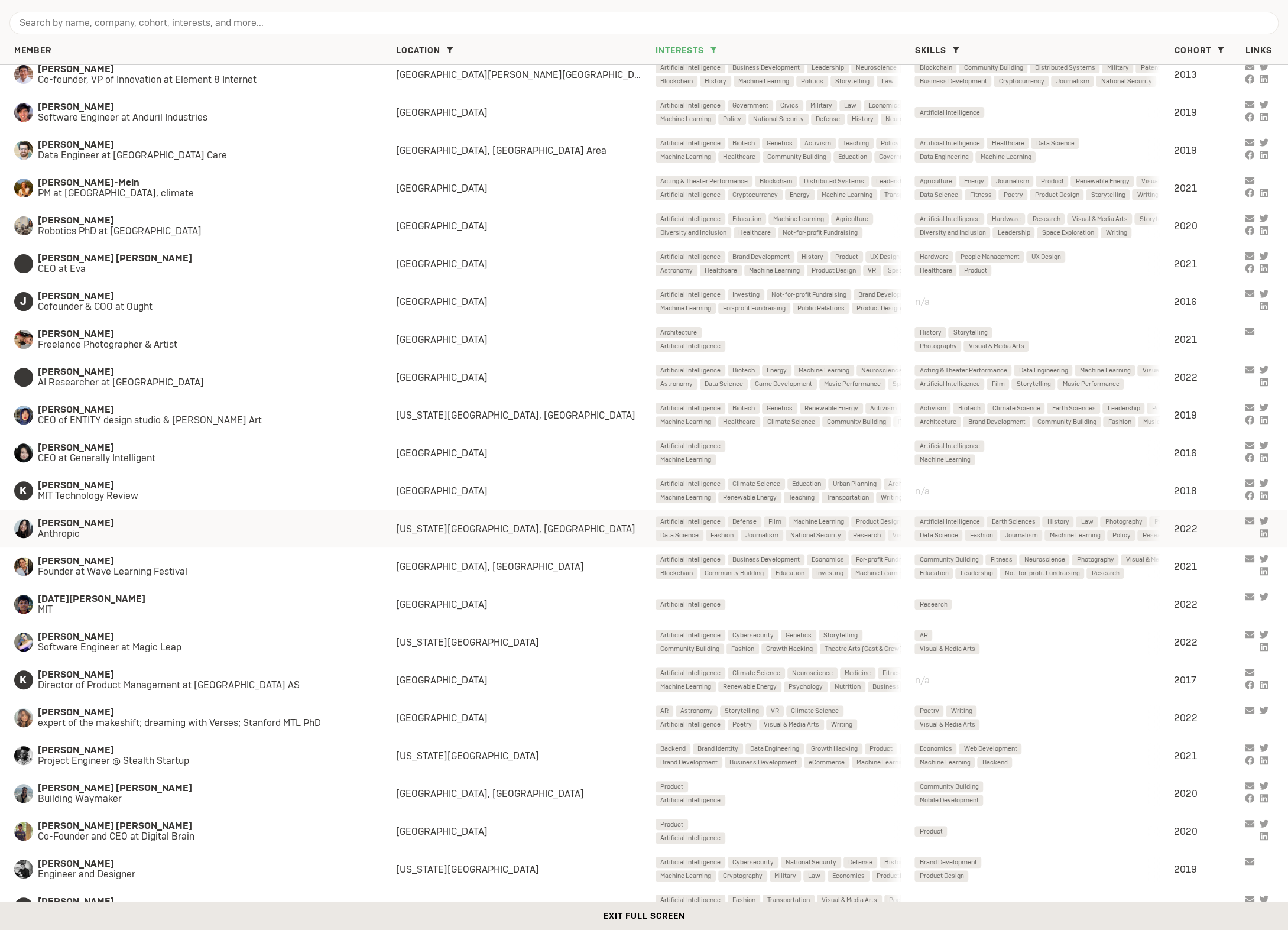
scroll to position [4061, 0]
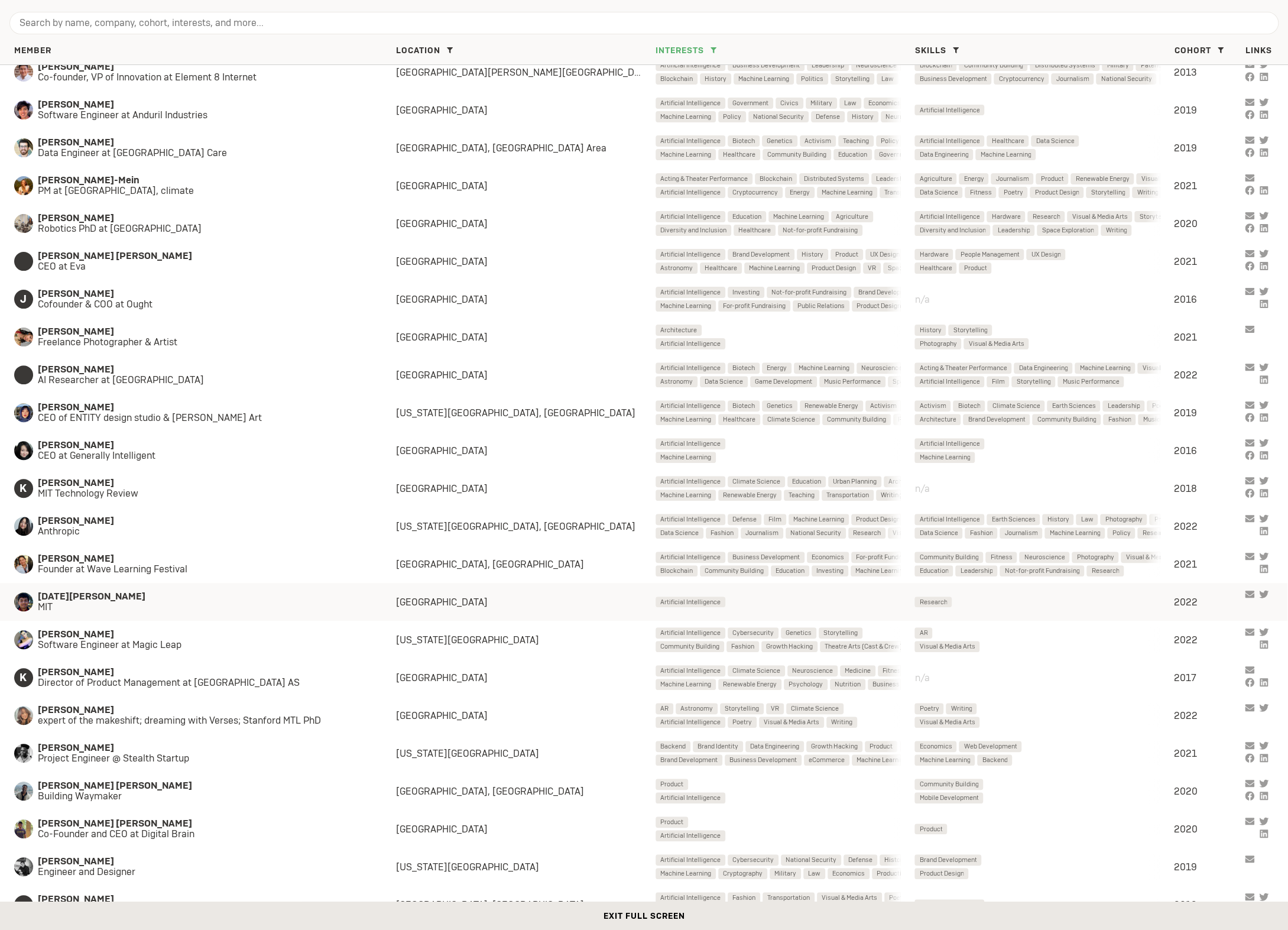
click at [121, 598] on span "Kartik Chandra" at bounding box center [205, 596] width 335 height 10
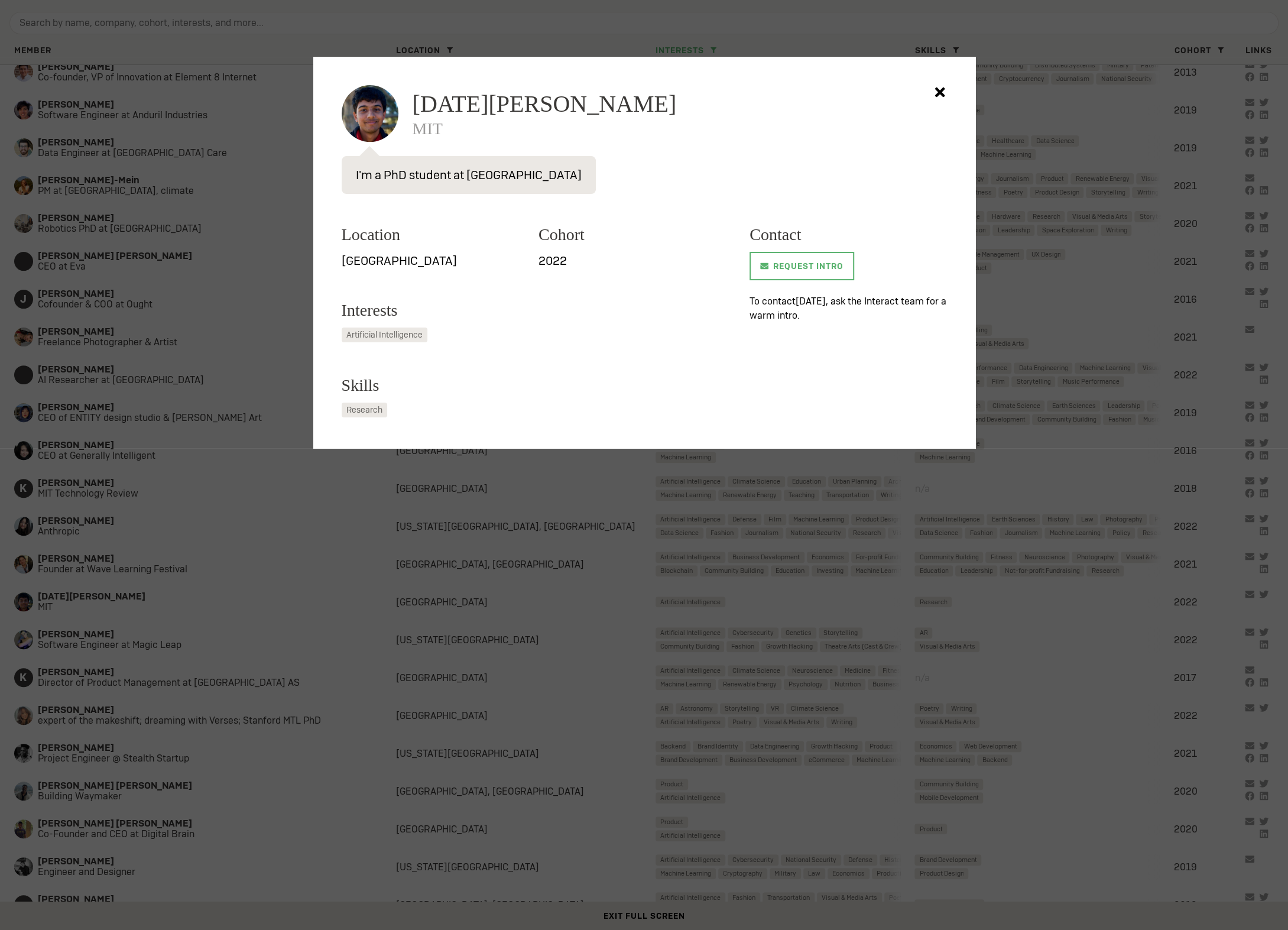
click at [542, 112] on span "Kartik Chandra" at bounding box center [544, 103] width 264 height 23
click at [326, 545] on div at bounding box center [644, 465] width 1288 height 930
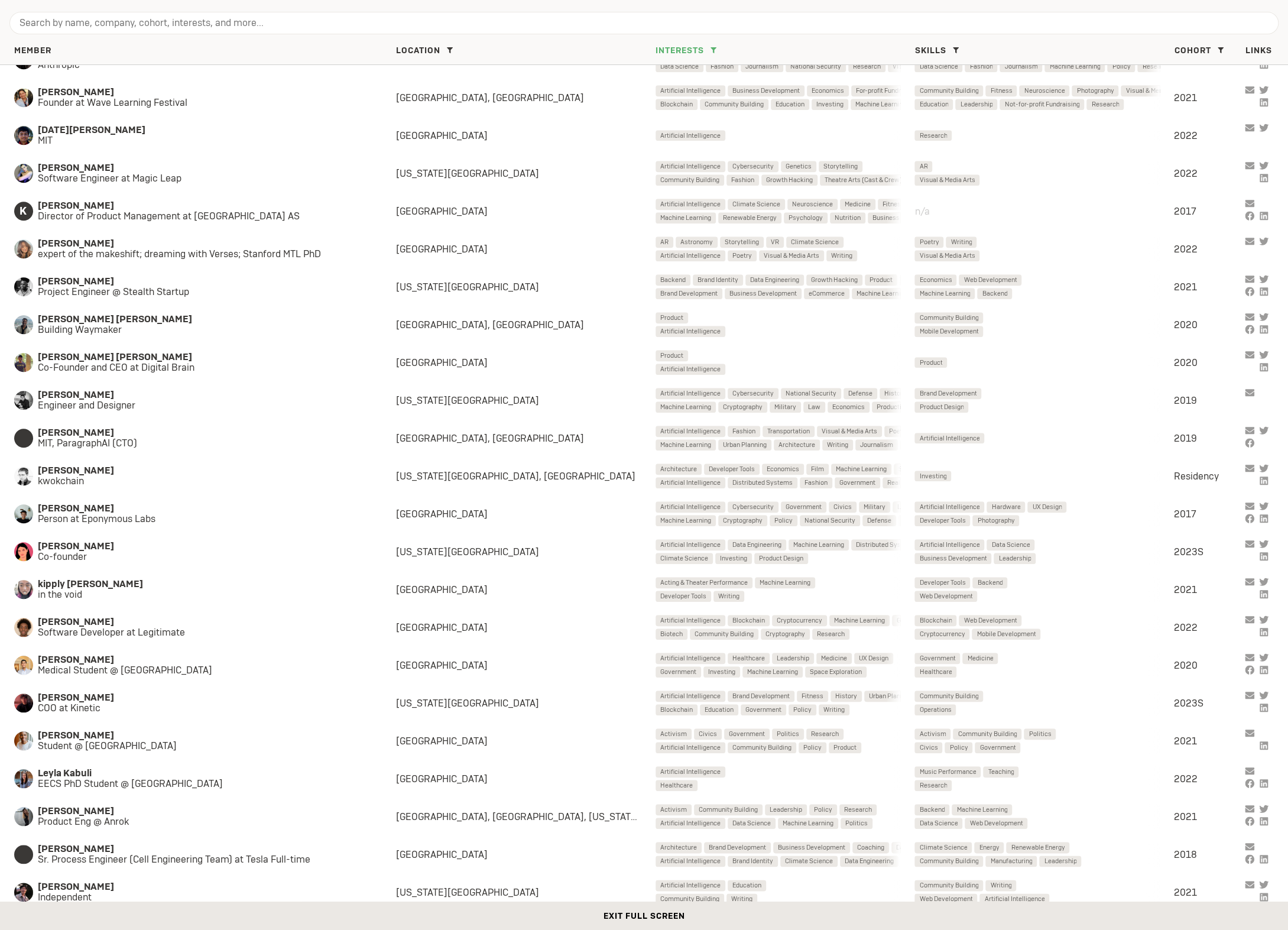
scroll to position [4532, 0]
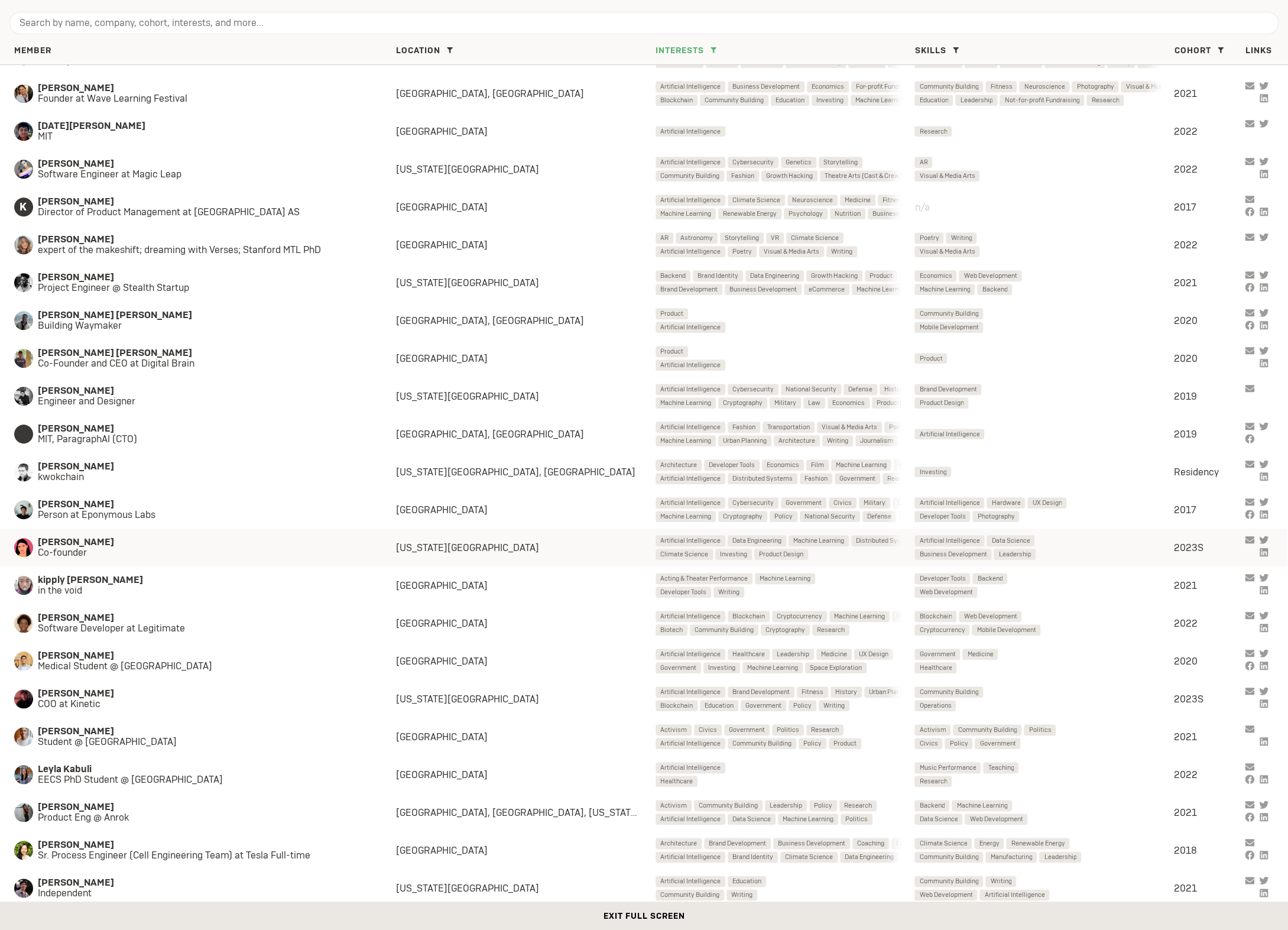
click at [271, 556] on span "Co-founder" at bounding box center [205, 552] width 335 height 10
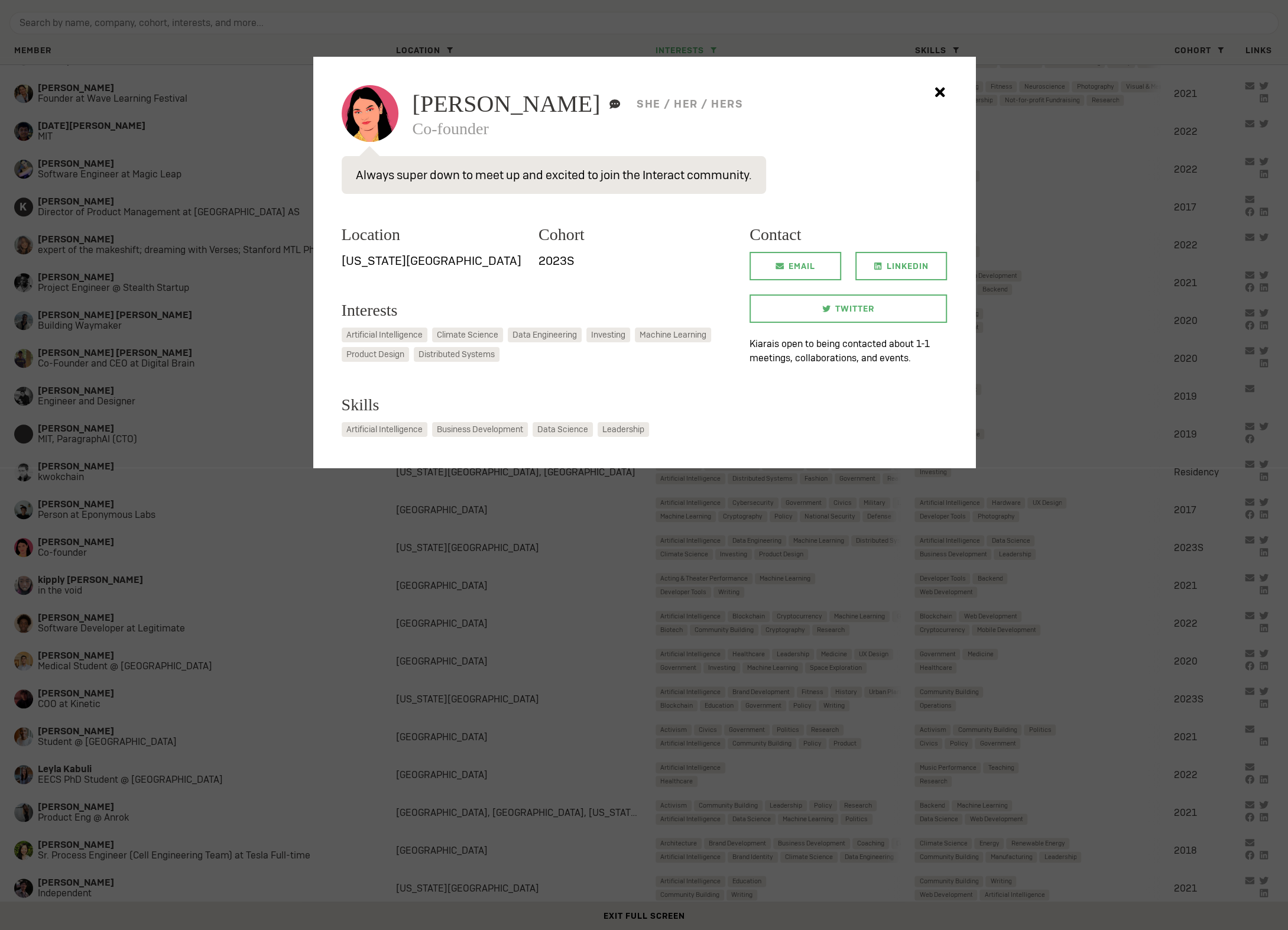
click at [439, 100] on span "Kiara Nirghin" at bounding box center [506, 103] width 188 height 23
click at [475, 590] on div at bounding box center [644, 465] width 1288 height 930
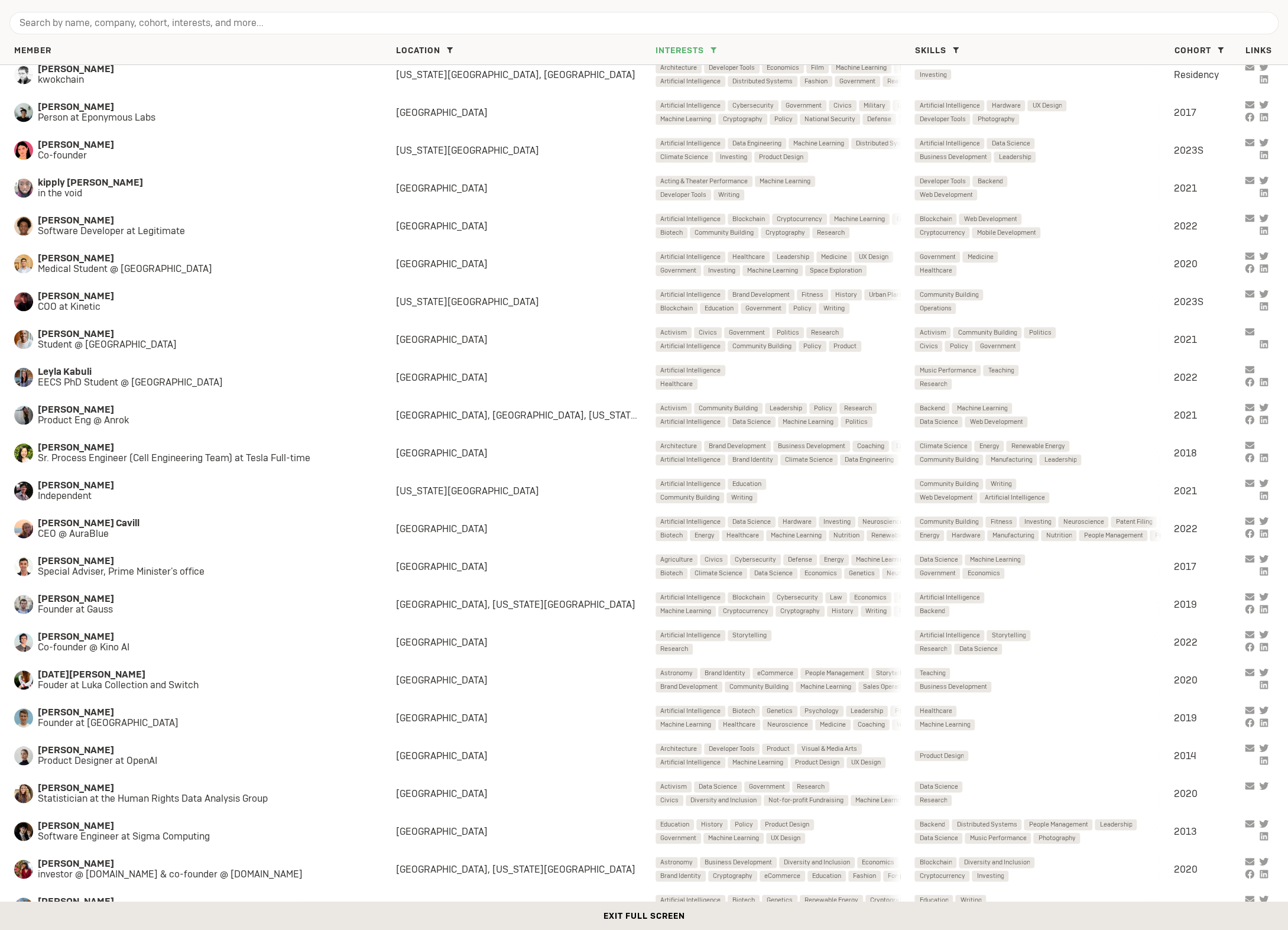
scroll to position [4931, 0]
click at [221, 573] on span "Special Adviser, Prime Minister's office" at bounding box center [205, 570] width 335 height 10
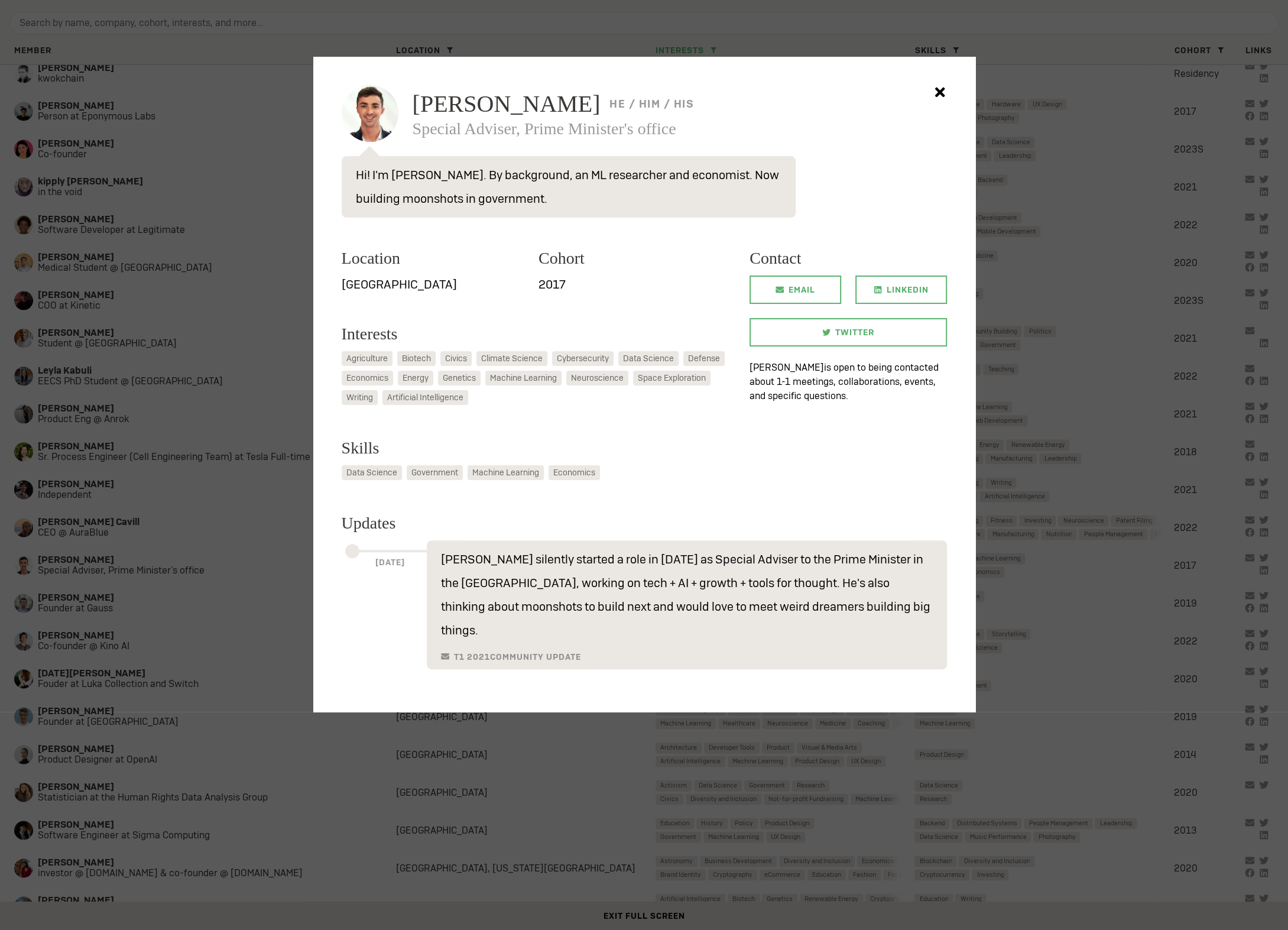
click at [470, 116] on span "Logan Graham" at bounding box center [506, 103] width 188 height 23
click at [253, 534] on div at bounding box center [644, 465] width 1288 height 930
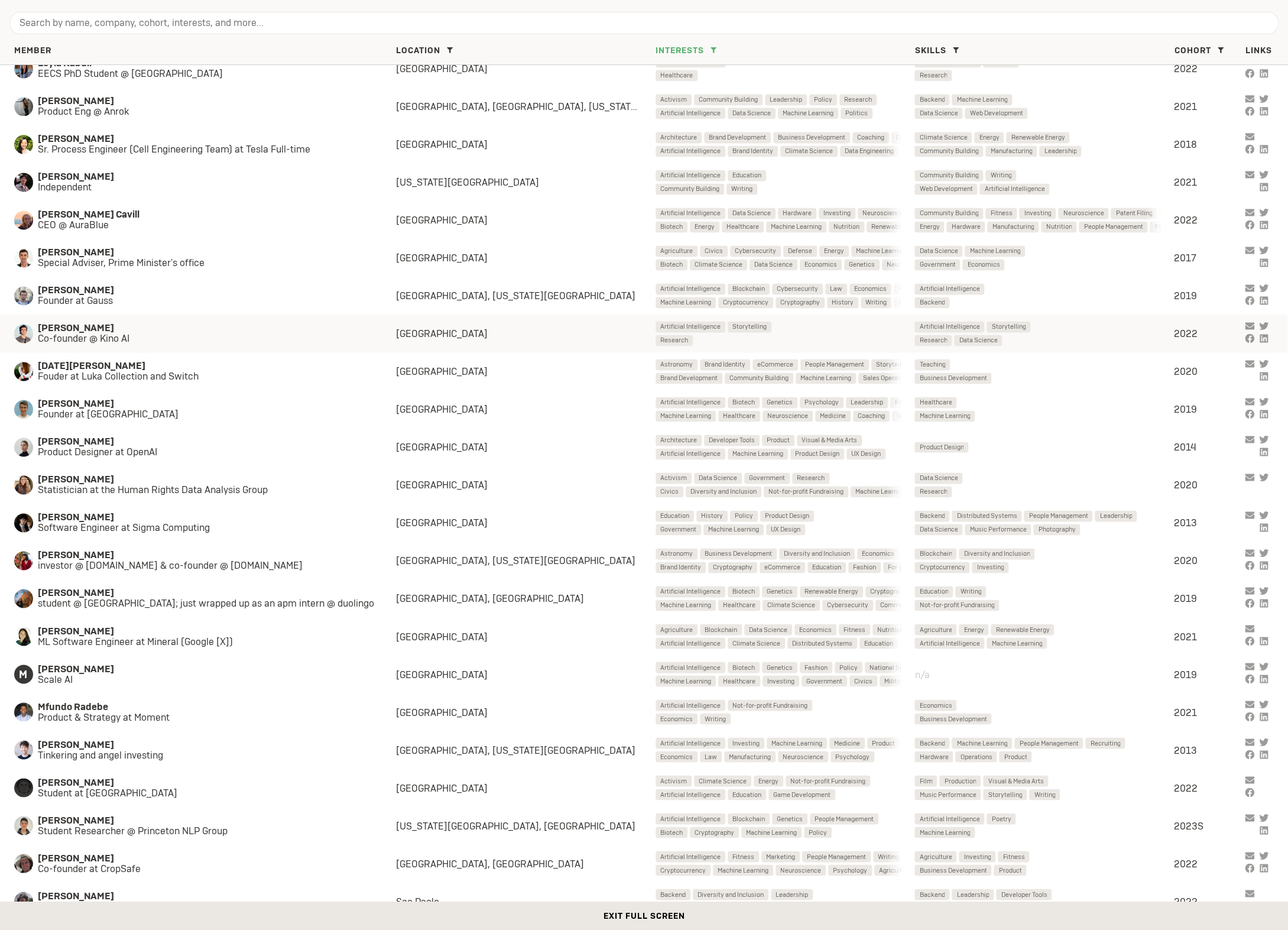
scroll to position [5253, 0]
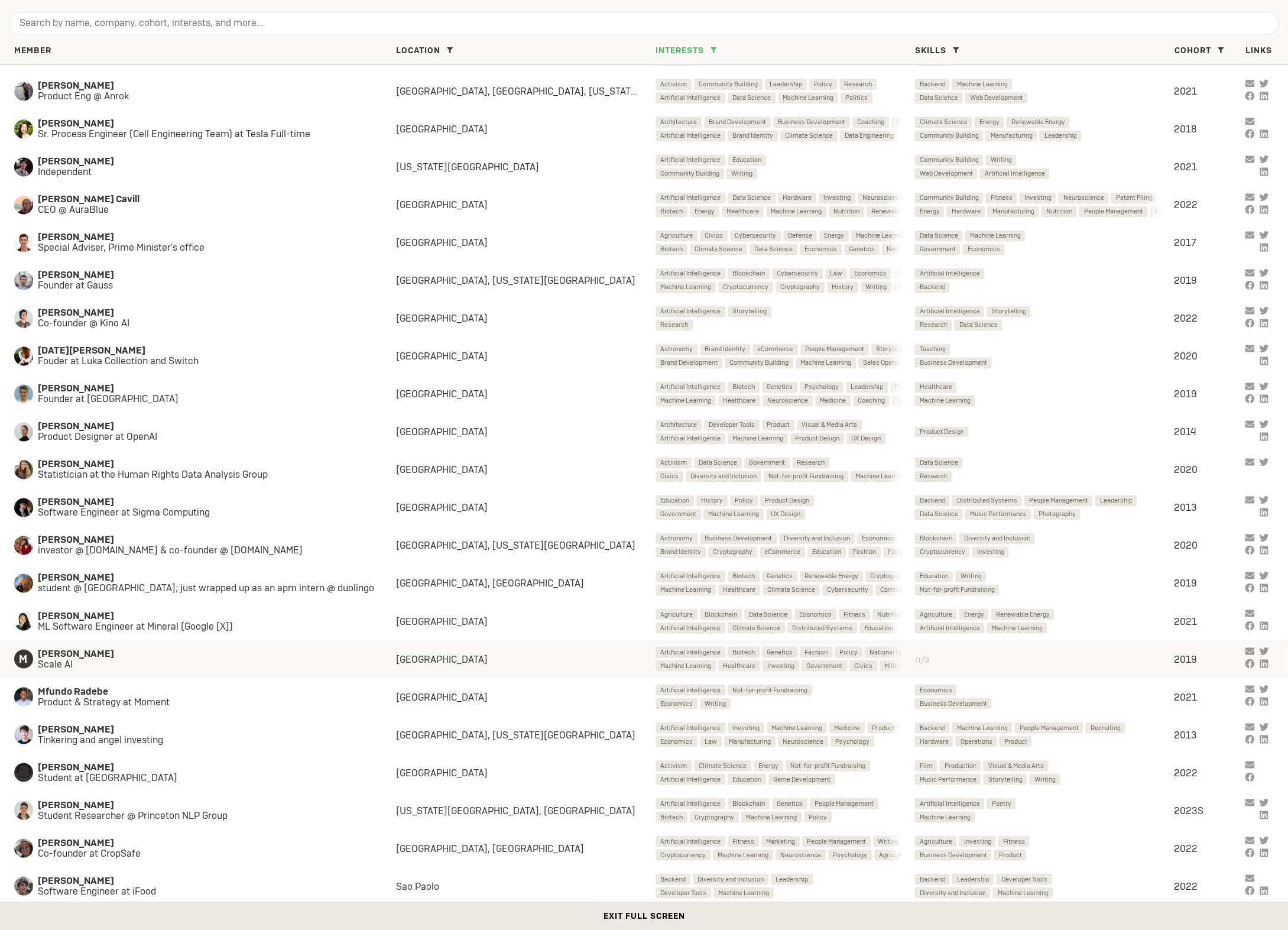
click at [174, 653] on span "Melisa Tokmak" at bounding box center [205, 653] width 335 height 10
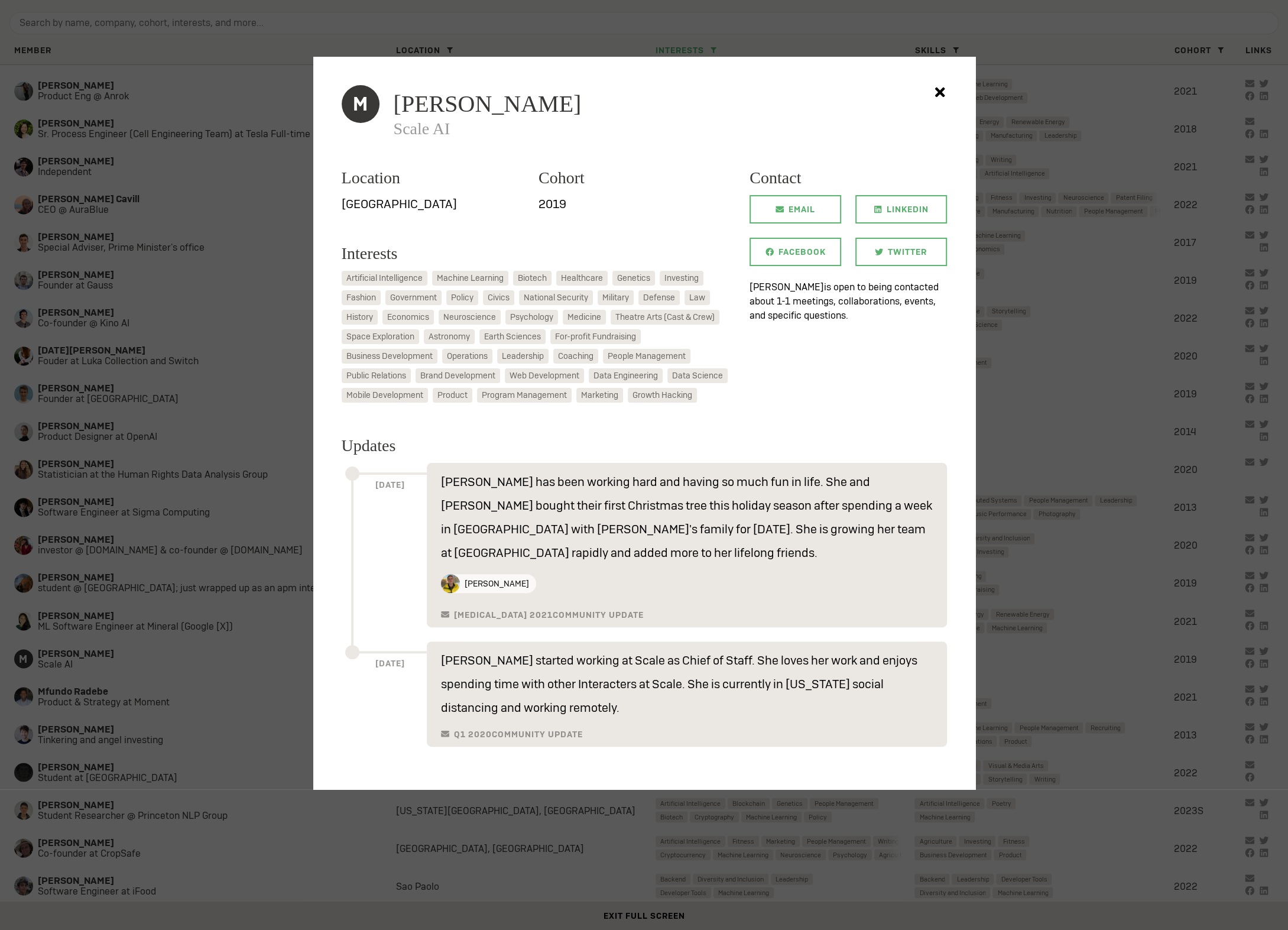
click at [473, 104] on span "Melisa Tokmak" at bounding box center [487, 103] width 188 height 23
click at [244, 460] on div at bounding box center [644, 465] width 1288 height 930
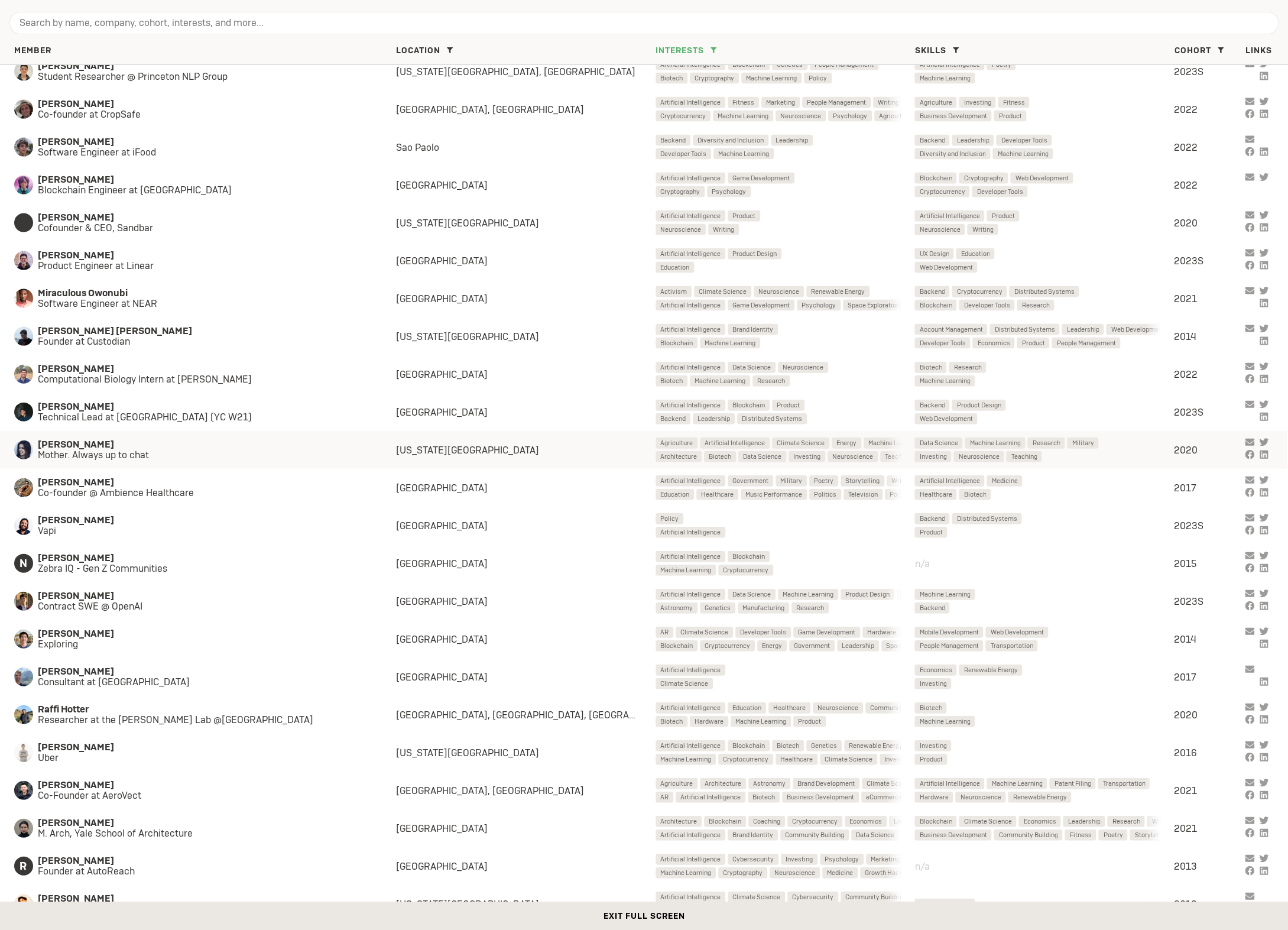
scroll to position [5993, 0]
click at [222, 519] on span "Nikhil Gupta" at bounding box center [205, 519] width 335 height 10
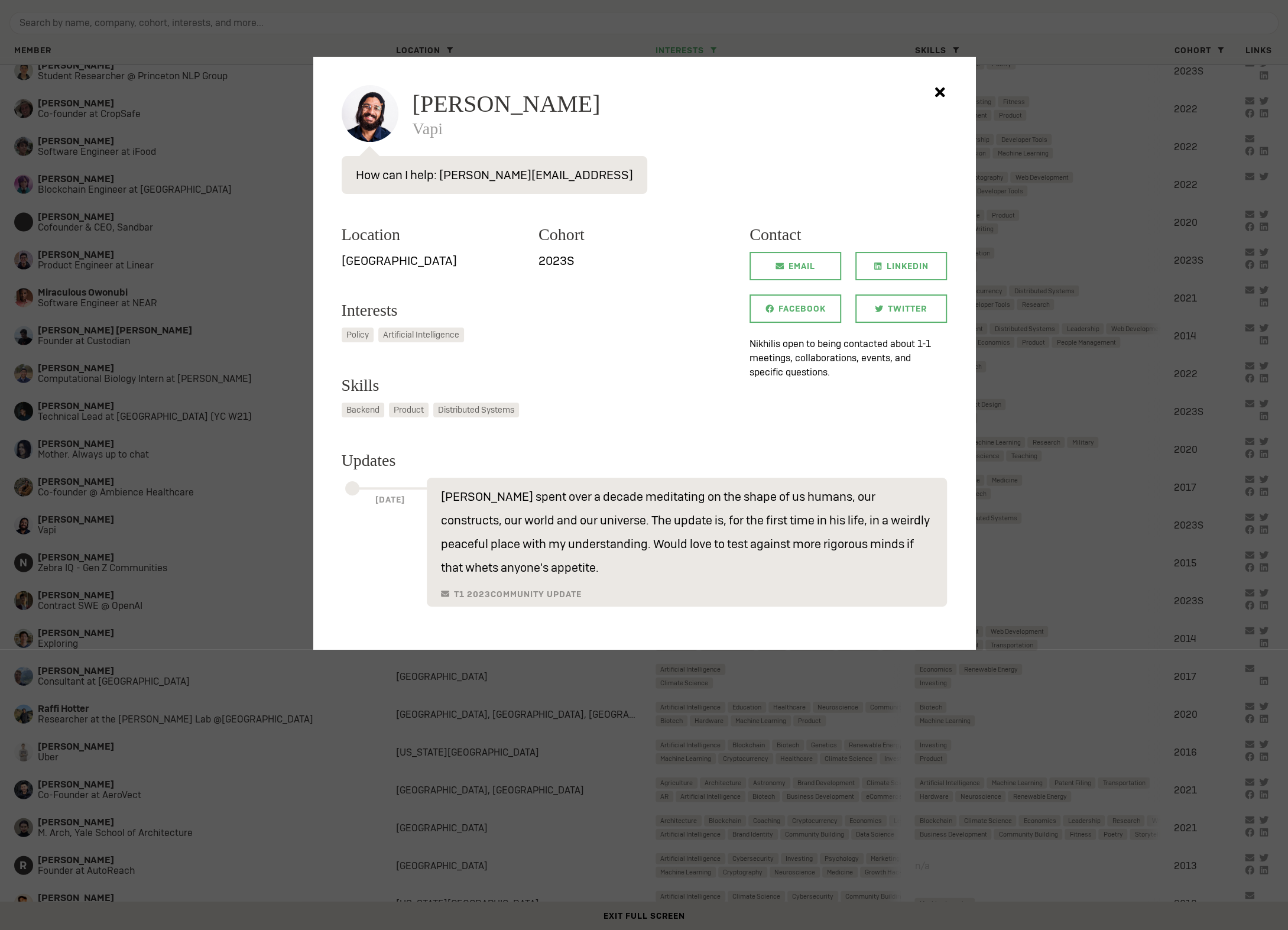
click at [419, 107] on span "Nikhil Gupta" at bounding box center [506, 103] width 188 height 23
drag, startPoint x: 441, startPoint y: 177, endPoint x: 555, endPoint y: 172, distance: 114.1
click at [555, 172] on div "Nikhil Gupta Vapi How can I help: nikhil@vapi.ai Location SF Bay Area Cohort 20…" at bounding box center [644, 346] width 605 height 522
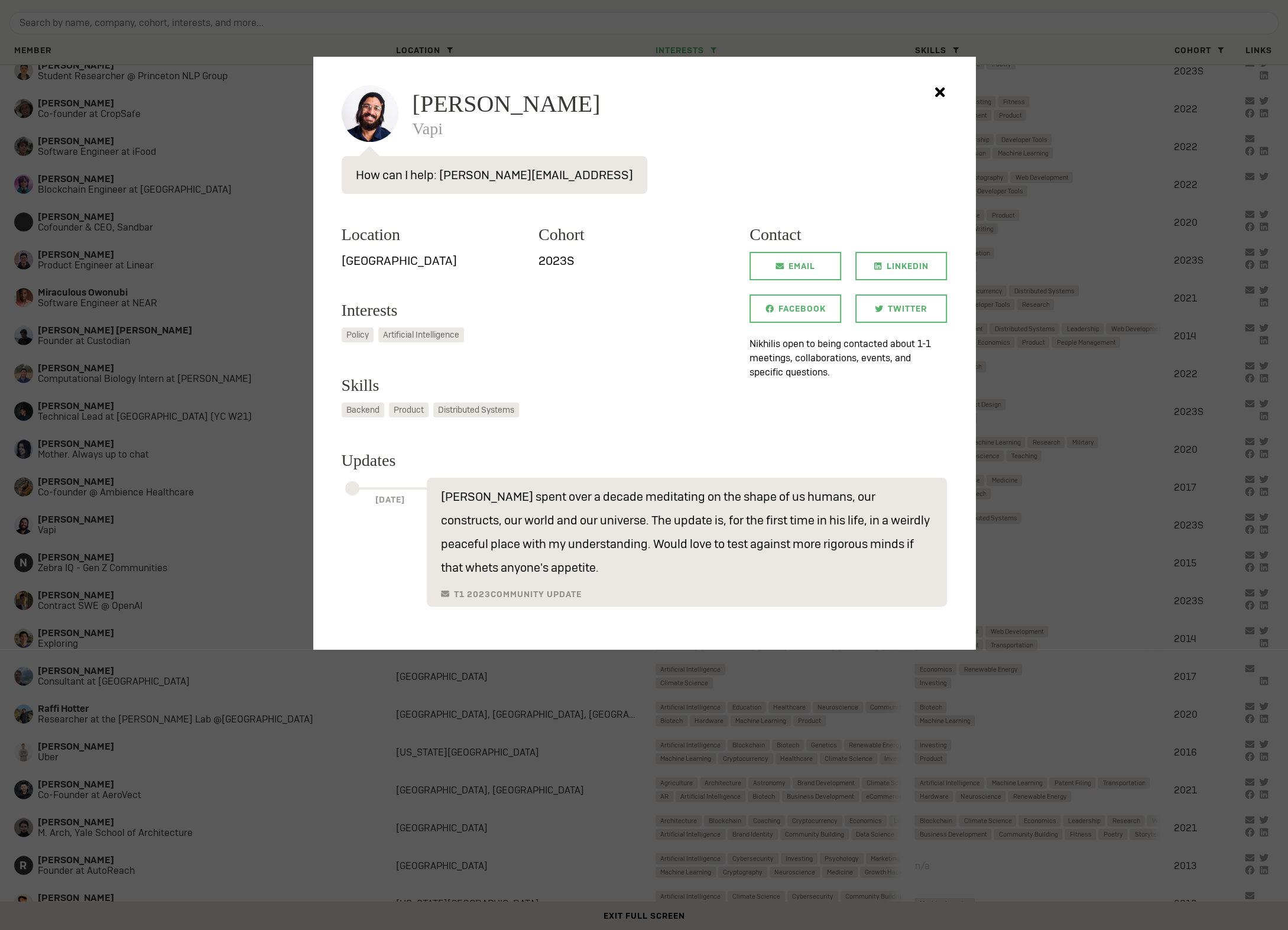
click at [249, 369] on div at bounding box center [644, 465] width 1288 height 930
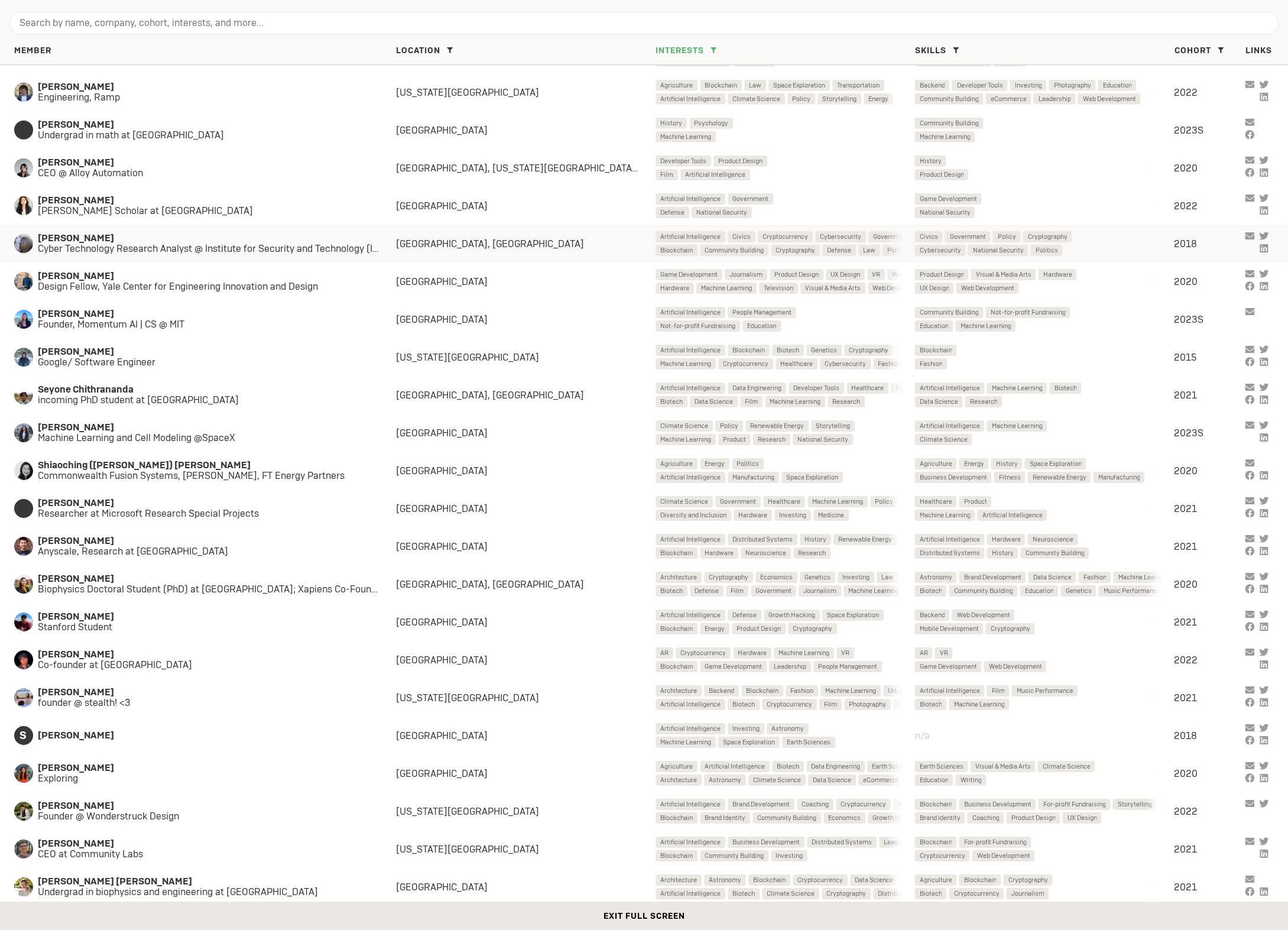
scroll to position [7146, 0]
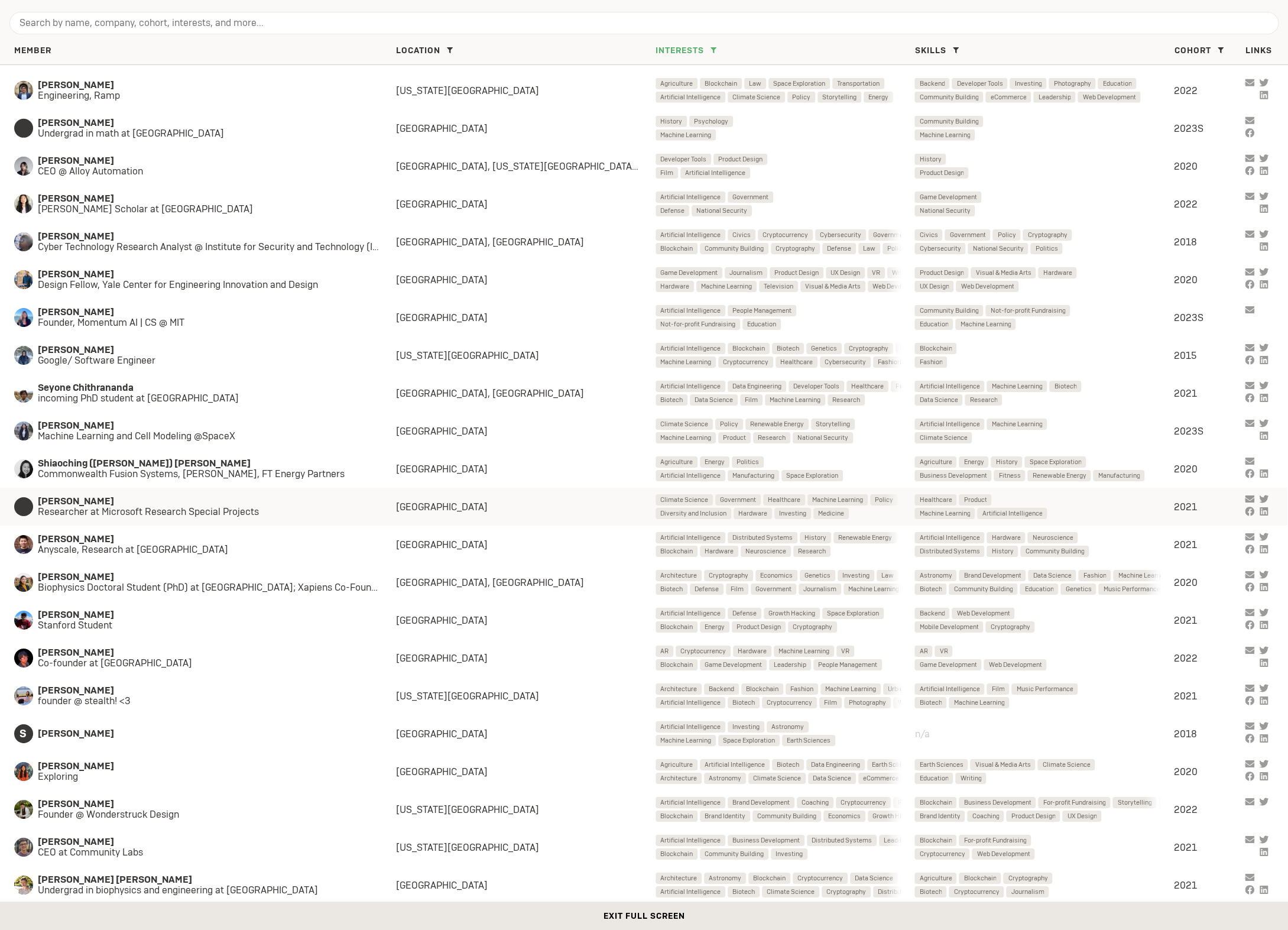
click at [161, 510] on span "Researcher at Microsoft Research Special Projects" at bounding box center [205, 512] width 335 height 10
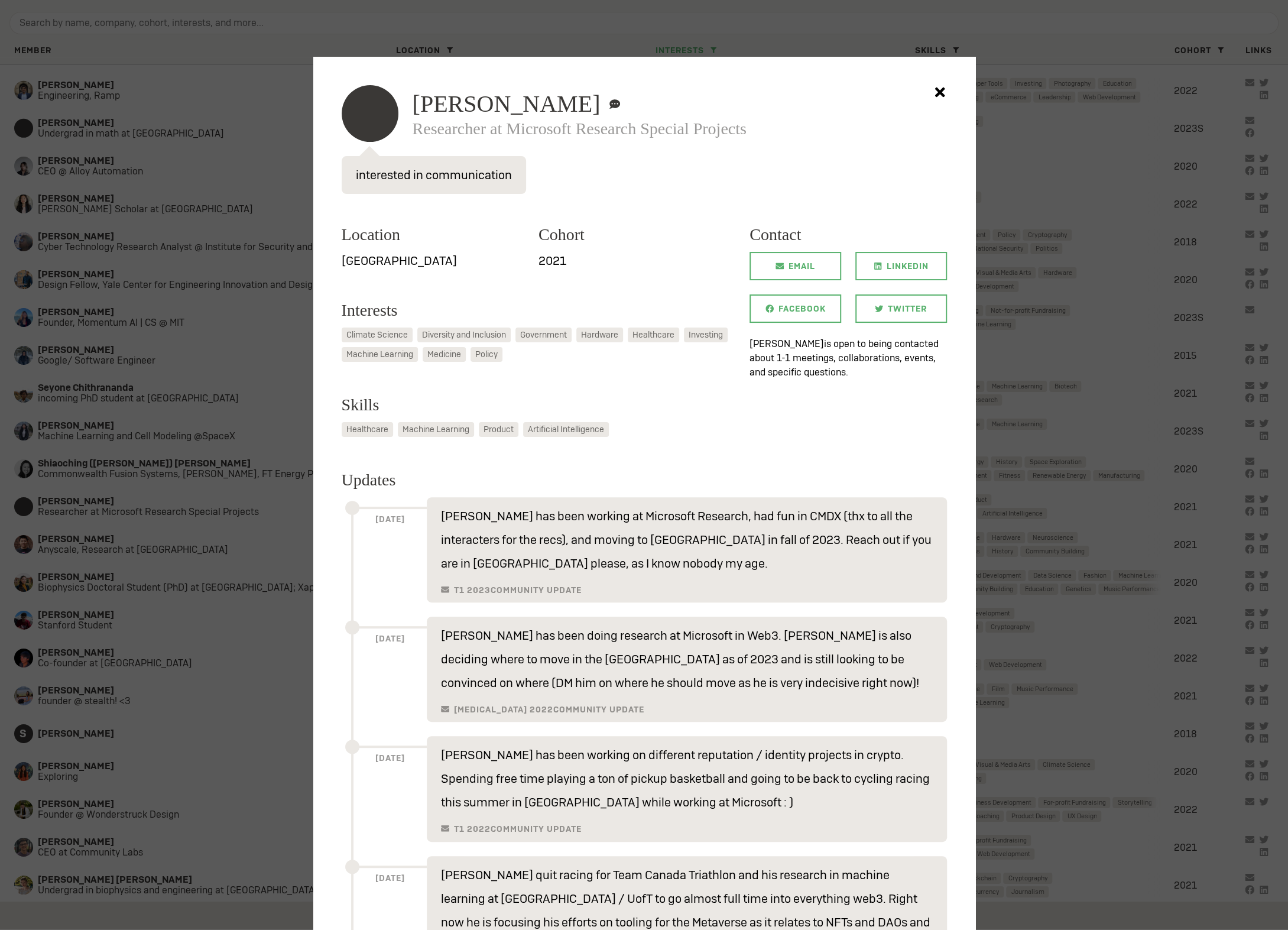
click at [456, 107] on span "Shrey Jain" at bounding box center [506, 103] width 188 height 23
click at [297, 343] on div at bounding box center [644, 465] width 1288 height 930
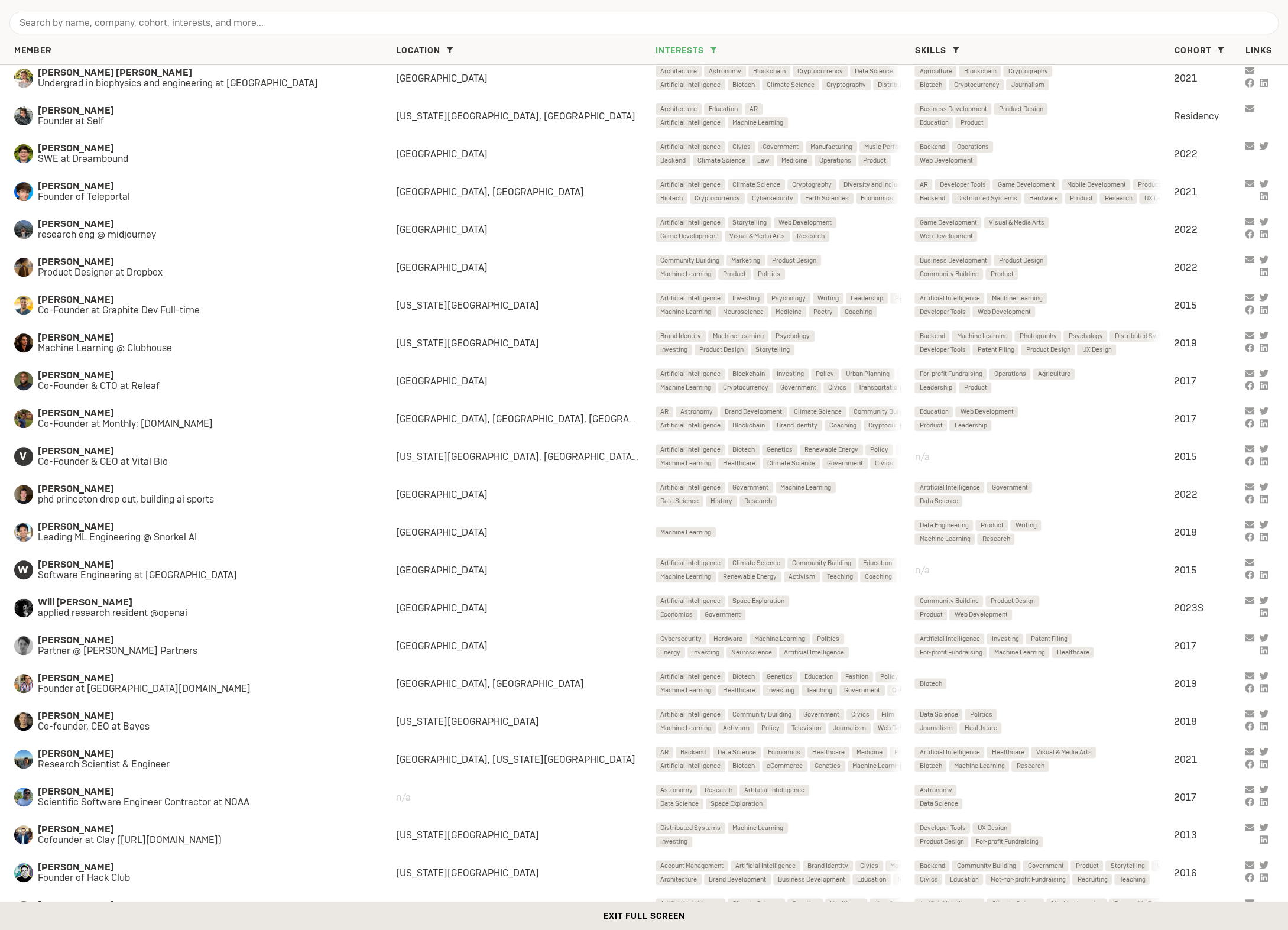
scroll to position [7979, 0]
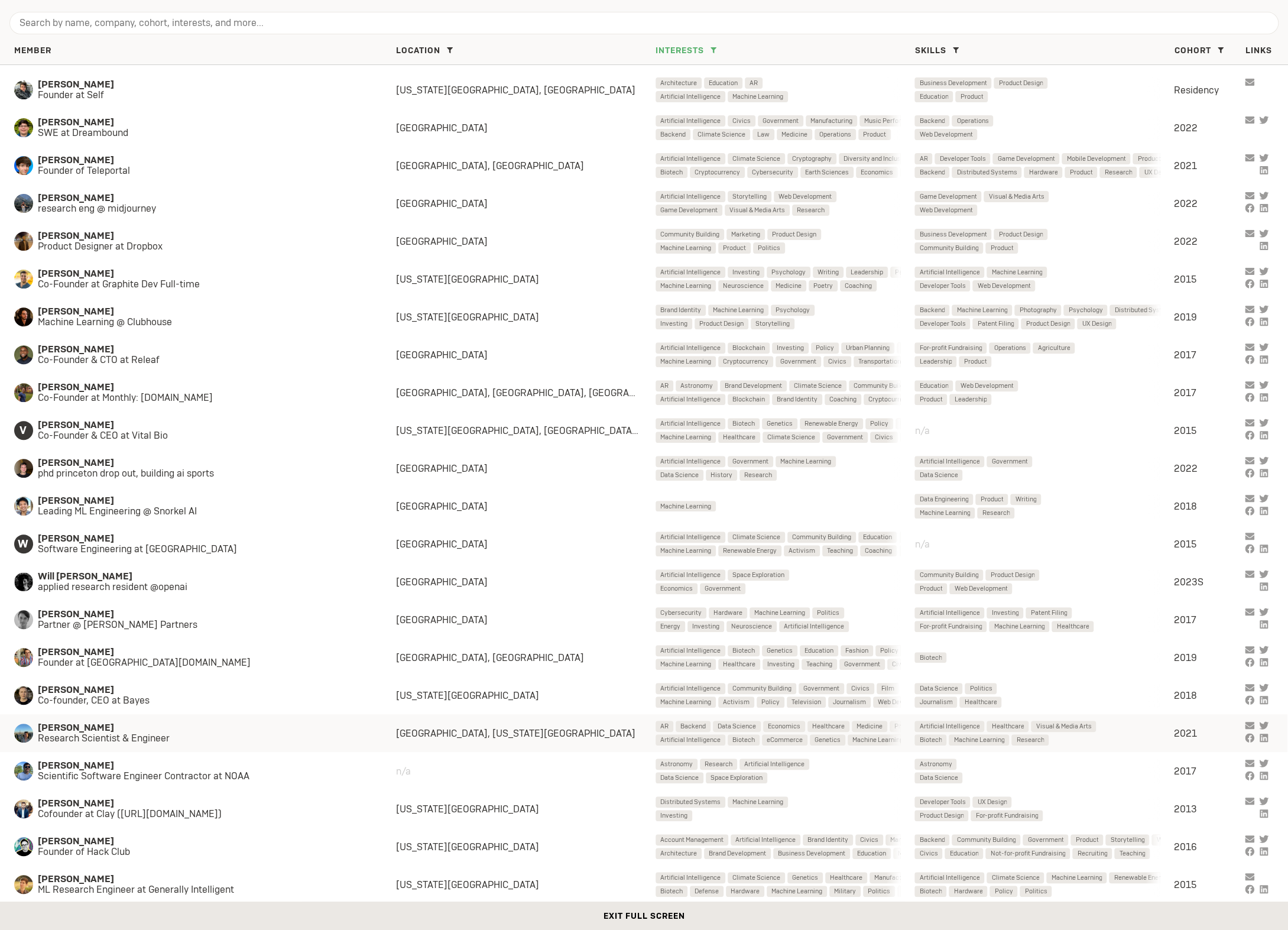
click at [198, 733] on span "Research Scientist & Engineer" at bounding box center [205, 738] width 335 height 10
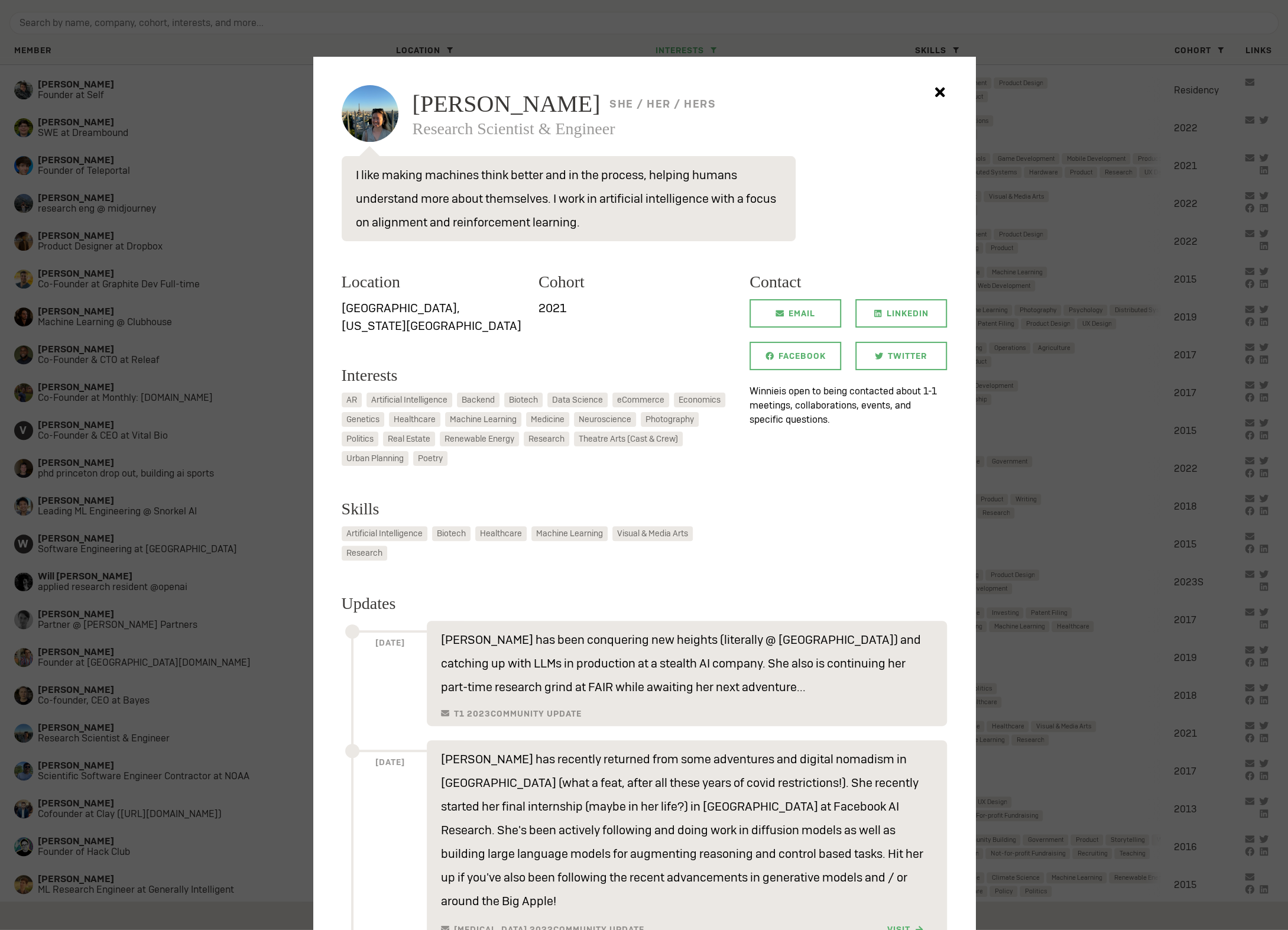
click at [466, 94] on span "Winnie Xu" at bounding box center [506, 103] width 188 height 23
click at [598, 165] on p "I like making machines think better and in the process, helping humans understa…" at bounding box center [568, 198] width 454 height 85
click at [199, 329] on div at bounding box center [644, 465] width 1288 height 930
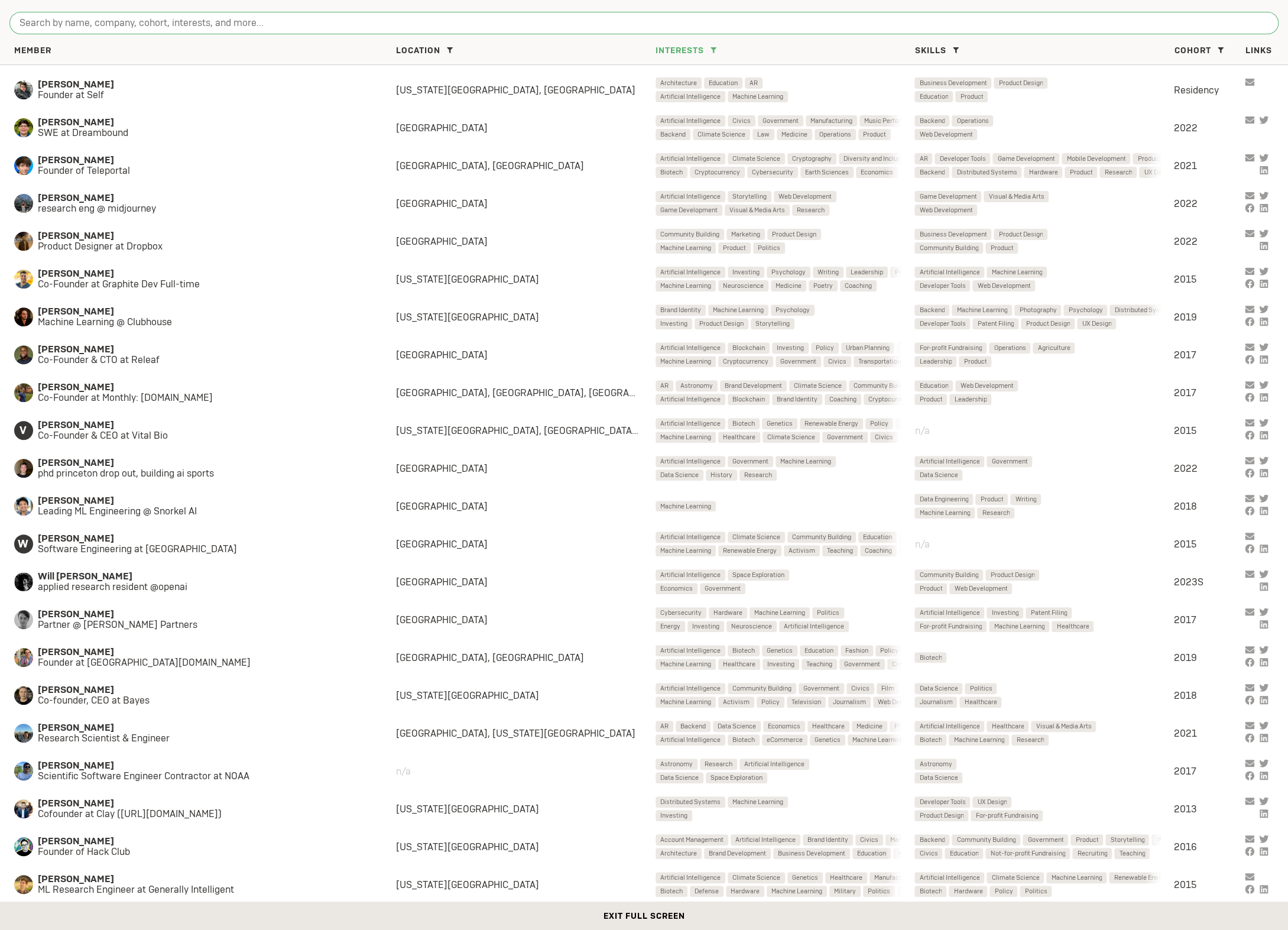
click at [347, 25] on input "search" at bounding box center [644, 23] width 1269 height 23
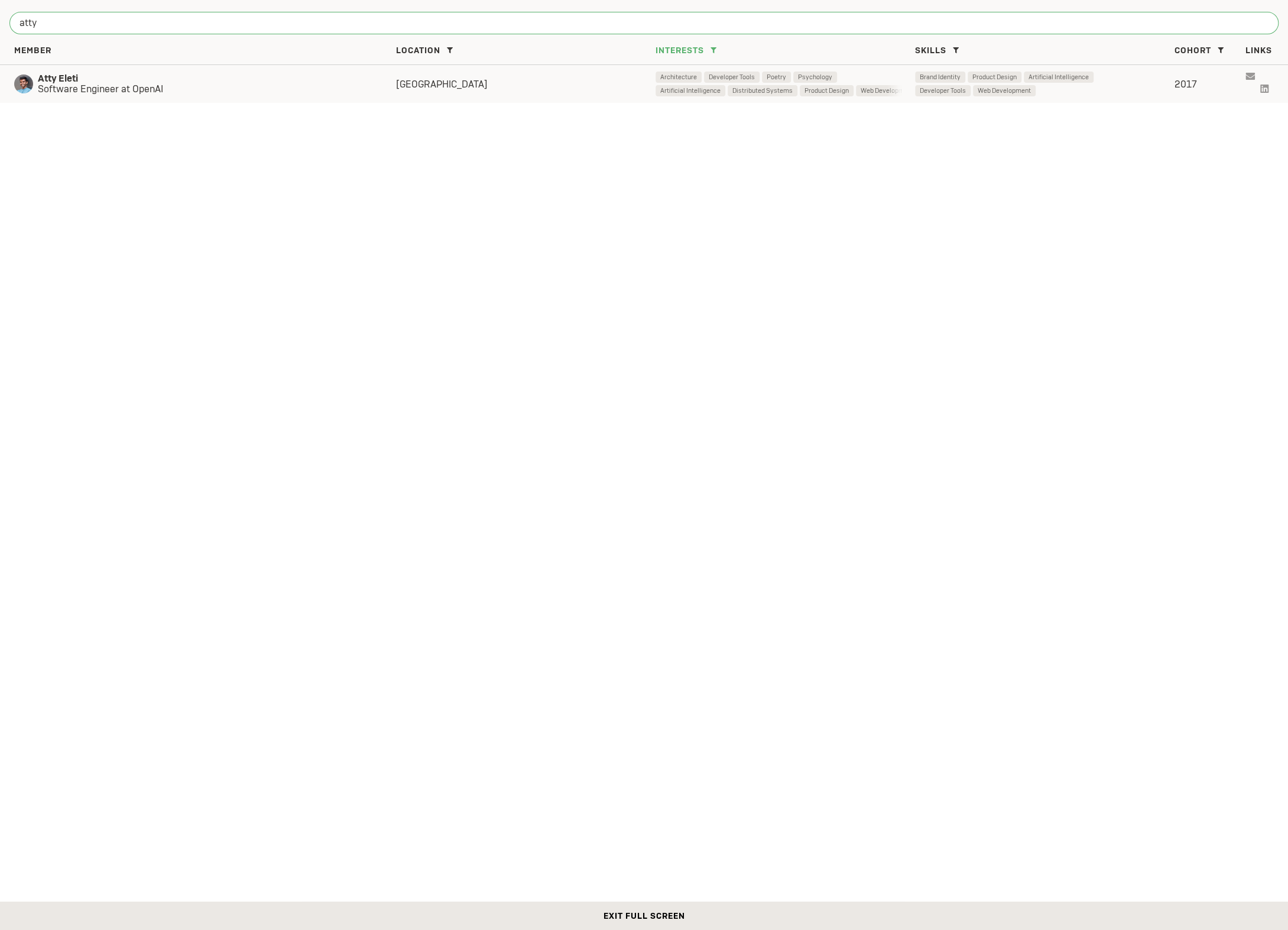
type input "atty"
click at [312, 83] on span "Atty Eleti" at bounding box center [205, 78] width 335 height 10
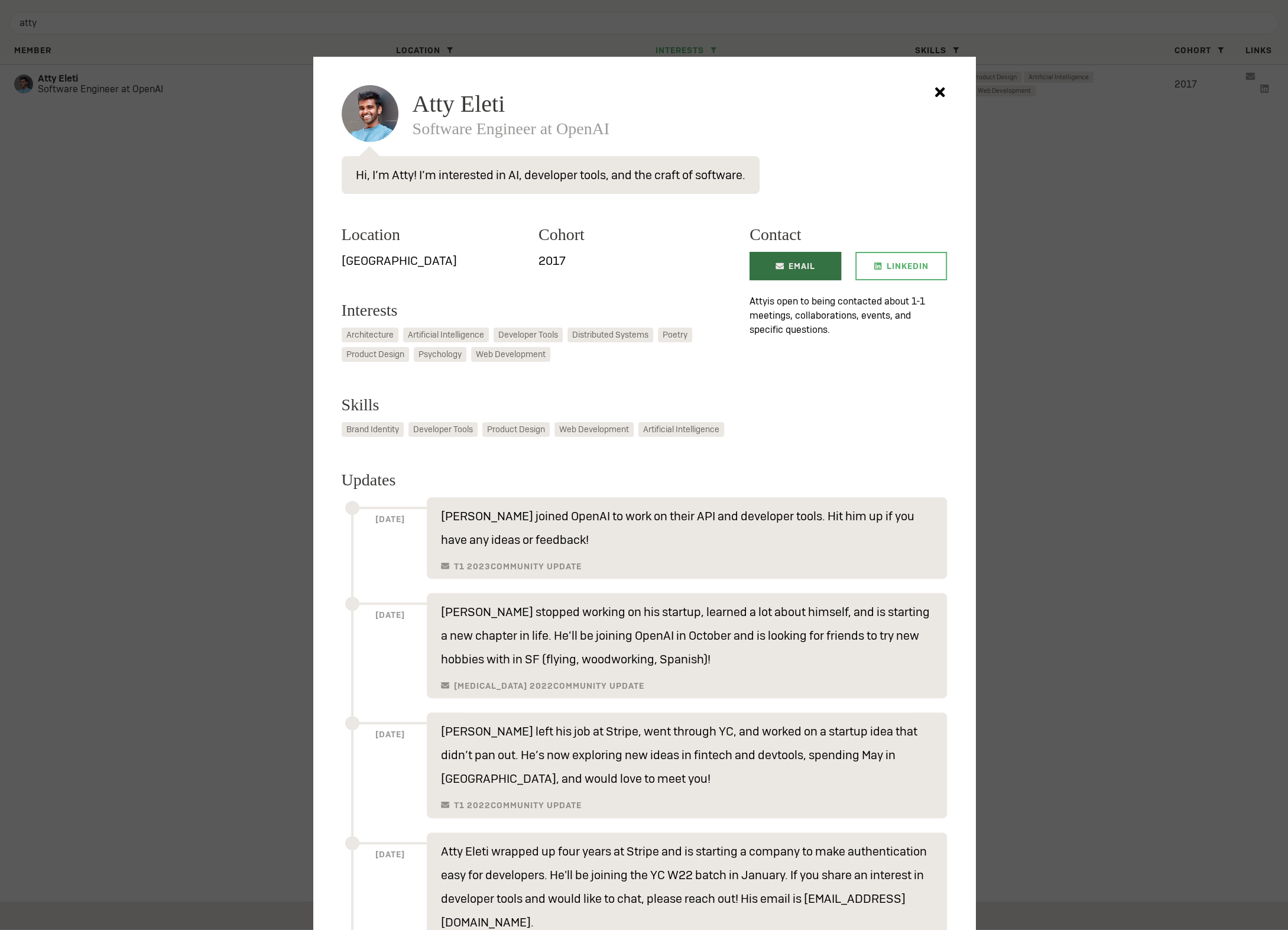
click at [780, 270] on link "Email" at bounding box center [796, 266] width 92 height 28
click at [273, 500] on div at bounding box center [644, 465] width 1288 height 930
click at [943, 79] on div "Atty Eleti Software Engineer at OpenAI Hi, I’m Atty! I’m interested in AI, deve…" at bounding box center [644, 615] width 662 height 1117
click at [943, 88] on icon at bounding box center [939, 92] width 23 height 23
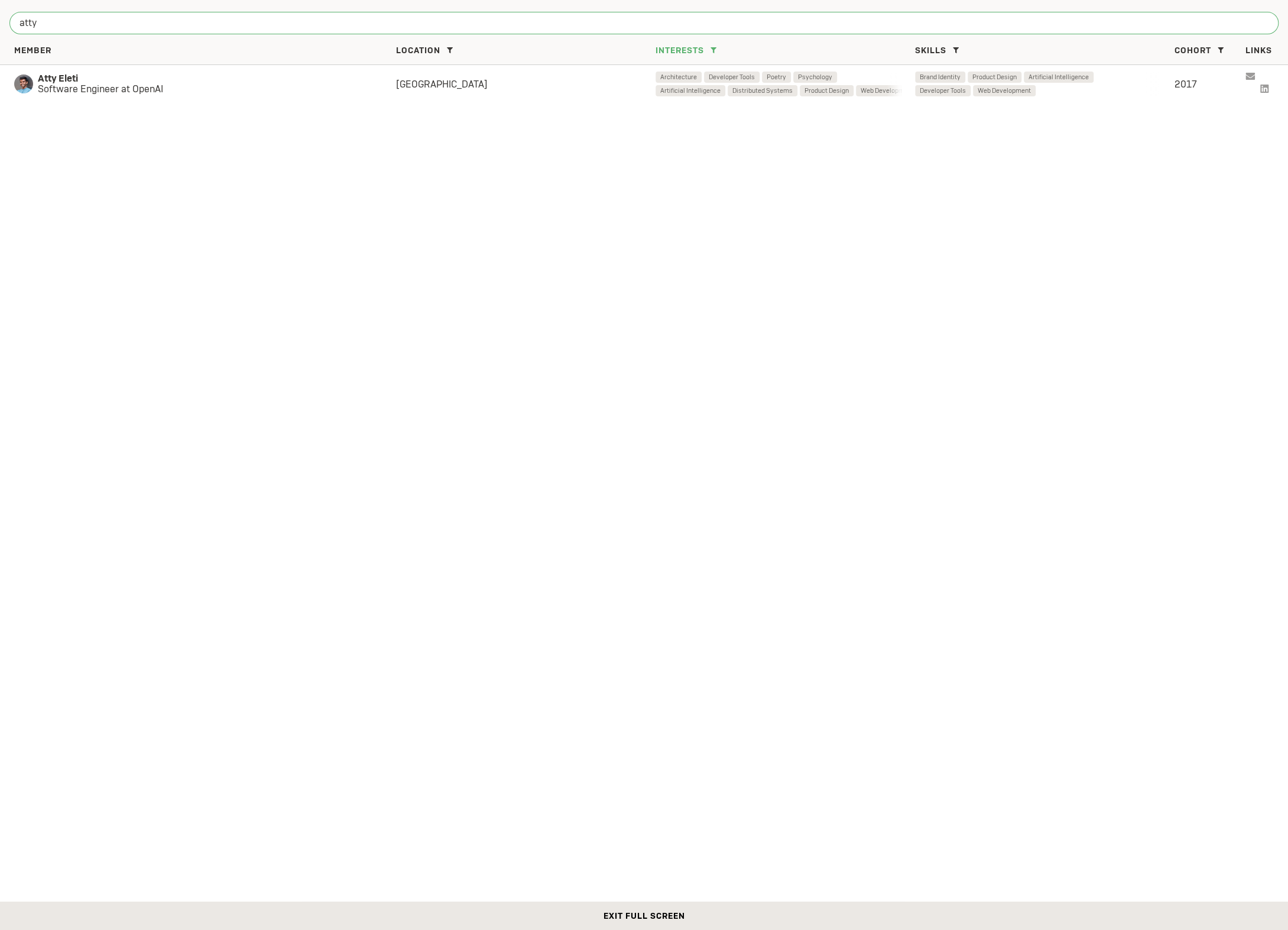
click at [68, 33] on input "atty" at bounding box center [644, 23] width 1269 height 23
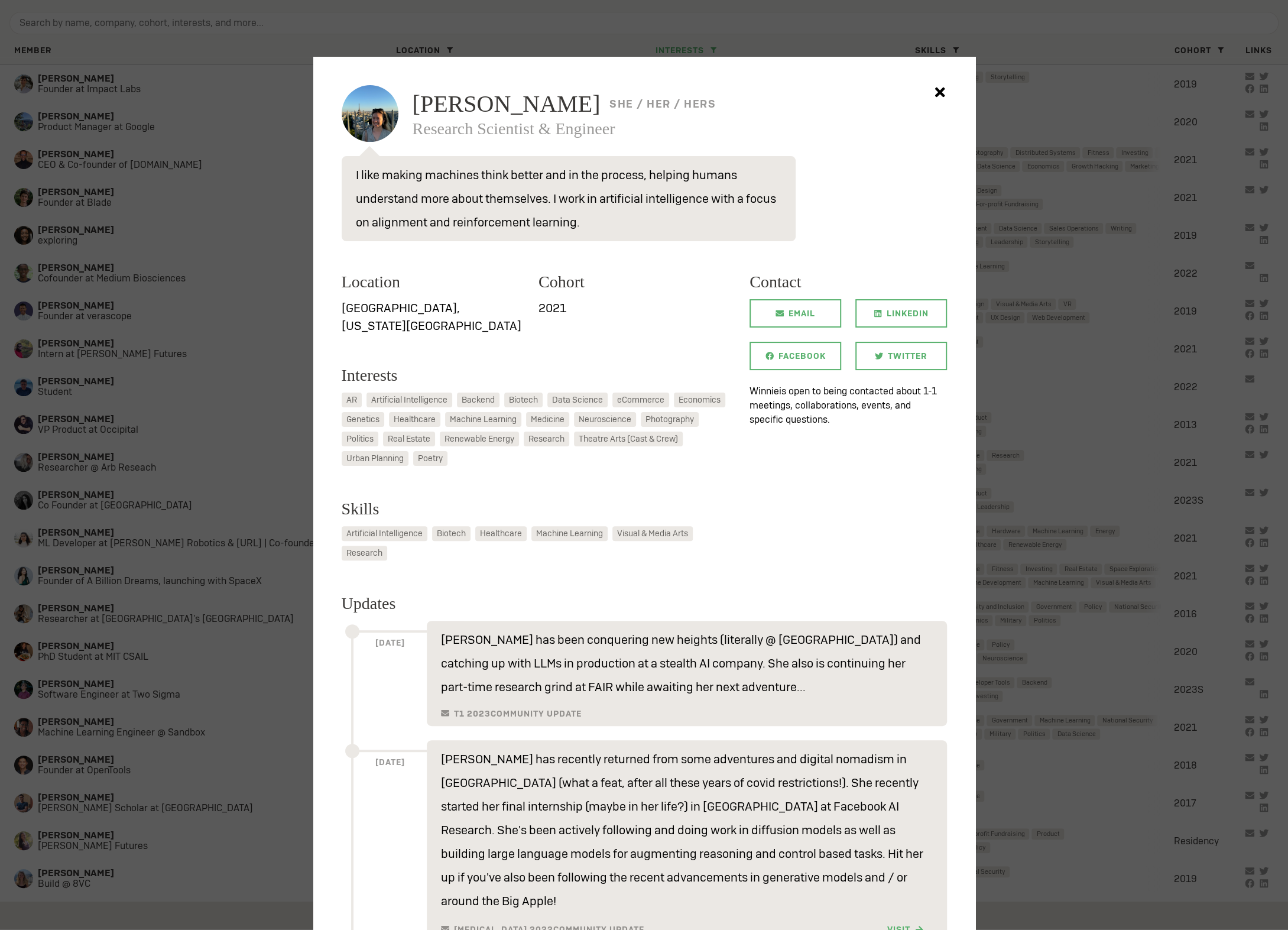
click at [938, 94] on icon at bounding box center [939, 92] width 10 height 10
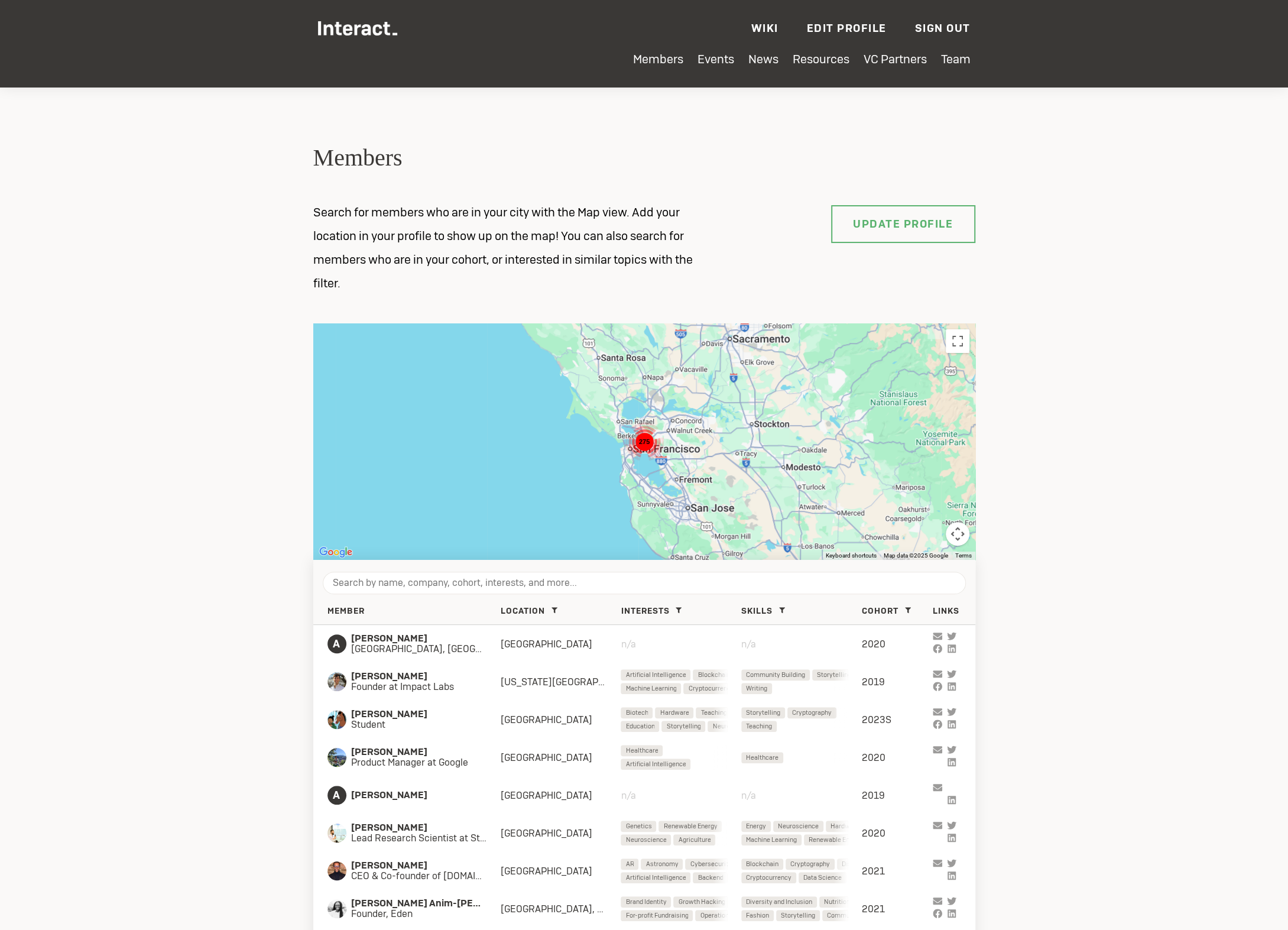
click at [854, 25] on link "Edit Profile" at bounding box center [847, 27] width 80 height 14
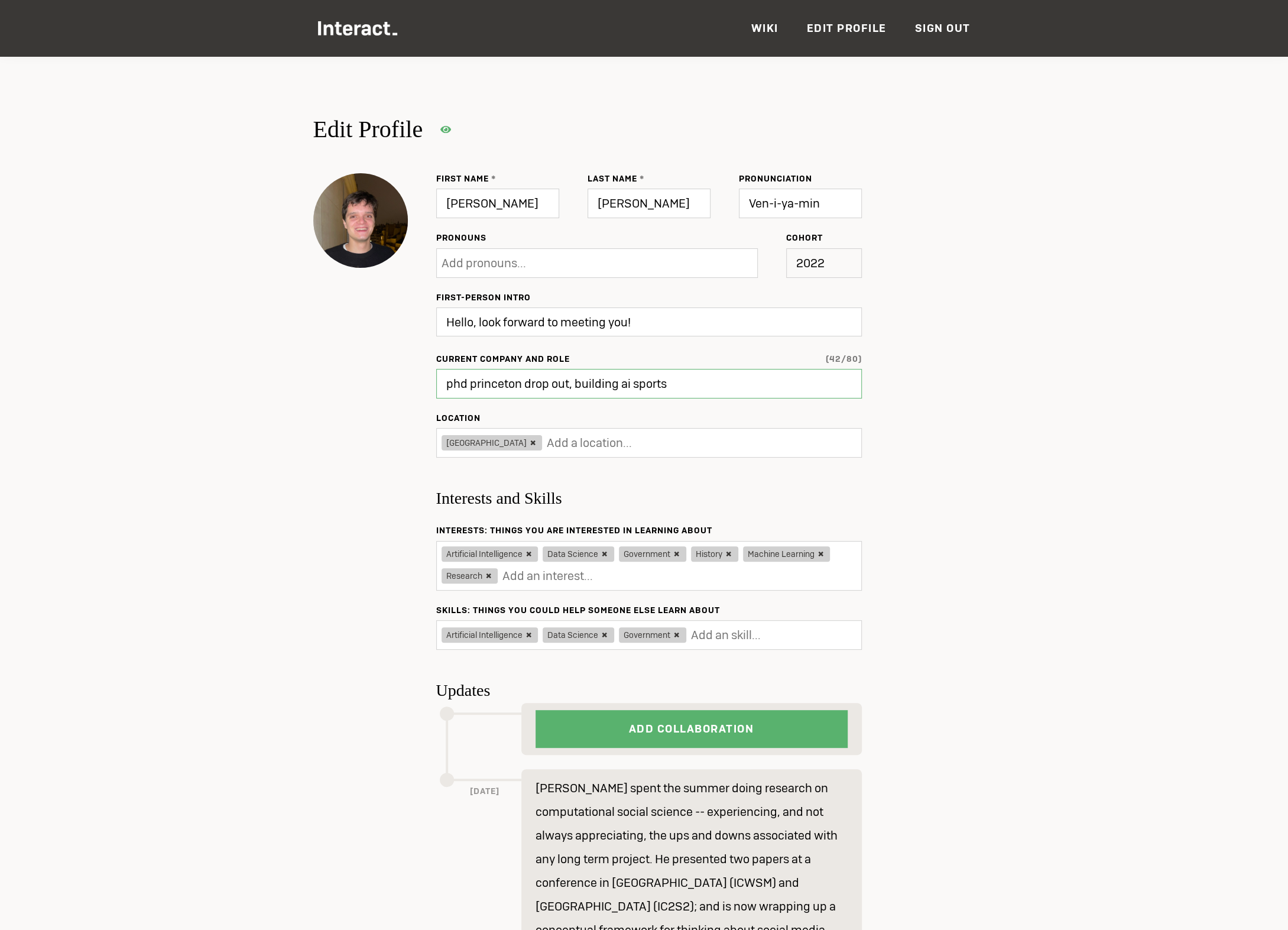
click at [667, 383] on input "phd princeton drop out, building ai sports" at bounding box center [649, 383] width 425 height 30
click at [677, 391] on input "phd princeton drop out, building ai sports" at bounding box center [649, 383] width 425 height 30
type input "Updating..."
click at [642, 332] on textarea "Hello, look forward to meeting you!" at bounding box center [649, 322] width 425 height 29
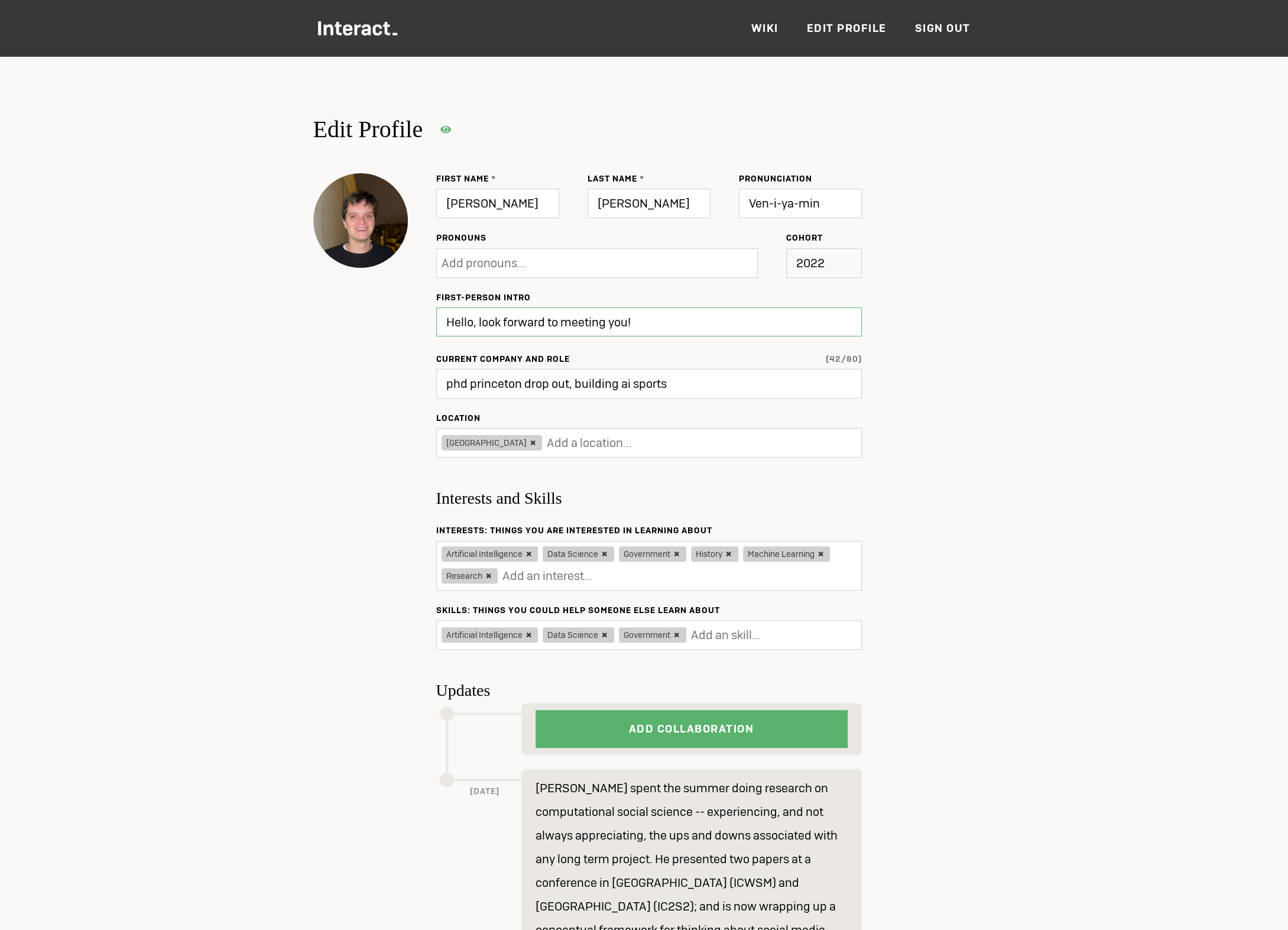
click at [642, 332] on textarea "Hello, look forward to meeting you!" at bounding box center [649, 322] width 425 height 29
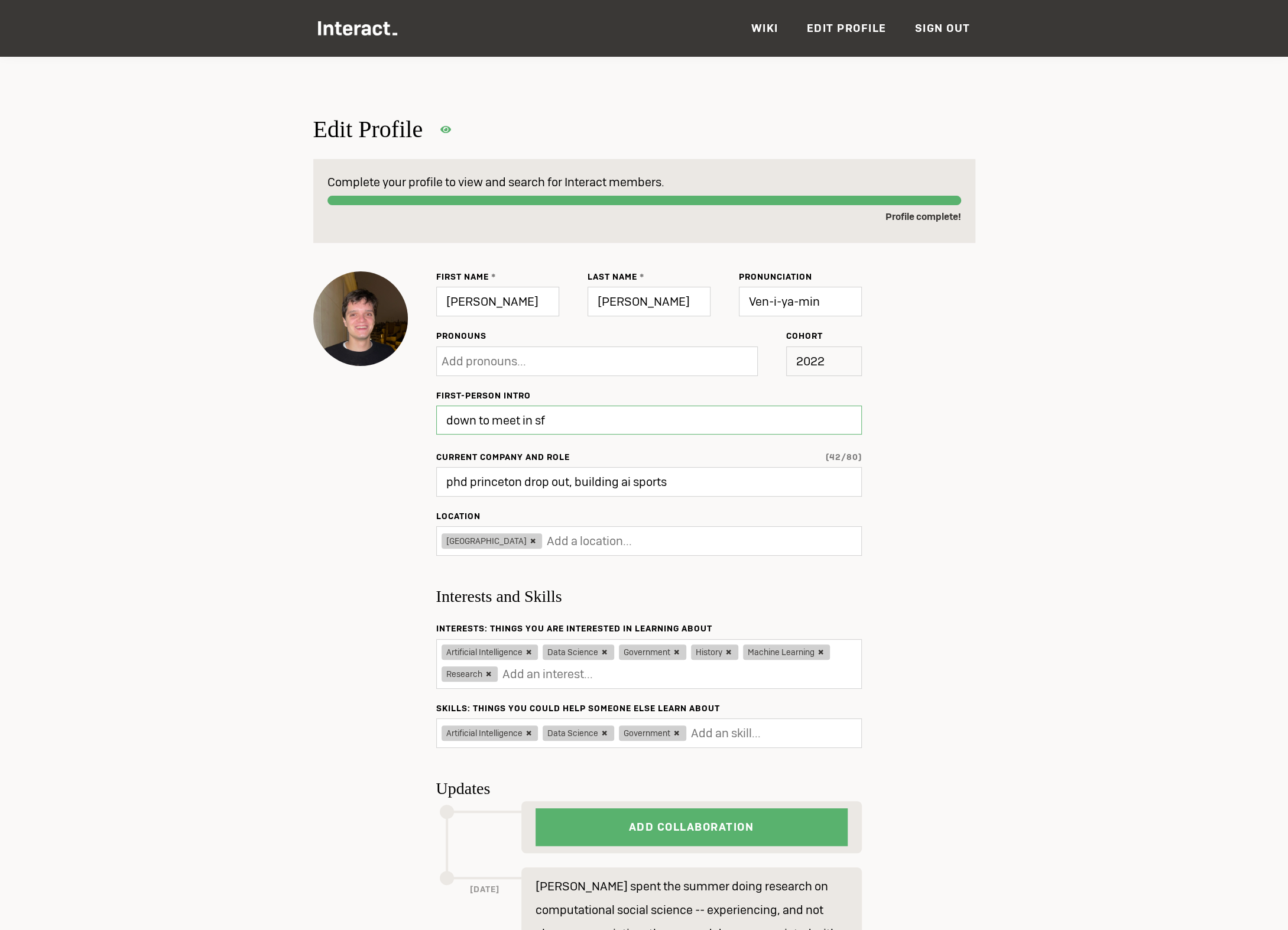
type textarea "Hello, look forward to meeting you!"
type input "Updated ✔"
type textarea "down to meet i"
type input "Update"
type textarea "down to meet in sf / grab a coffee. email [EMAIL_ADDRESS][DOMAIN_NAME]"
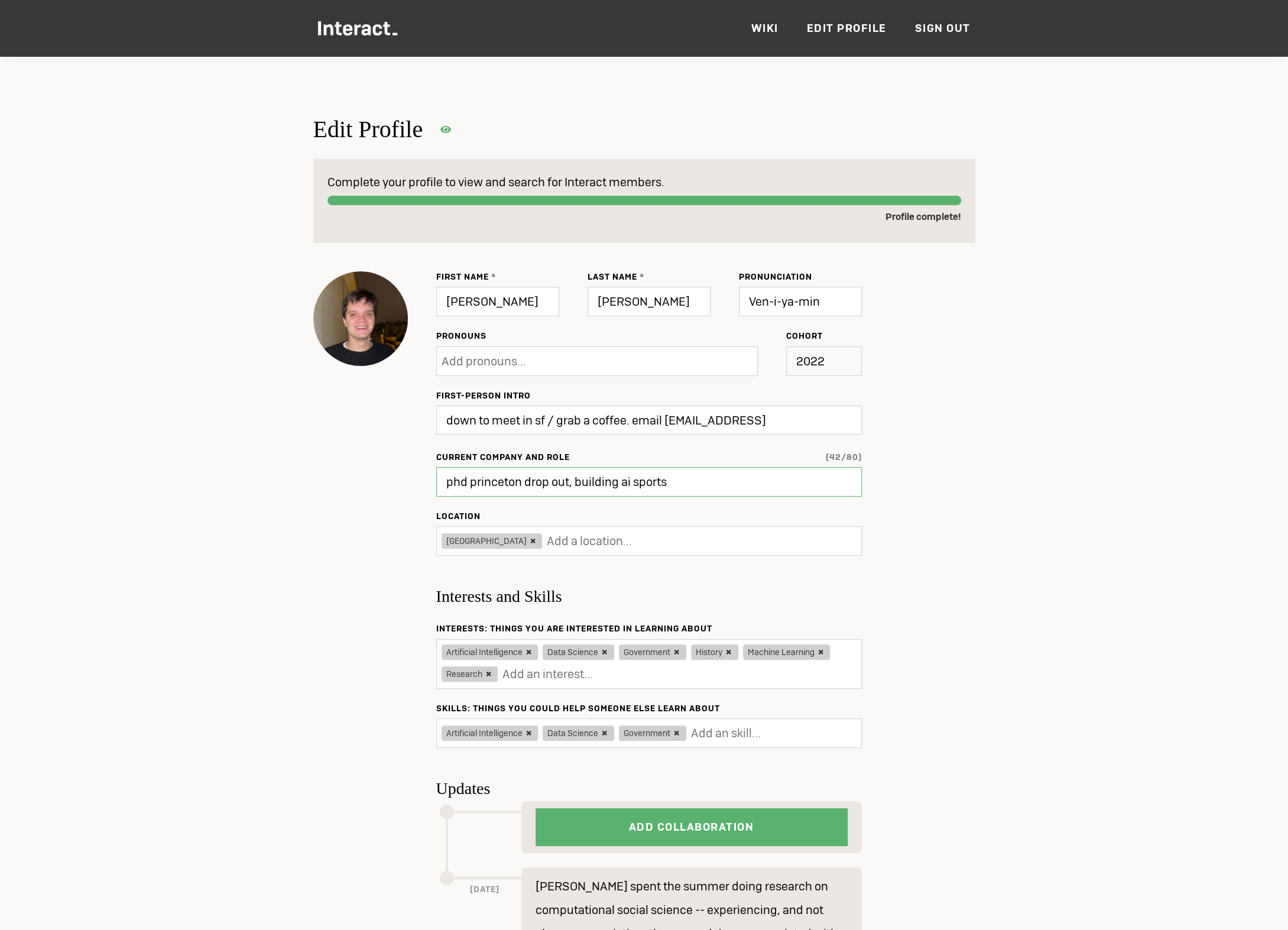
click at [694, 484] on input "phd princeton drop out, building ai sports" at bounding box center [649, 482] width 425 height 30
type input "Updated ✔"
type input "phd princeton drop out, buil"
type input "Update"
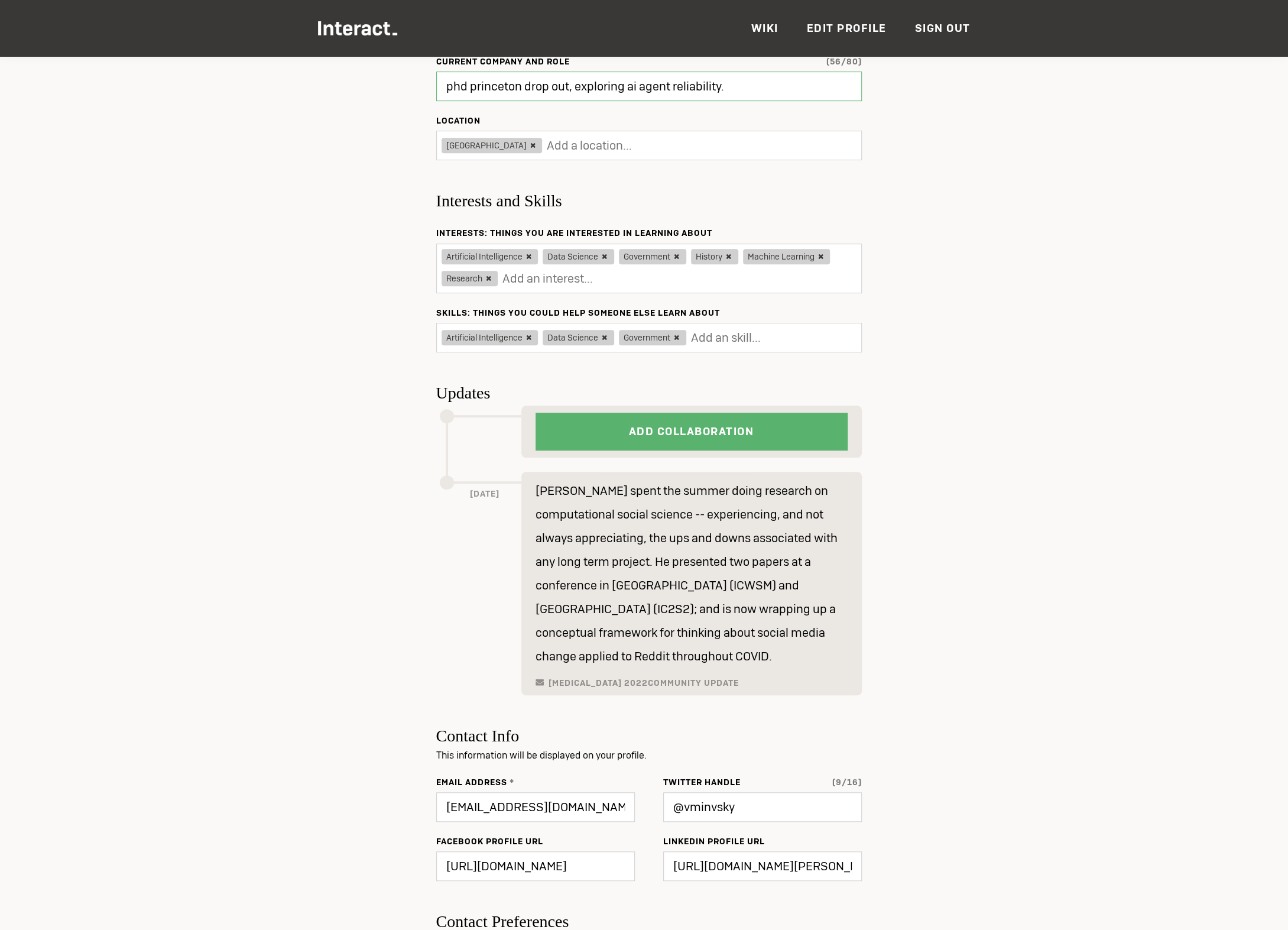
scroll to position [306, 0]
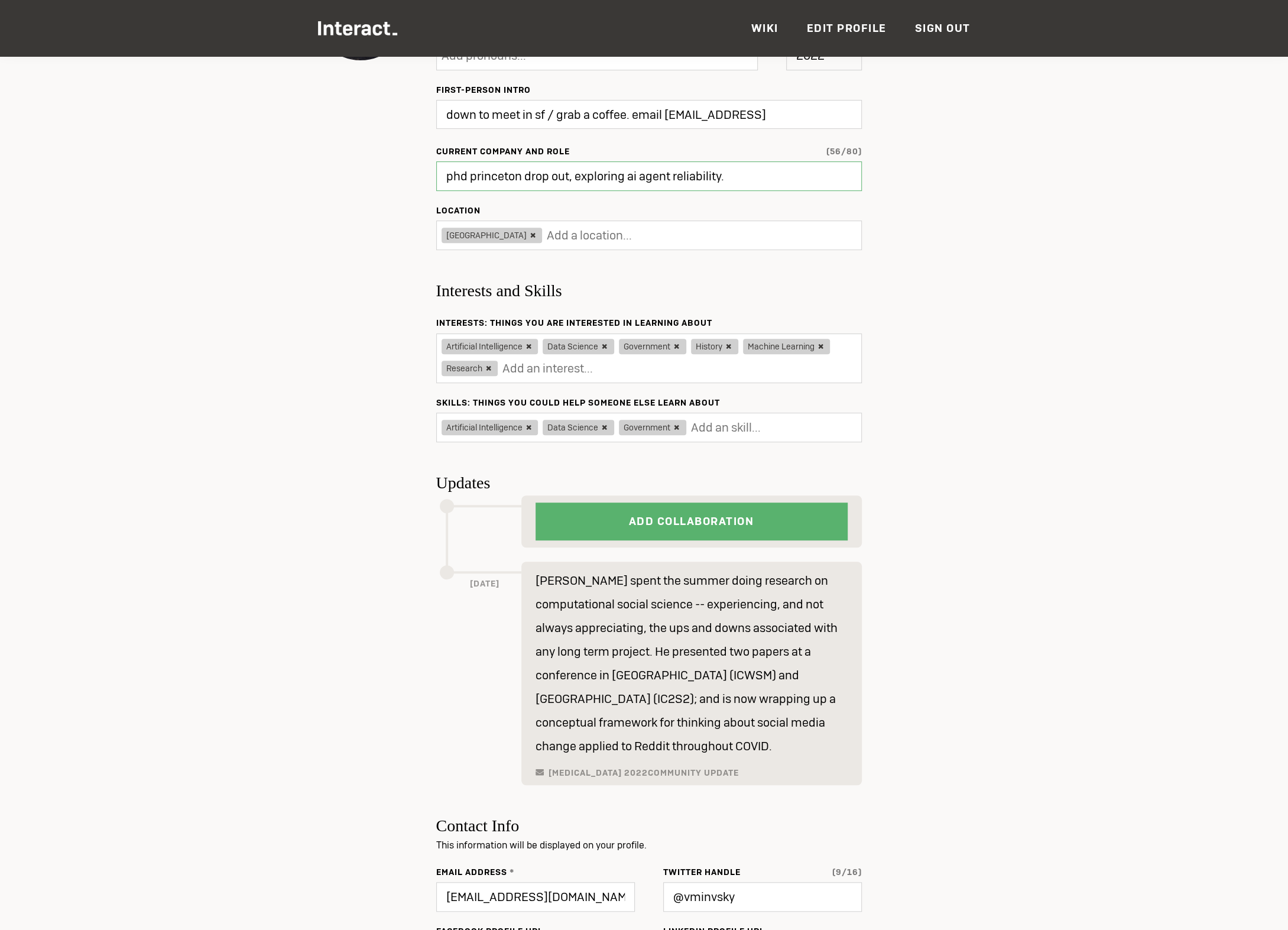
type input "phd princeton drop out, exploring ai agent reliability."
click at [673, 426] on icon at bounding box center [676, 428] width 10 height 10
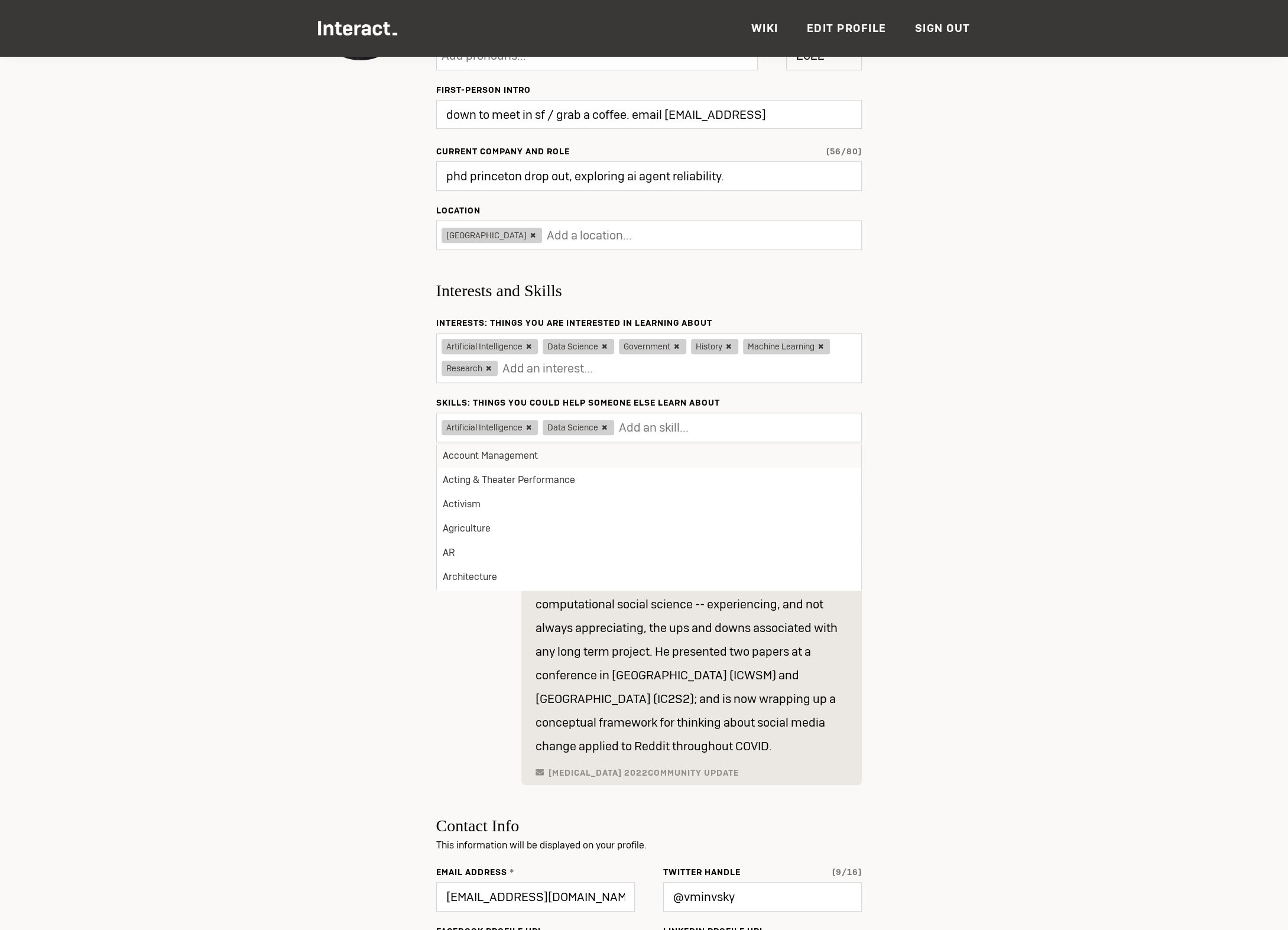
click at [607, 423] on icon at bounding box center [604, 428] width 10 height 10
click at [598, 423] on icon at bounding box center [600, 428] width 10 height 10
type input "Updating..."
type input "m"
type input "Update"
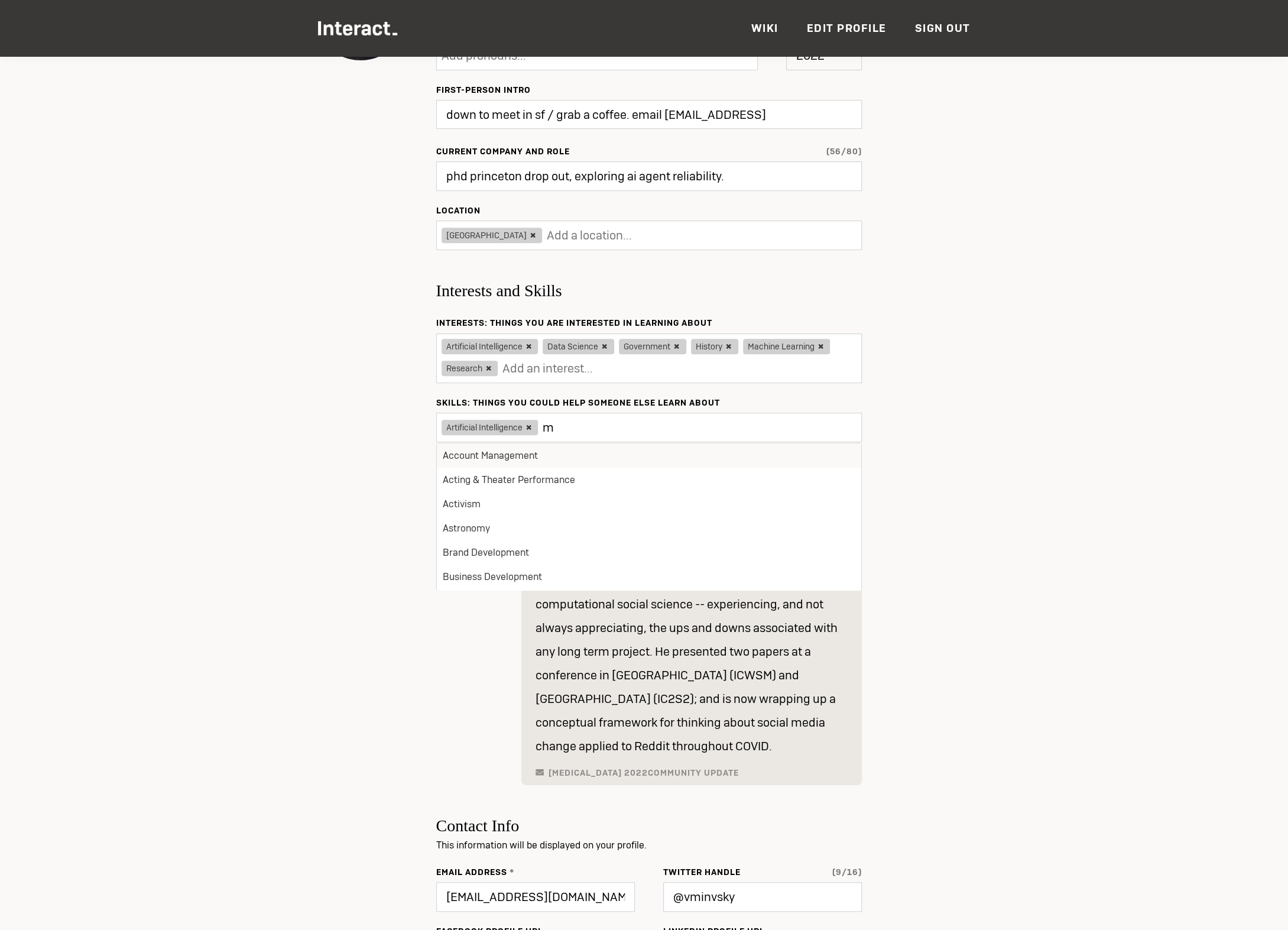
type input "ma"
type input "Updated ✔"
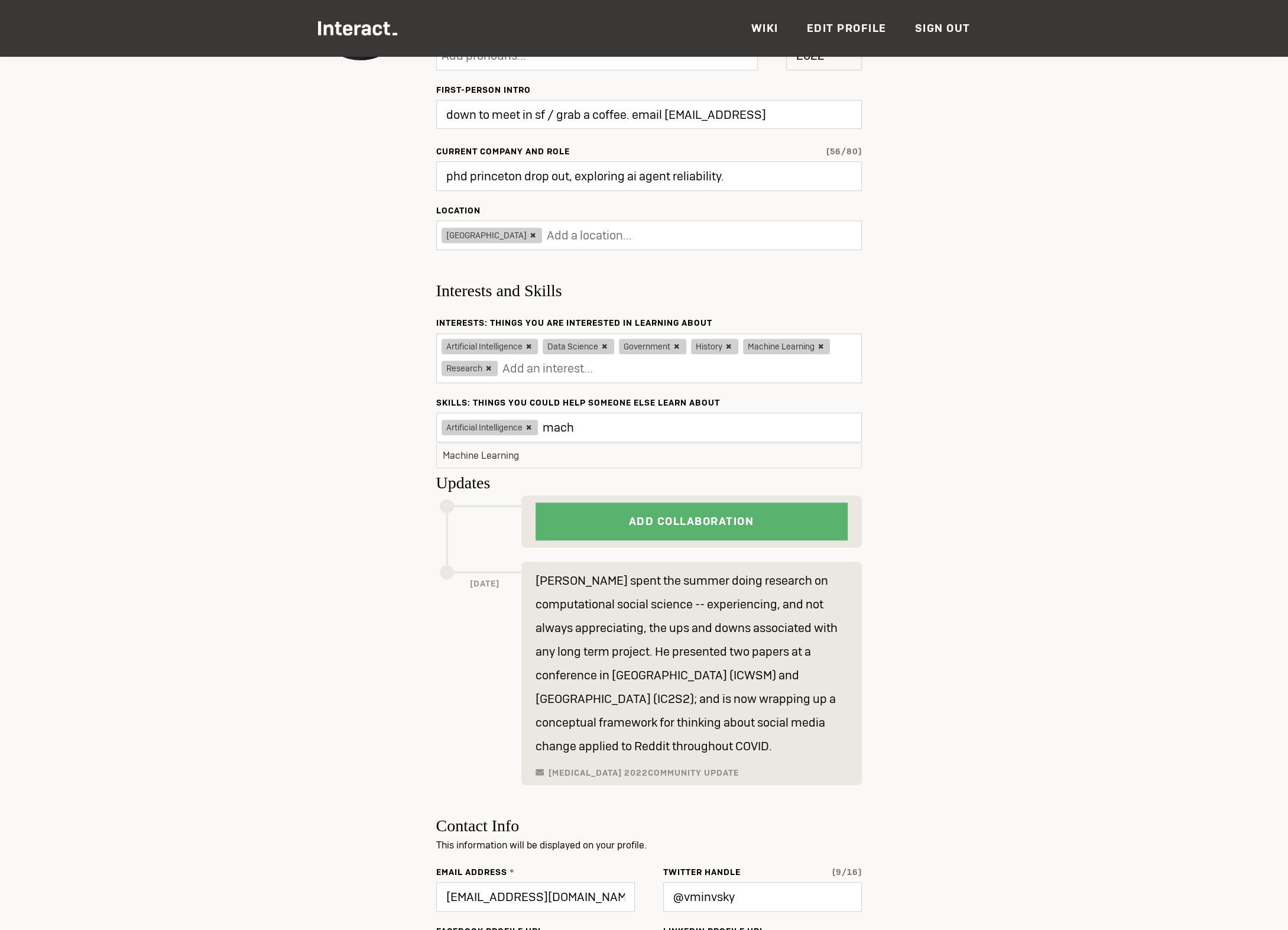
type input "mach"
click at [584, 448] on li "Machine Learning" at bounding box center [649, 455] width 424 height 24
click at [687, 431] on input "text" at bounding box center [709, 427] width 148 height 23
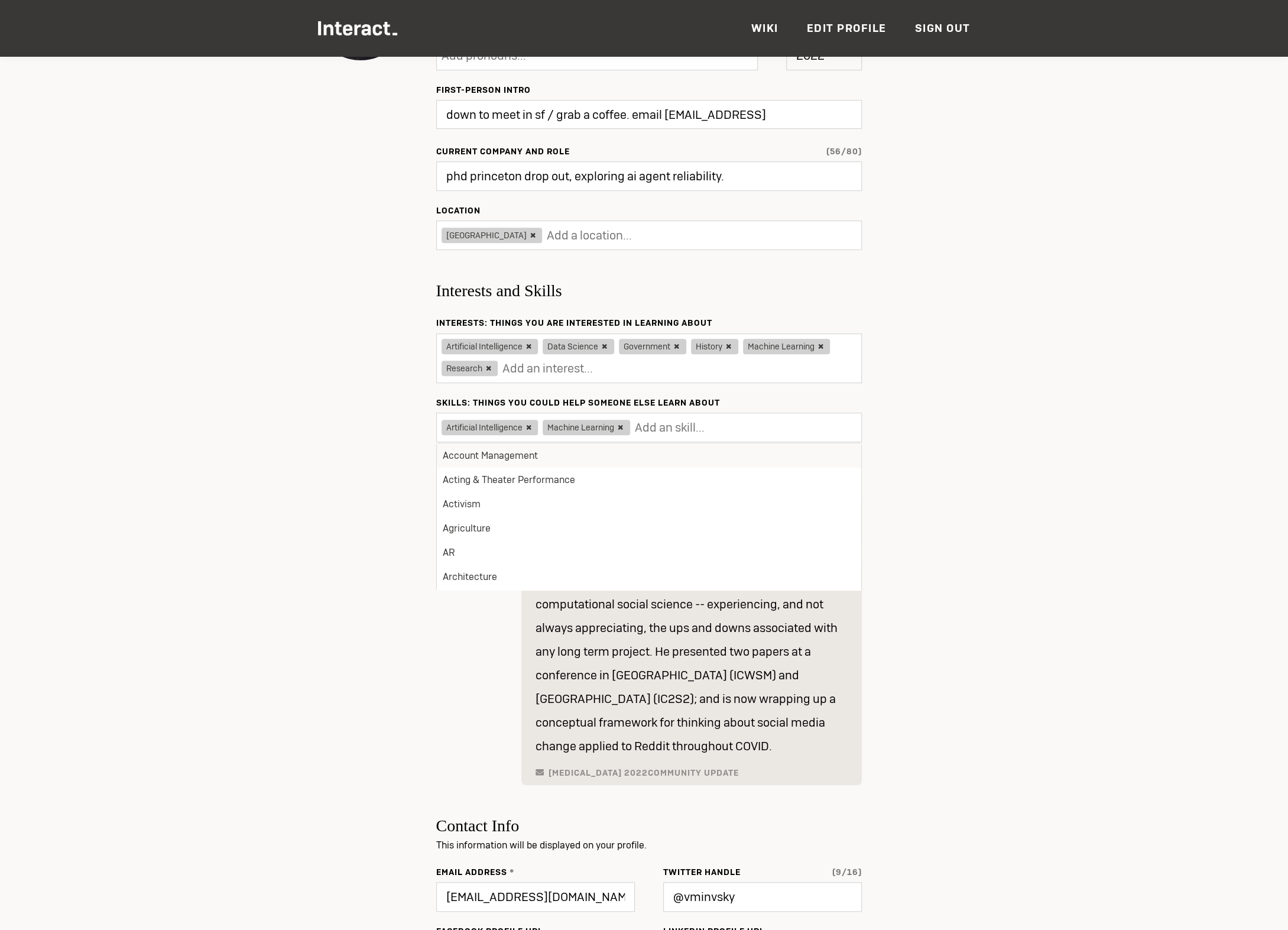
type input "Update"
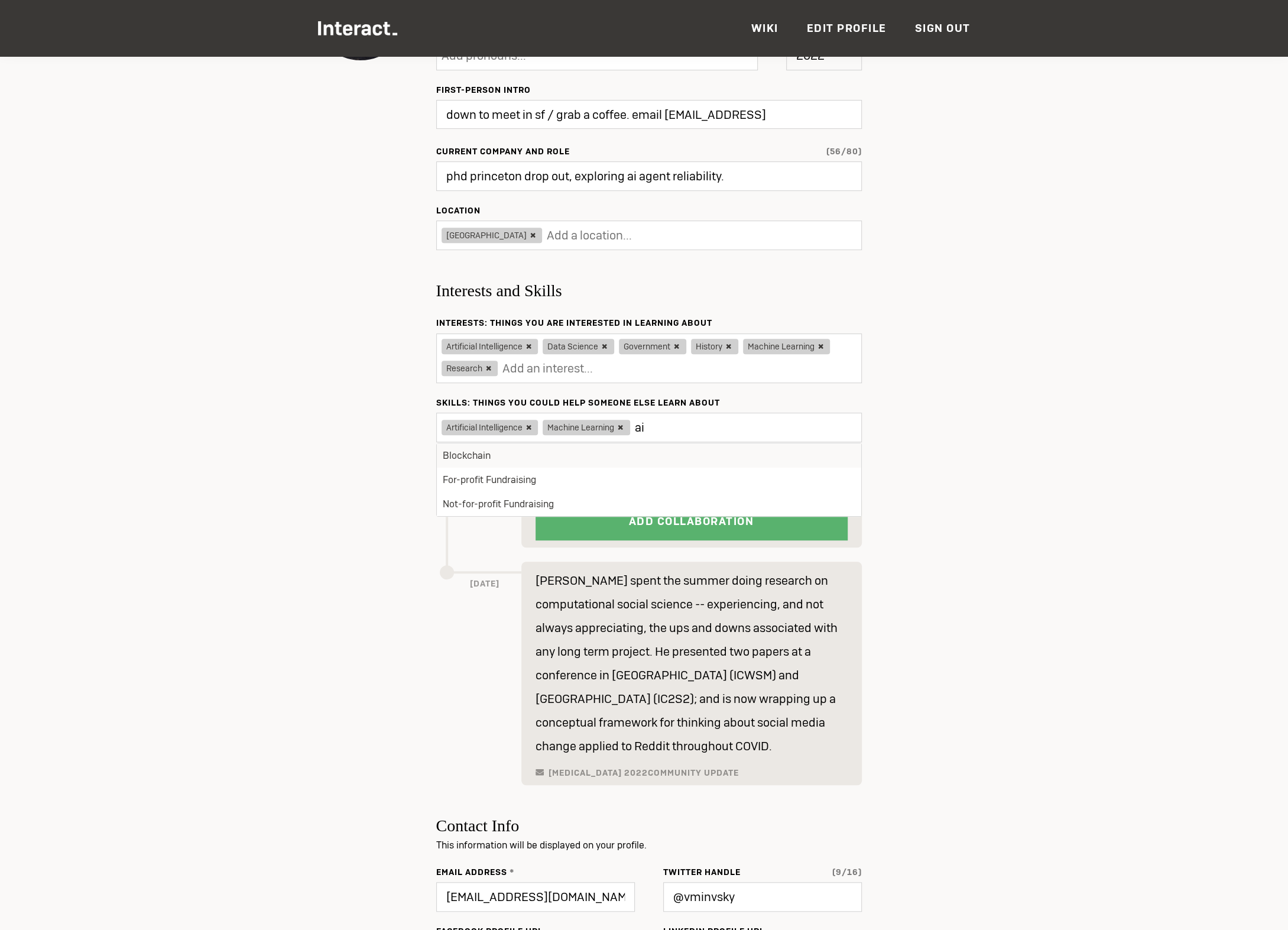
type input "a"
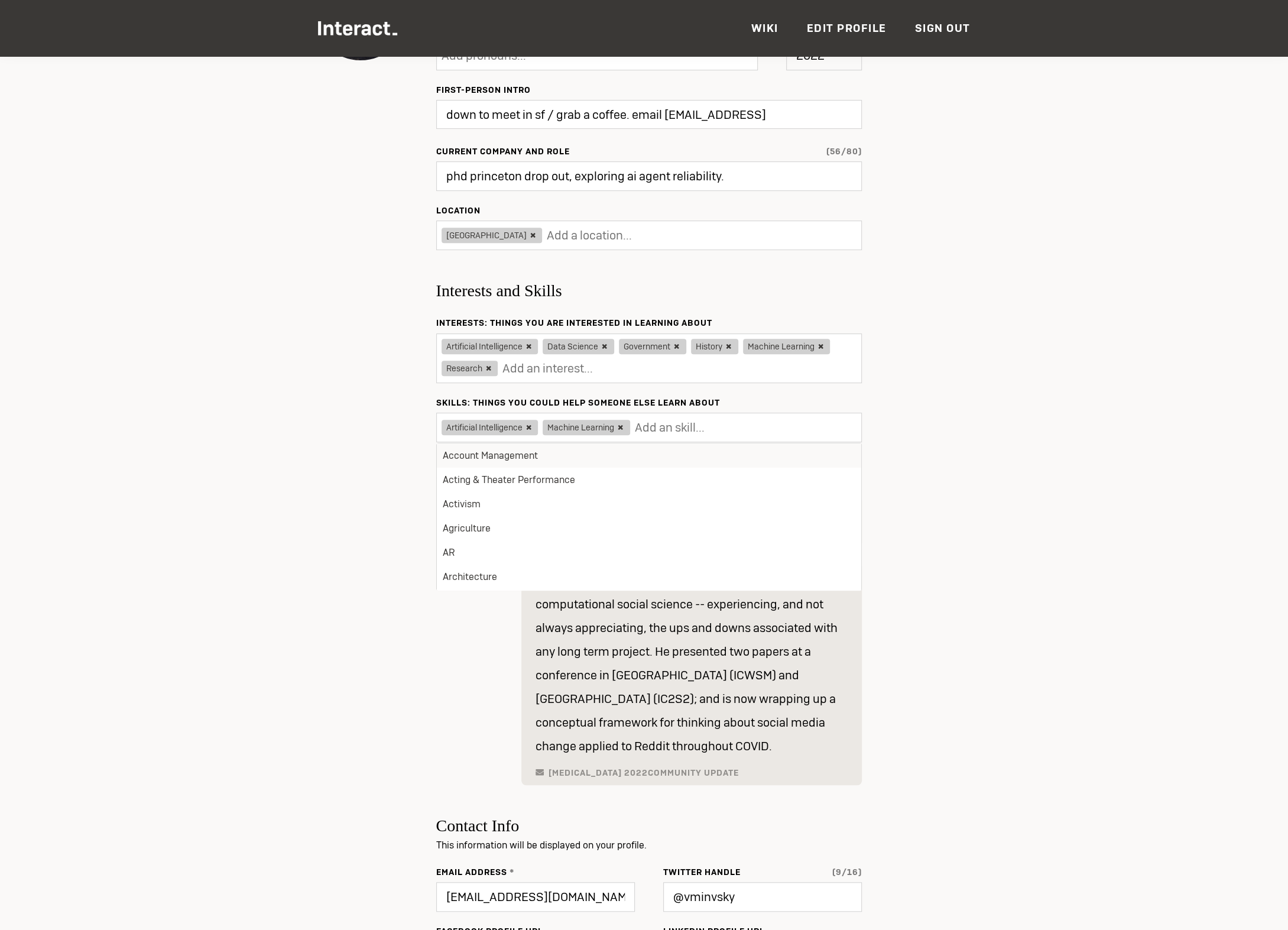
click at [349, 534] on div "Change First Name [PERSON_NAME] Last Name [PERSON_NAME] Pronunciation Ven-i-ya-…" at bounding box center [644, 604] width 662 height 1334
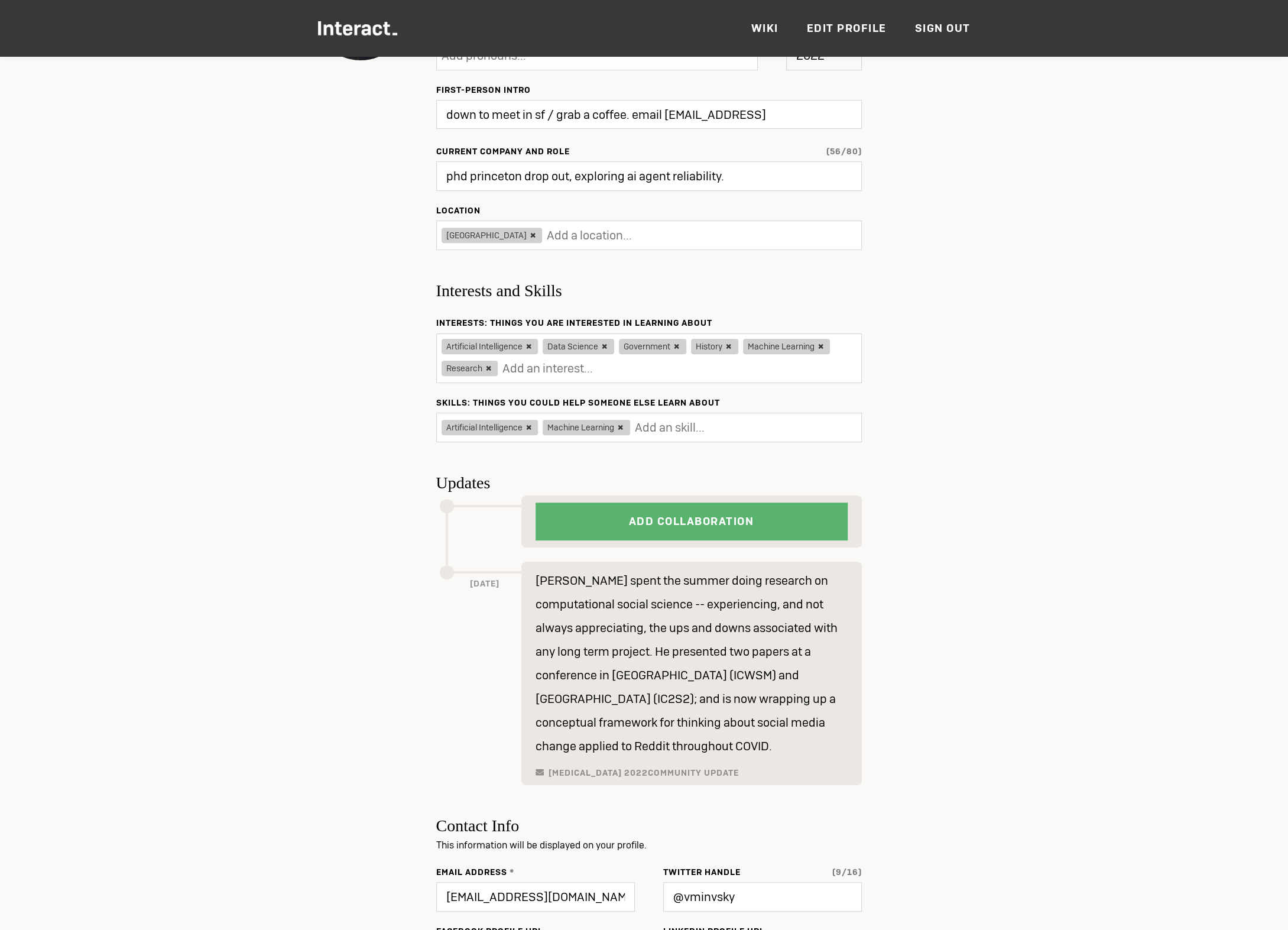
click at [675, 346] on icon at bounding box center [676, 346] width 10 height 10
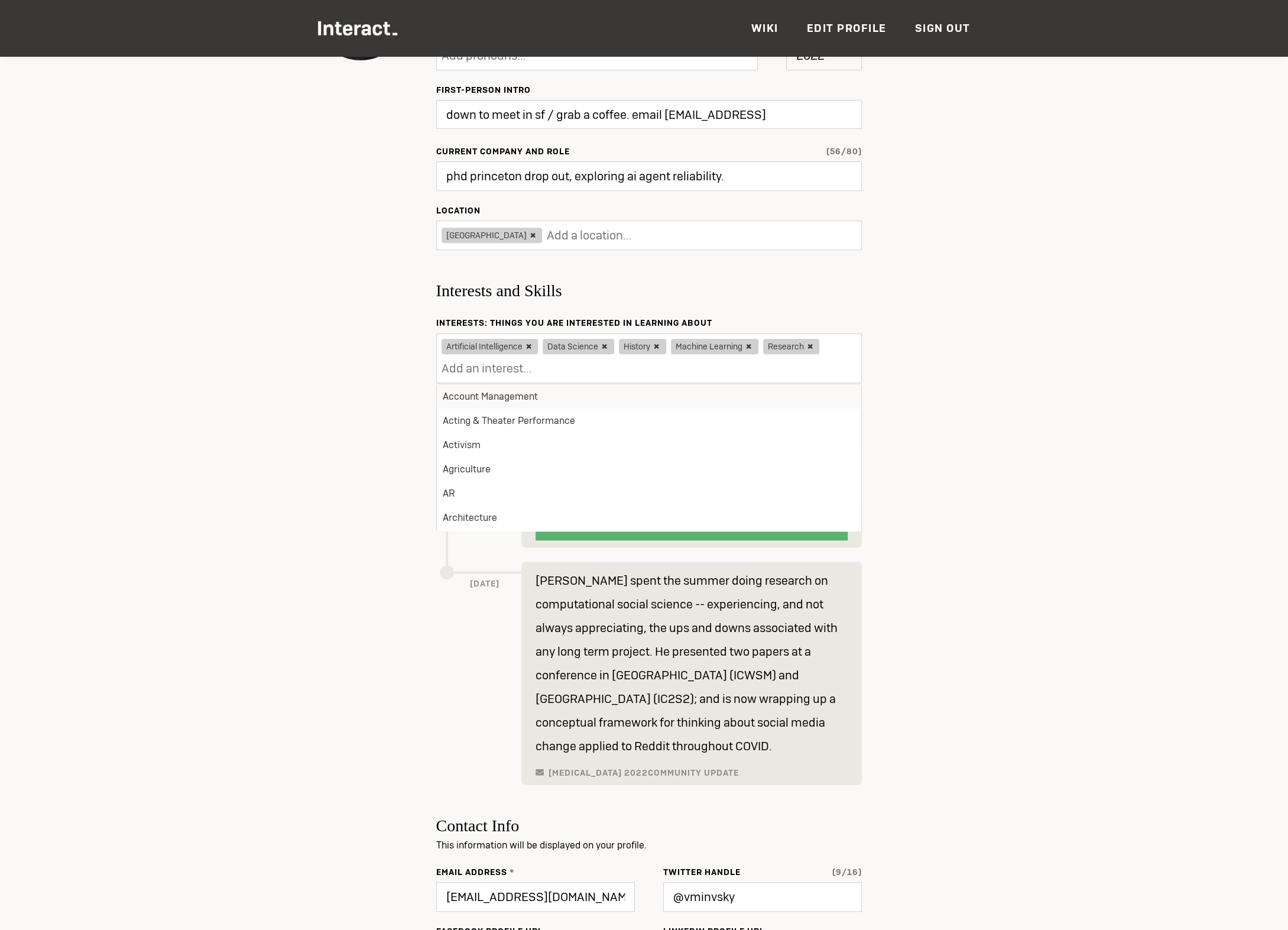
click at [657, 345] on icon at bounding box center [656, 346] width 10 height 10
click at [669, 360] on div "Artificial Intelligence Data Science Machine Learning Research" at bounding box center [649, 358] width 425 height 50
click at [366, 487] on div "Change First Name [PERSON_NAME] Last Name [PERSON_NAME] Pronunciation Ven-i-ya-…" at bounding box center [644, 604] width 662 height 1334
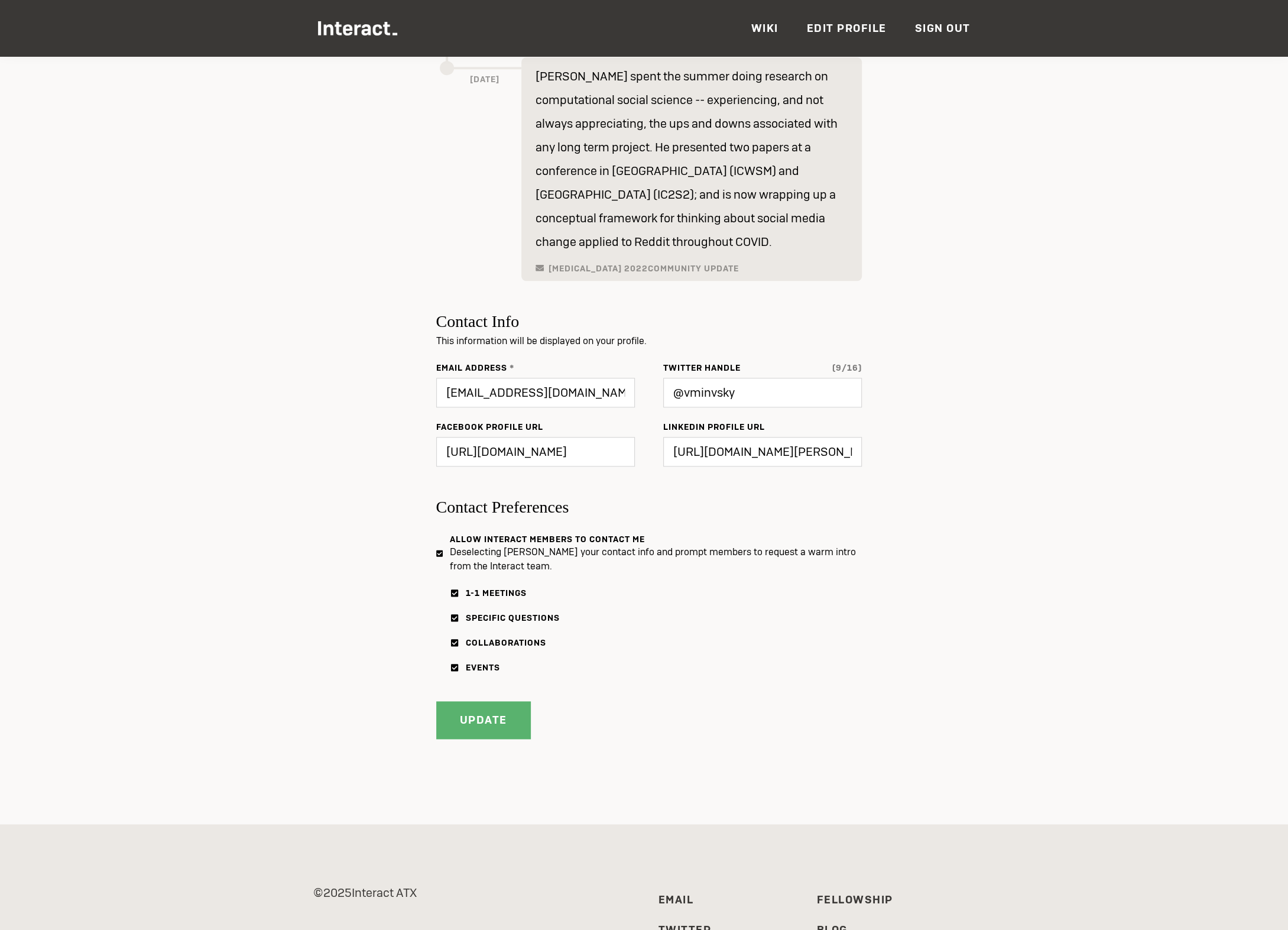
scroll to position [940, 0]
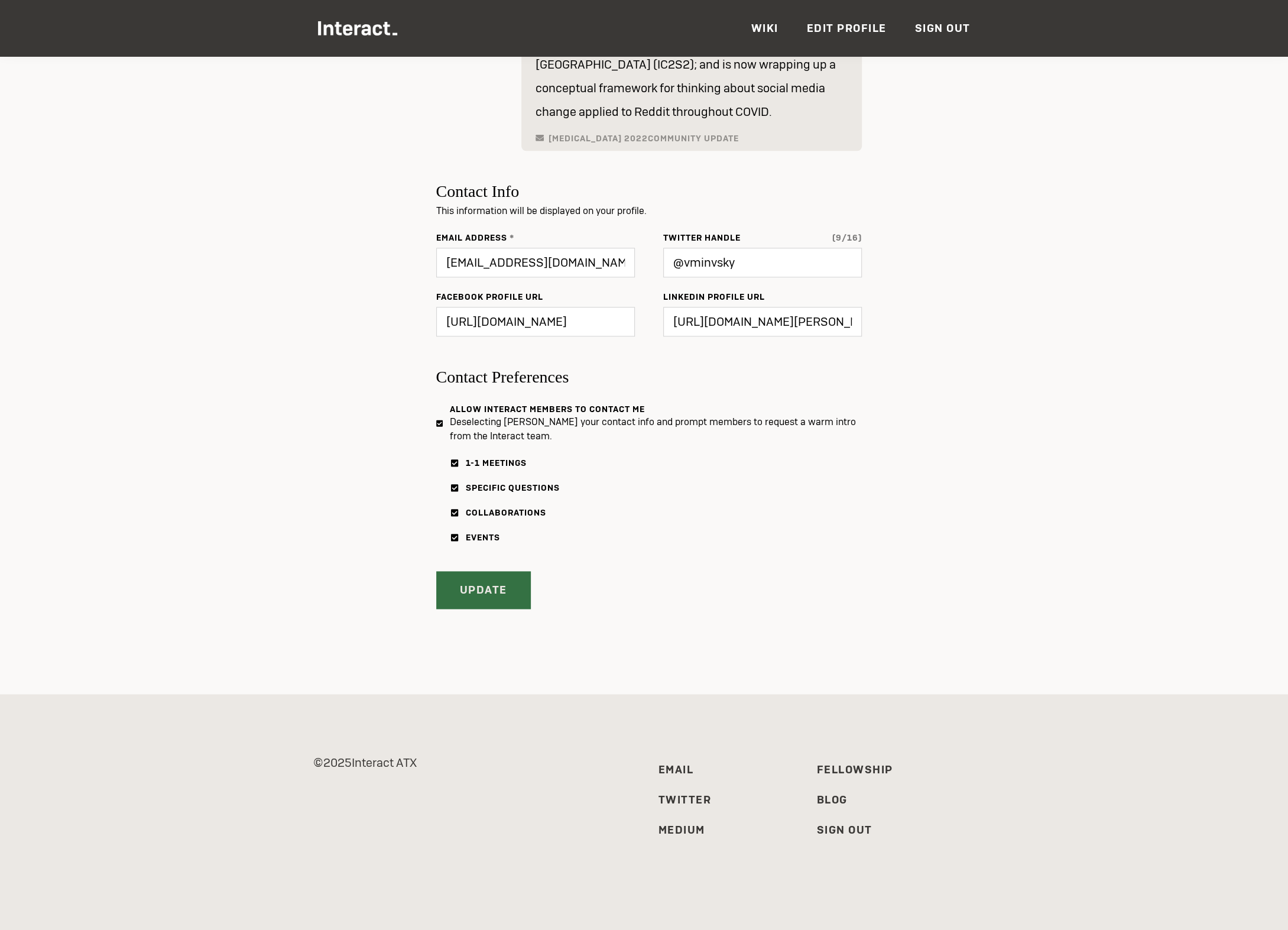
click at [496, 575] on input "Update" at bounding box center [483, 590] width 94 height 38
type input "Updated ✔"
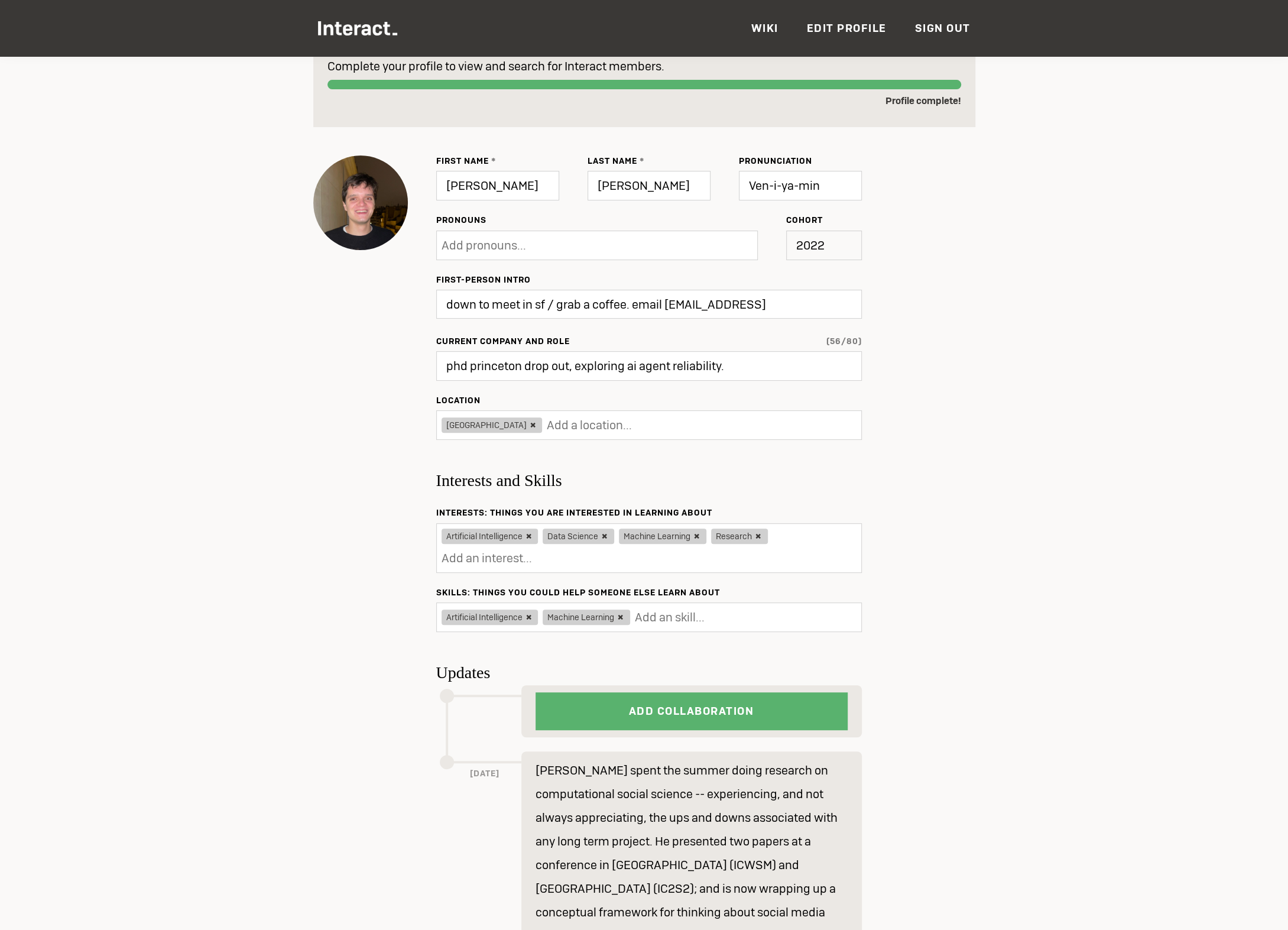
scroll to position [0, 0]
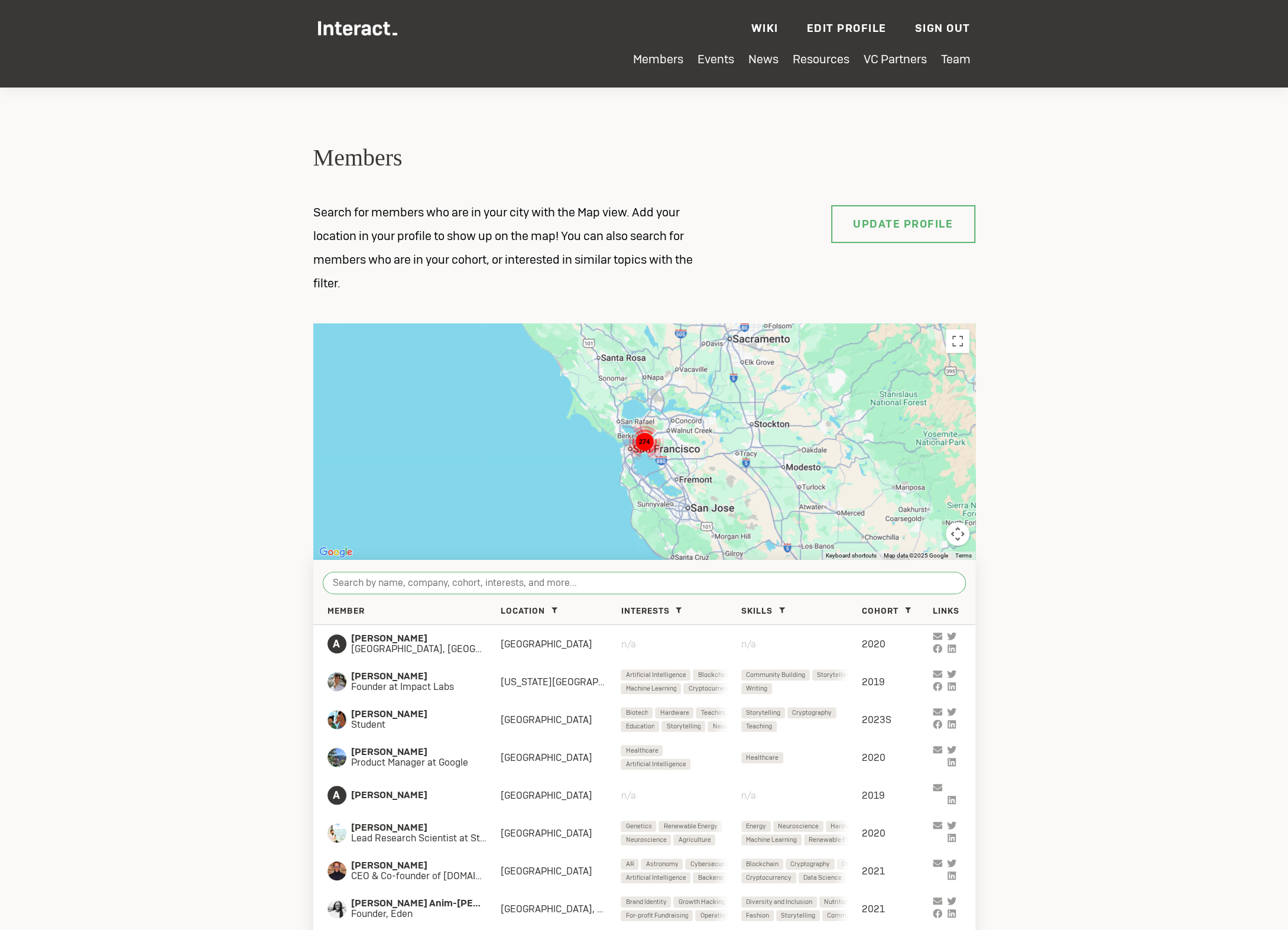
click at [583, 574] on input "search" at bounding box center [644, 583] width 643 height 23
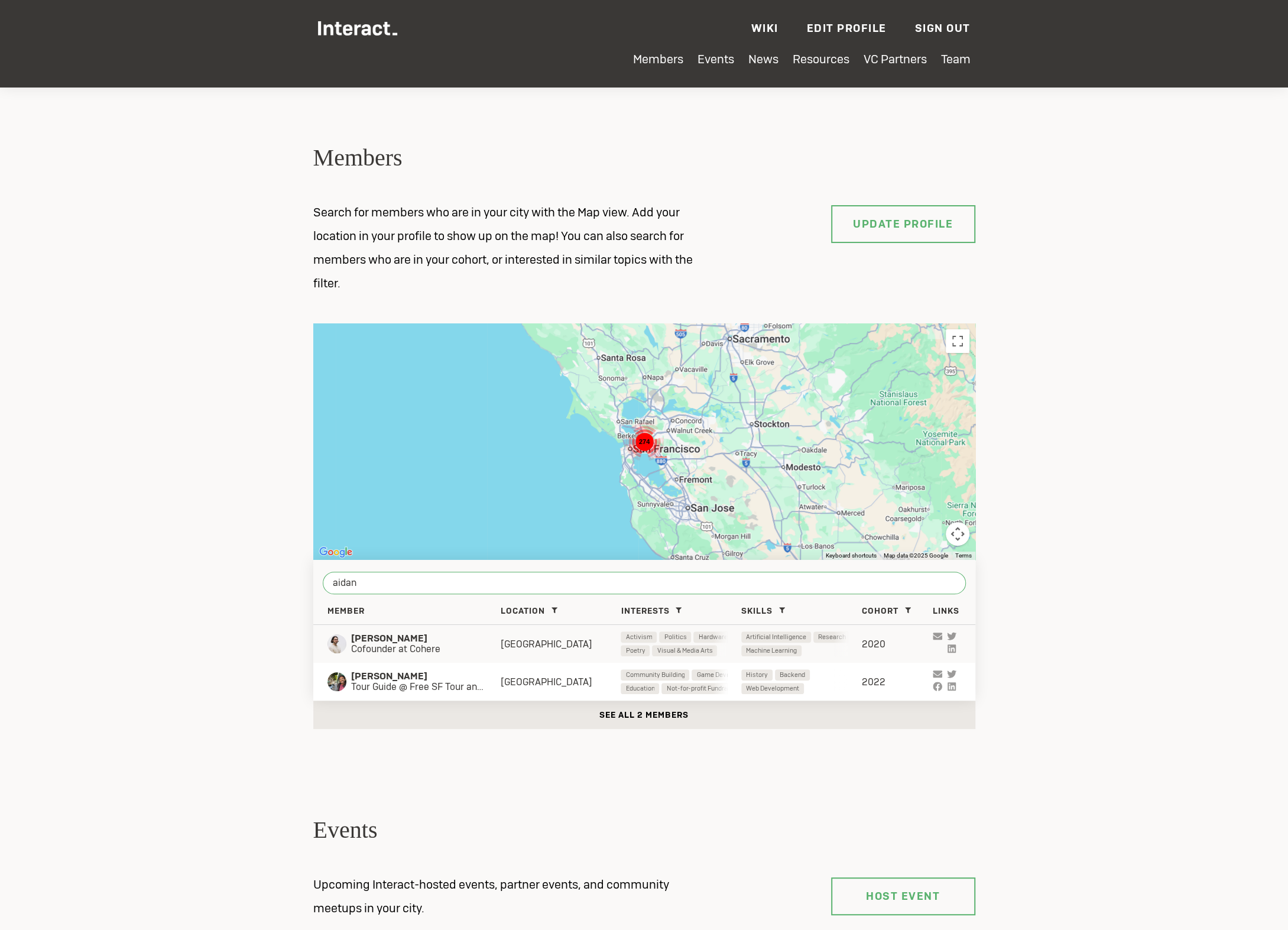
type input "aidan"
click at [496, 633] on div "[PERSON_NAME] Cofounder at Cohere" at bounding box center [414, 643] width 174 height 21
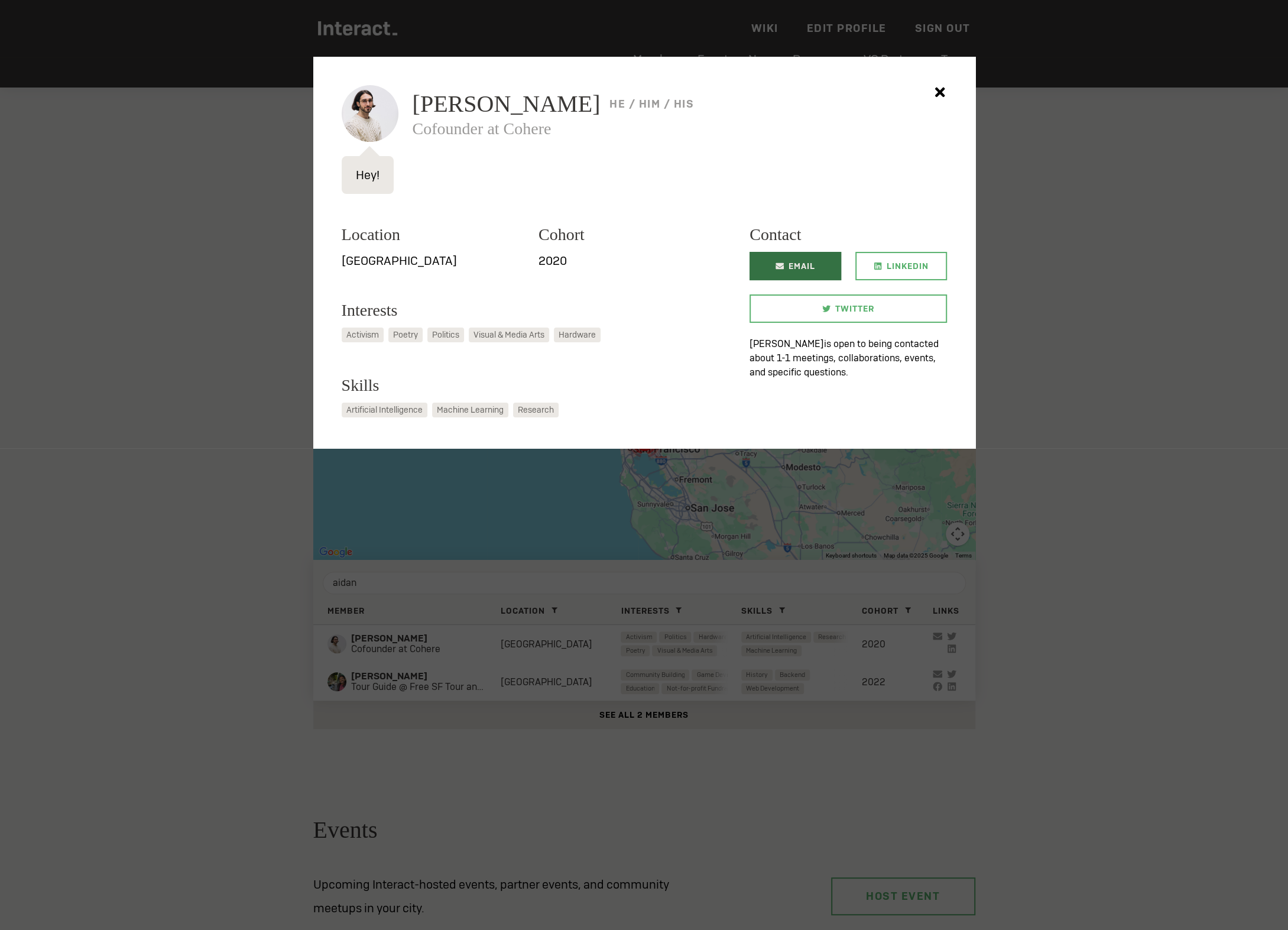
click at [783, 273] on link "Email" at bounding box center [796, 266] width 92 height 28
click at [938, 93] on icon at bounding box center [939, 92] width 10 height 10
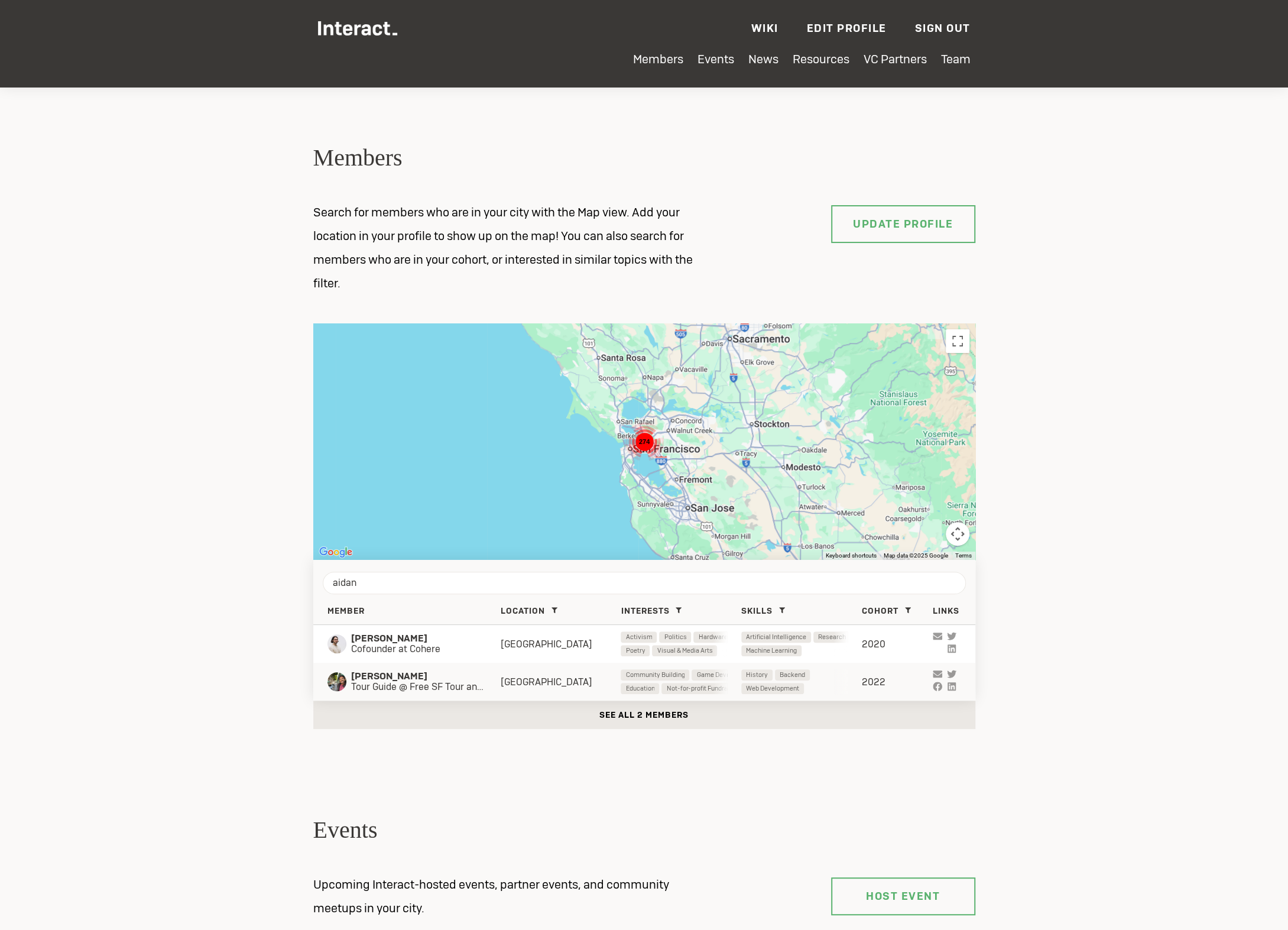
click at [445, 694] on div "Aivant Goyal Tour Guide @ Free SF Tour and Student SF Bay Area Community Buildi…" at bounding box center [644, 681] width 662 height 38
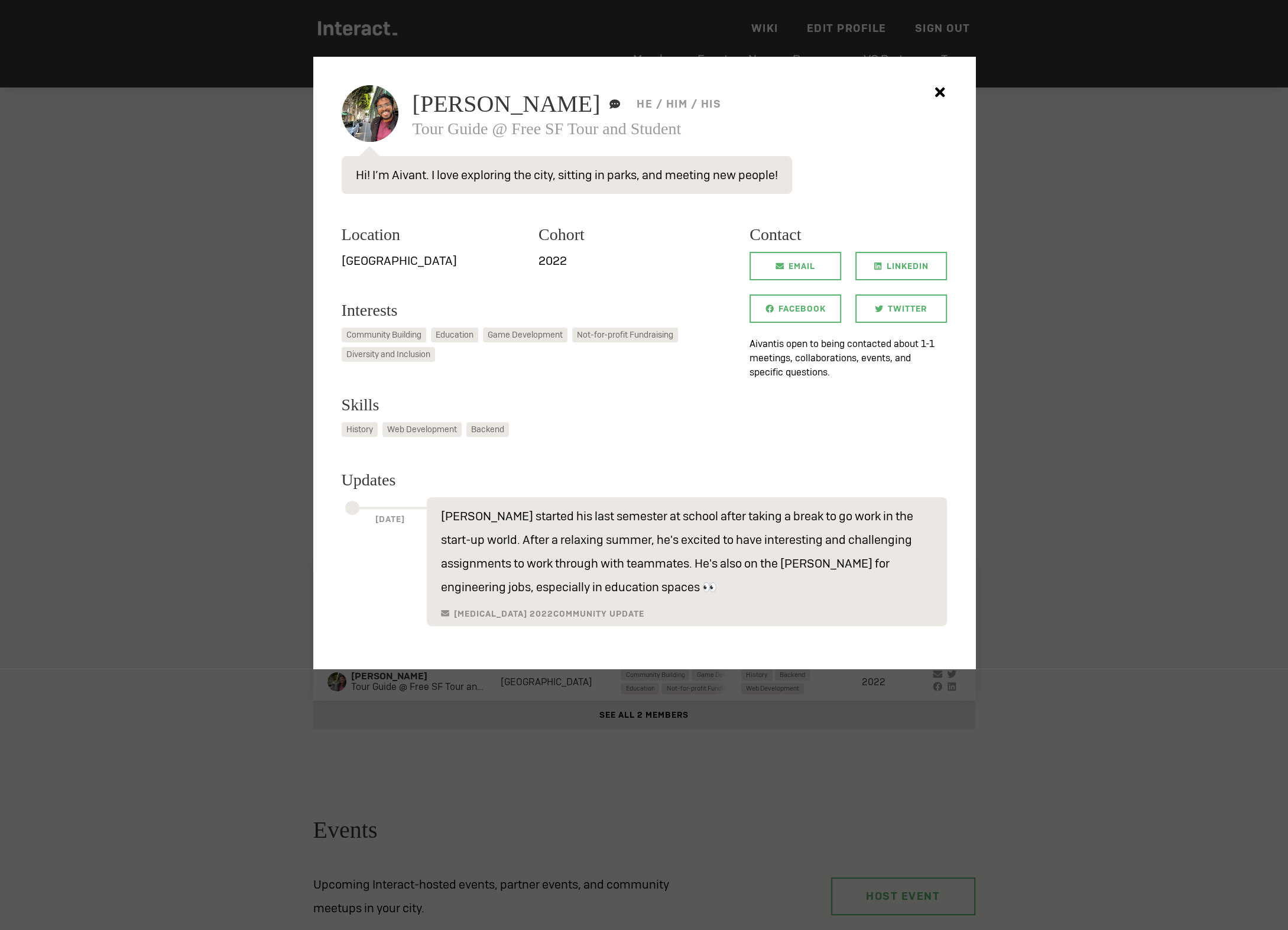
click at [446, 735] on div at bounding box center [644, 465] width 1288 height 930
